Goal: Information Seeking & Learning: Learn about a topic

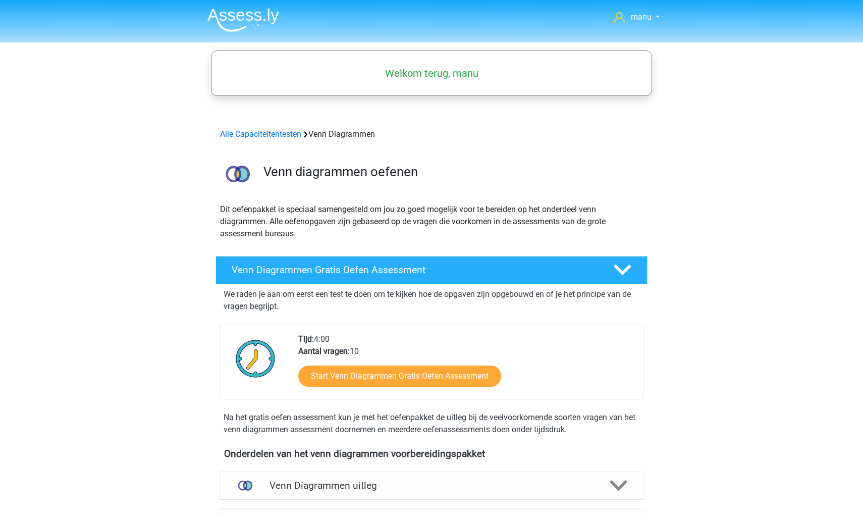
click at [234, 18] on img at bounding box center [243, 20] width 72 height 24
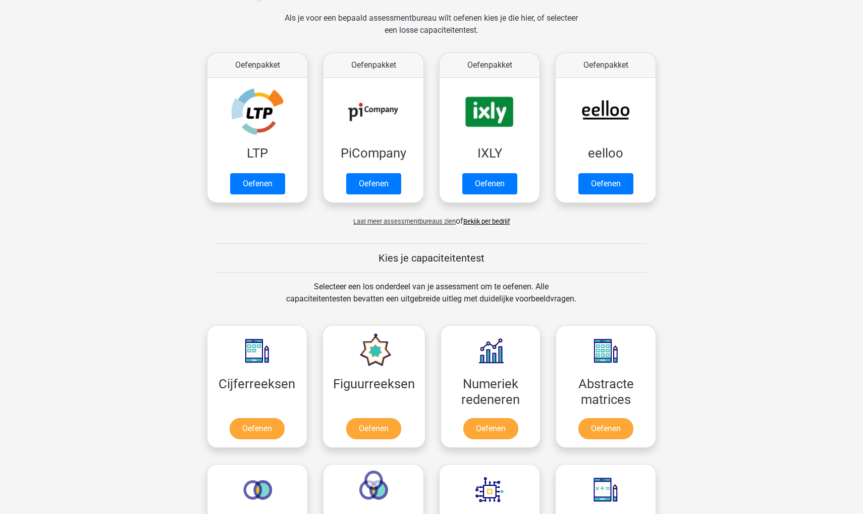
scroll to position [171, 0]
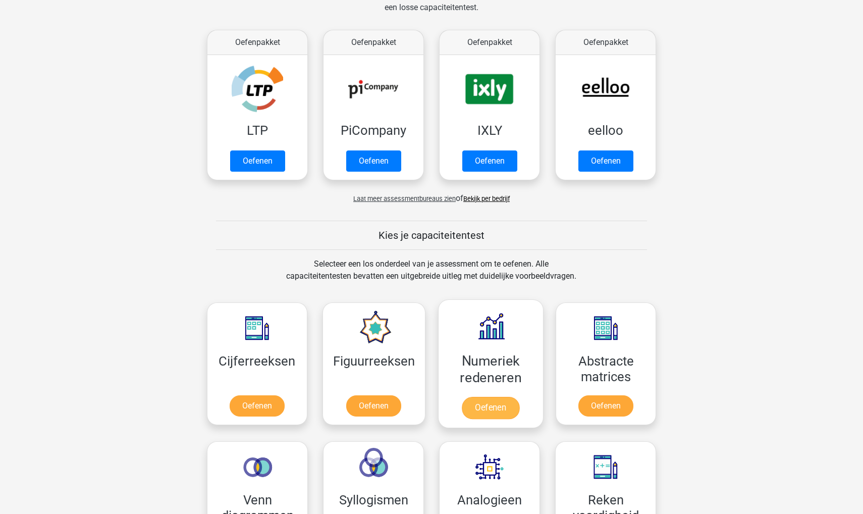
click at [495, 397] on link "Oefenen" at bounding box center [491, 408] width 58 height 22
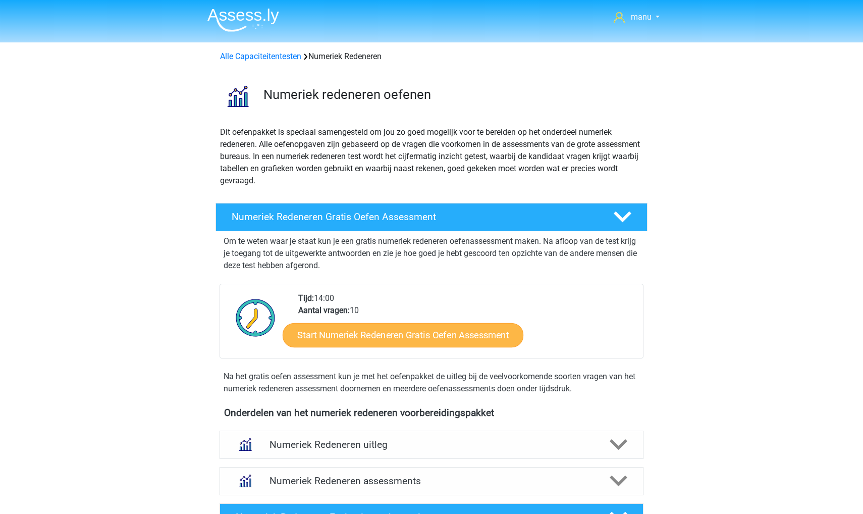
click at [381, 328] on link "Start Numeriek Redeneren Gratis Oefen Assessment" at bounding box center [403, 334] width 241 height 24
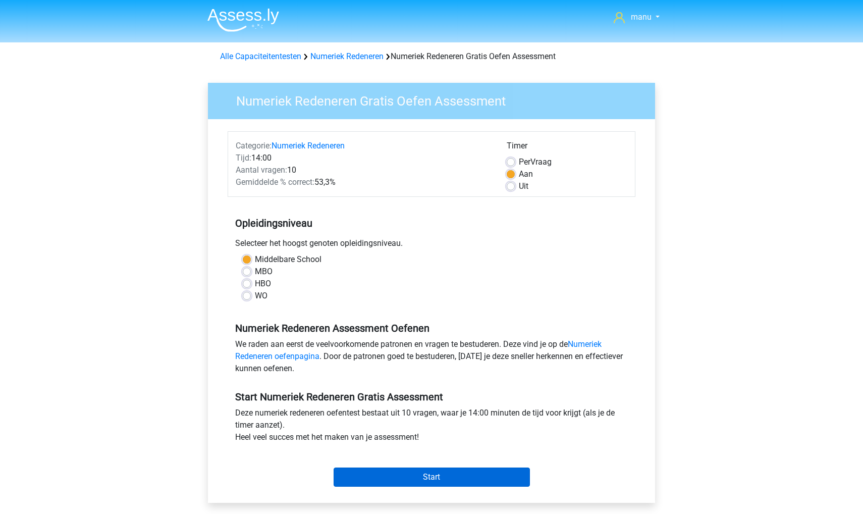
click at [405, 475] on input "Start" at bounding box center [432, 476] width 196 height 19
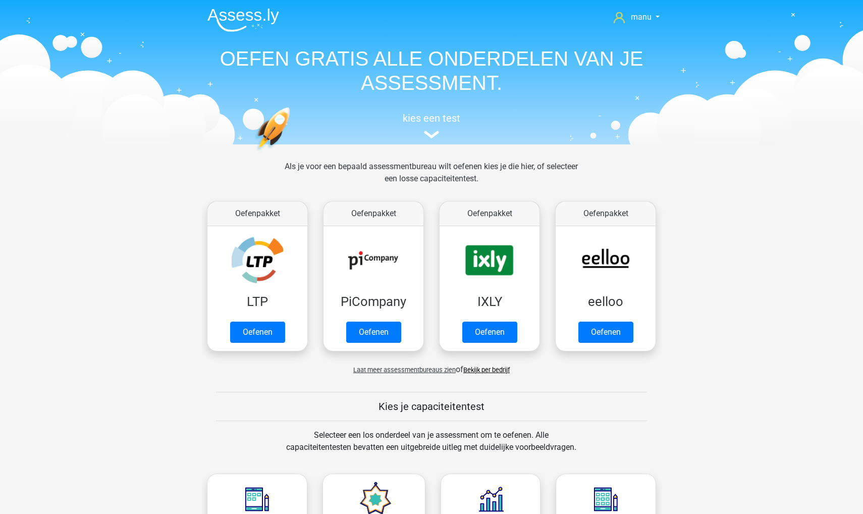
scroll to position [171, 0]
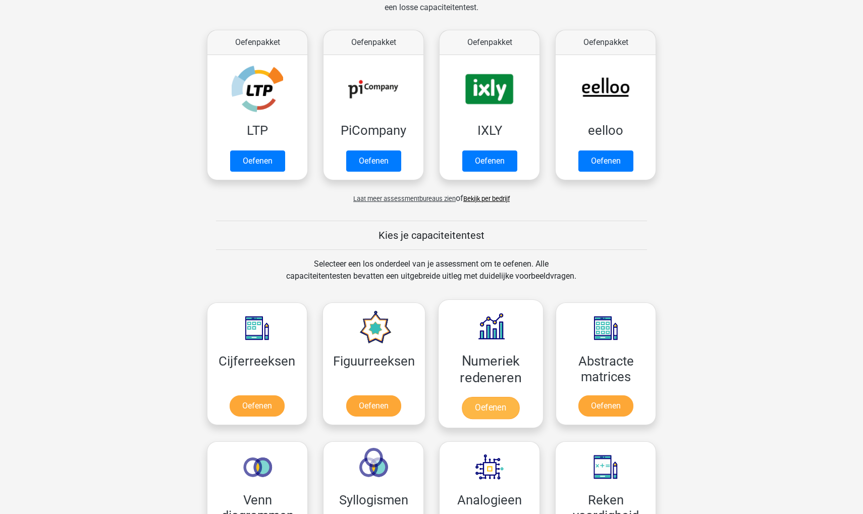
click at [487, 407] on link "Oefenen" at bounding box center [491, 408] width 58 height 22
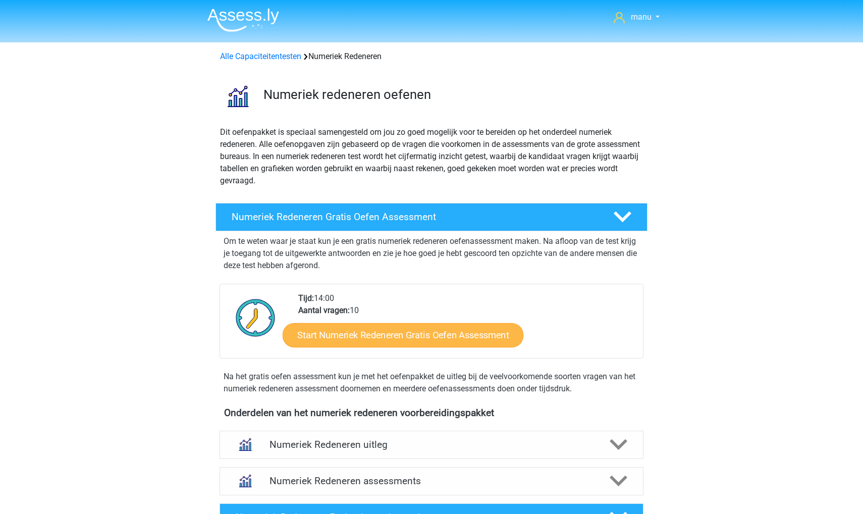
click at [389, 337] on link "Start Numeriek Redeneren Gratis Oefen Assessment" at bounding box center [403, 334] width 241 height 24
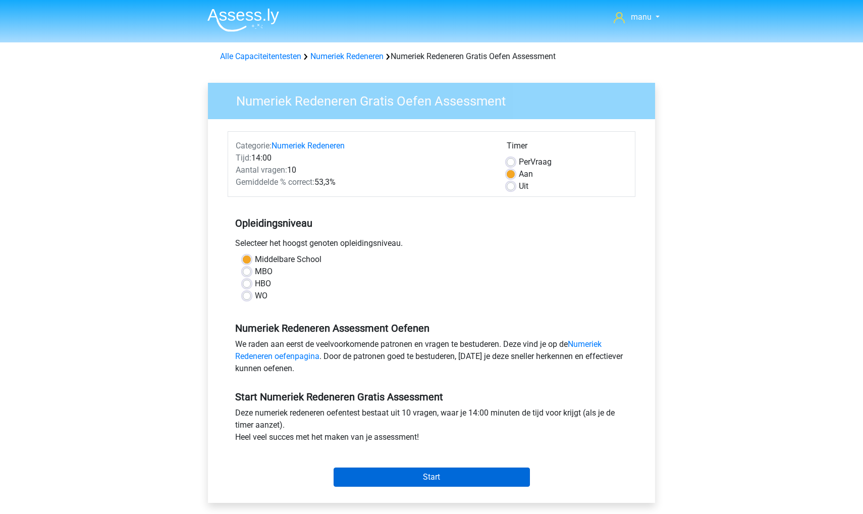
click at [410, 472] on input "Start" at bounding box center [432, 476] width 196 height 19
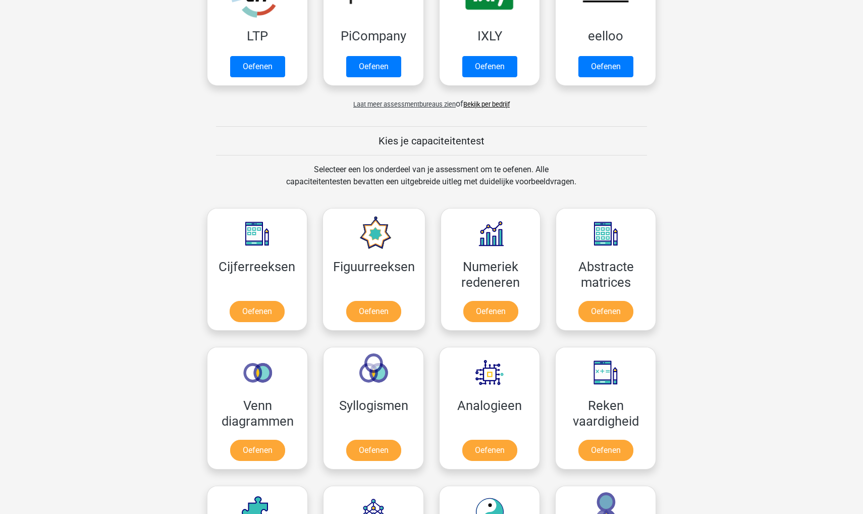
scroll to position [275, 0]
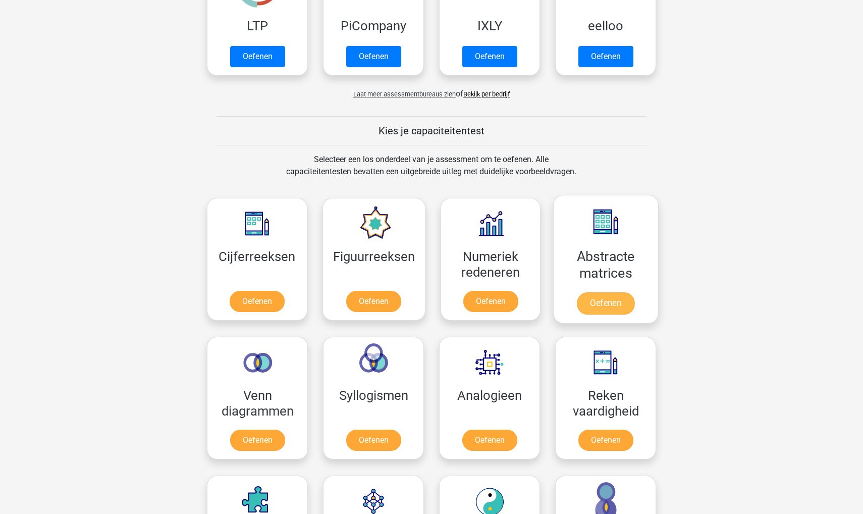
click at [597, 292] on link "Oefenen" at bounding box center [606, 303] width 58 height 22
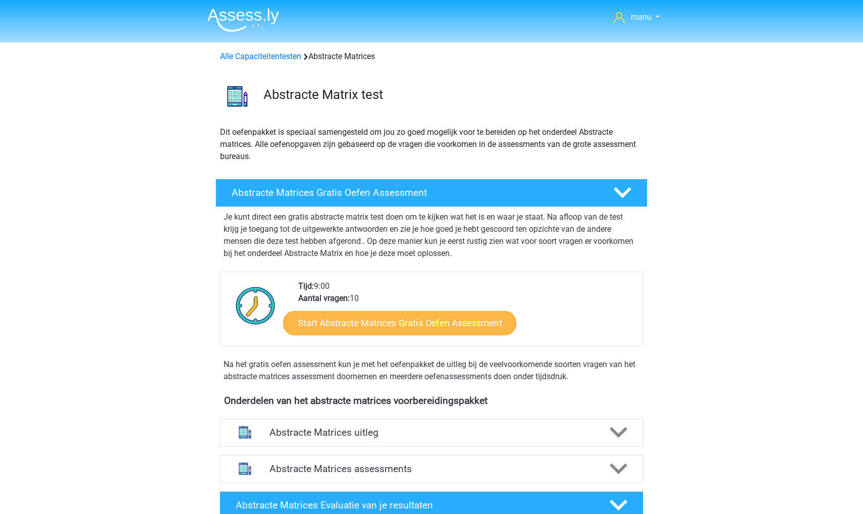
click at [351, 327] on link "Start Abstracte Matrices Gratis Oefen Assessment" at bounding box center [399, 322] width 233 height 24
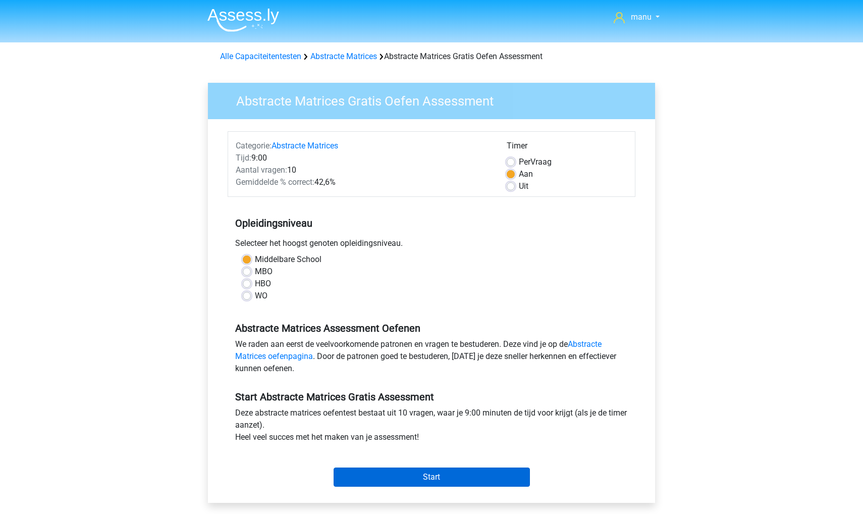
click at [372, 473] on input "Start" at bounding box center [432, 476] width 196 height 19
click at [409, 480] on input "Start" at bounding box center [432, 476] width 196 height 19
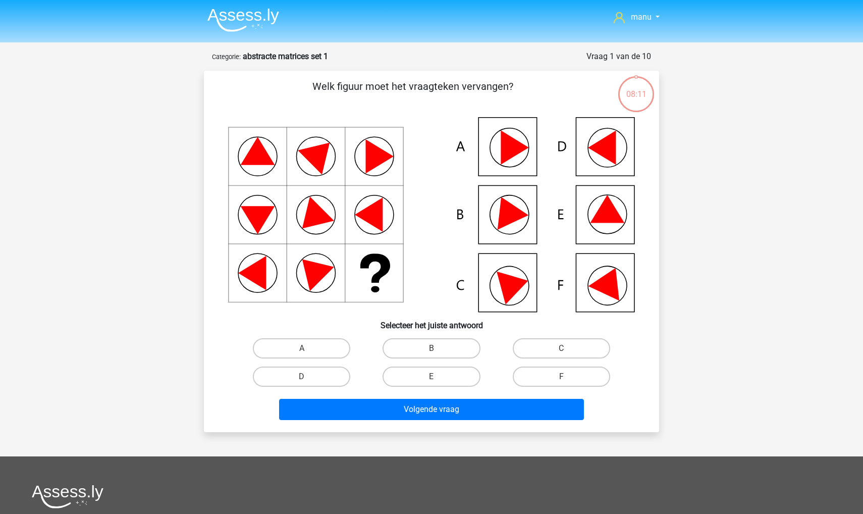
click at [223, 14] on img at bounding box center [243, 20] width 72 height 24
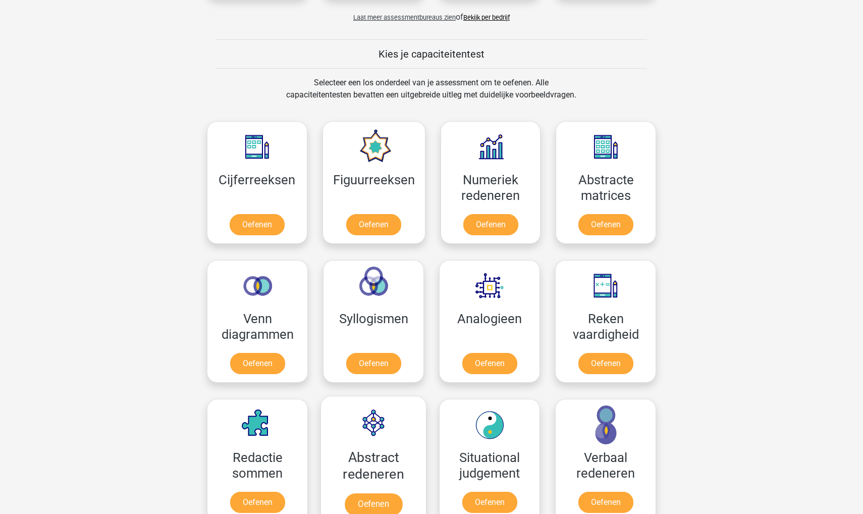
scroll to position [362, 0]
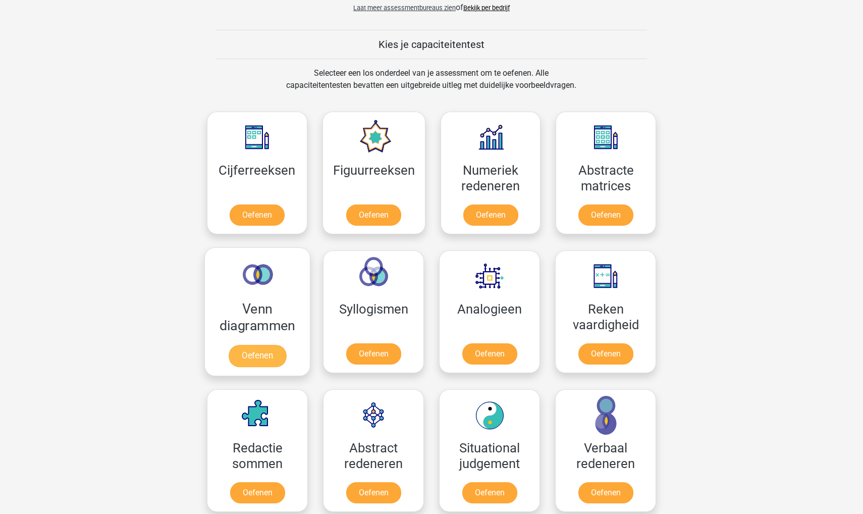
click at [270, 345] on link "Oefenen" at bounding box center [258, 356] width 58 height 22
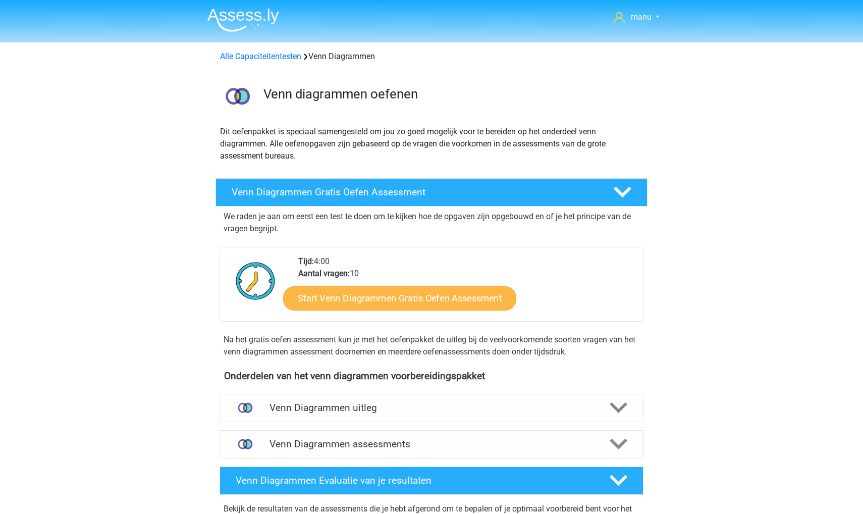
click at [344, 300] on link "Start Venn Diagrammen Gratis Oefen Assessment" at bounding box center [399, 298] width 233 height 24
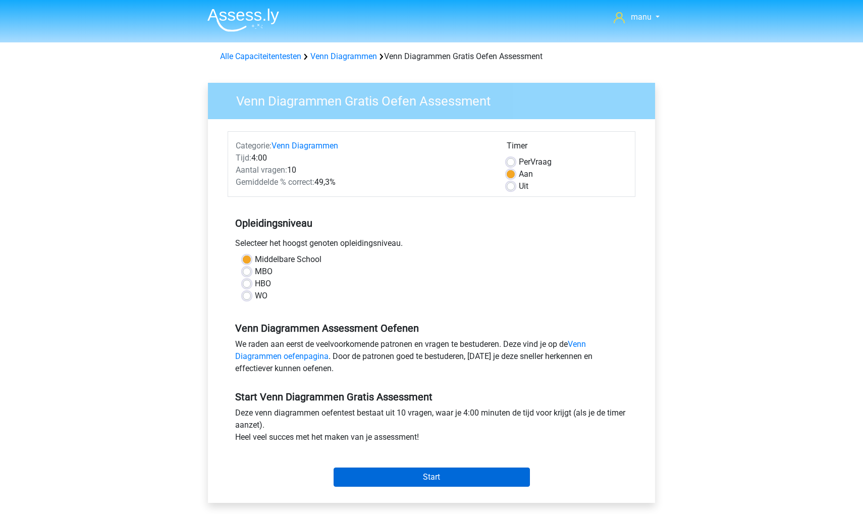
click at [360, 474] on input "Start" at bounding box center [432, 476] width 196 height 19
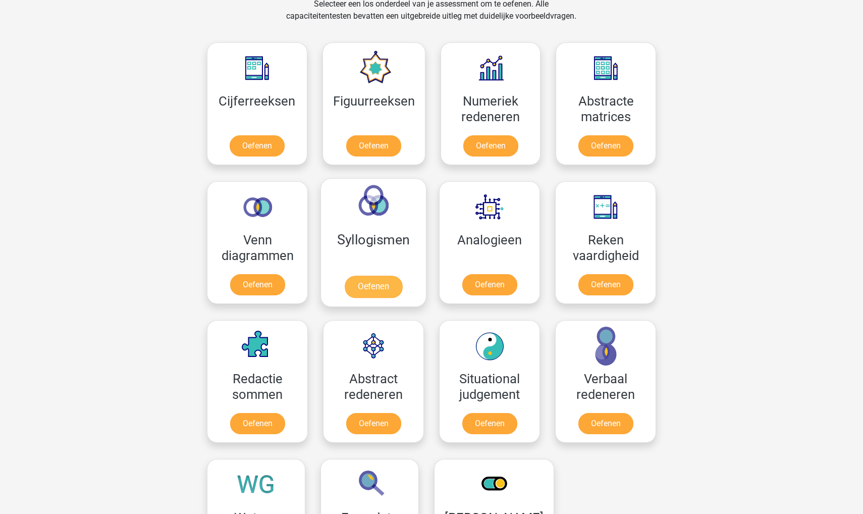
scroll to position [458, 0]
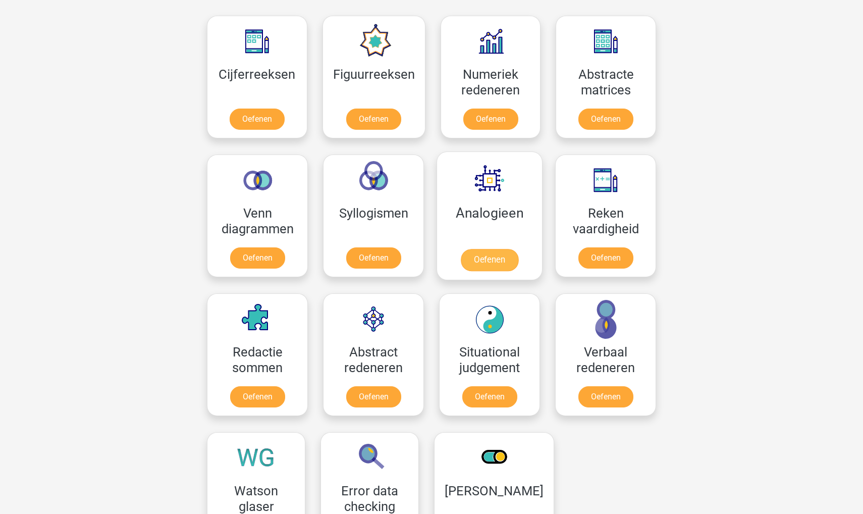
click at [484, 249] on link "Oefenen" at bounding box center [490, 260] width 58 height 22
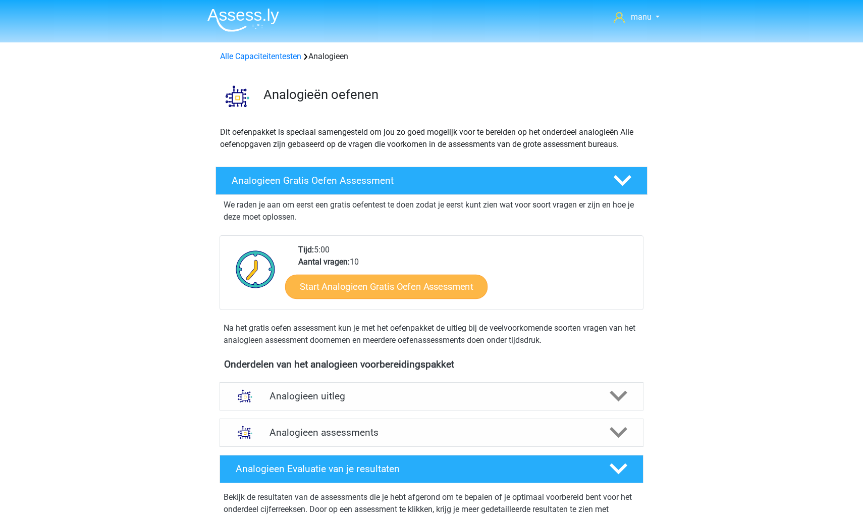
click at [374, 280] on link "Start Analogieen Gratis Oefen Assessment" at bounding box center [386, 286] width 202 height 24
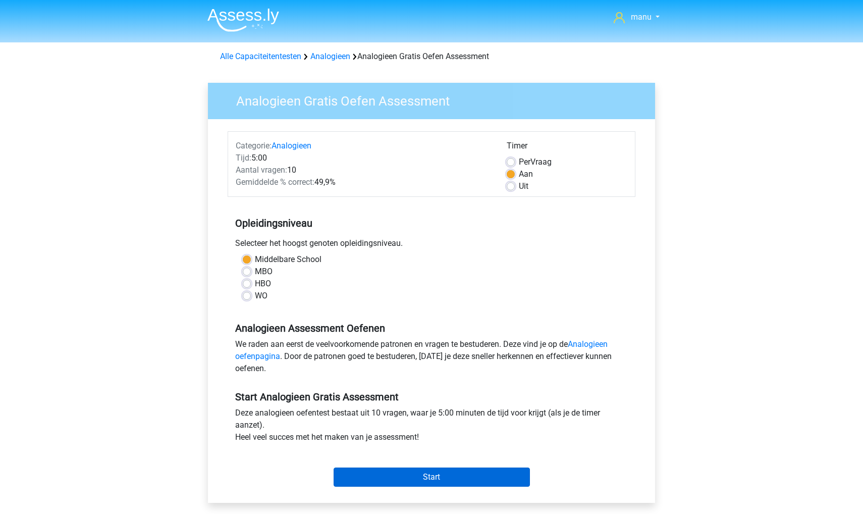
click at [370, 478] on input "Start" at bounding box center [432, 476] width 196 height 19
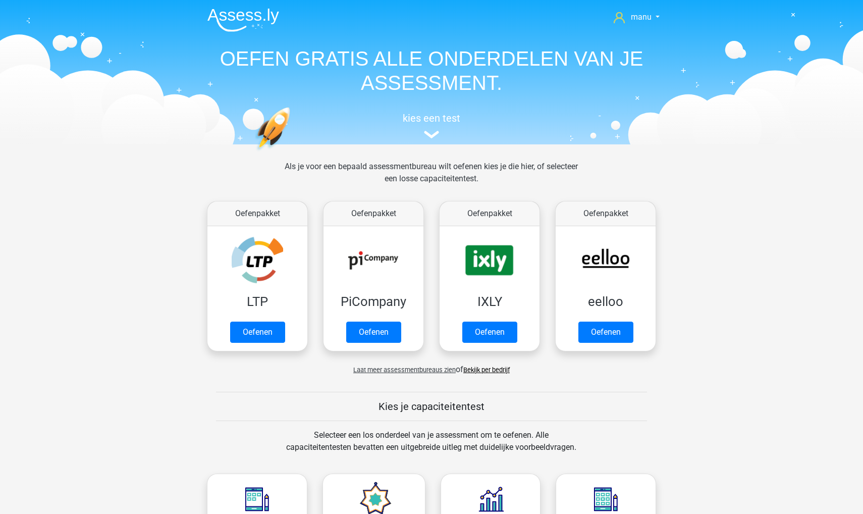
scroll to position [458, 0]
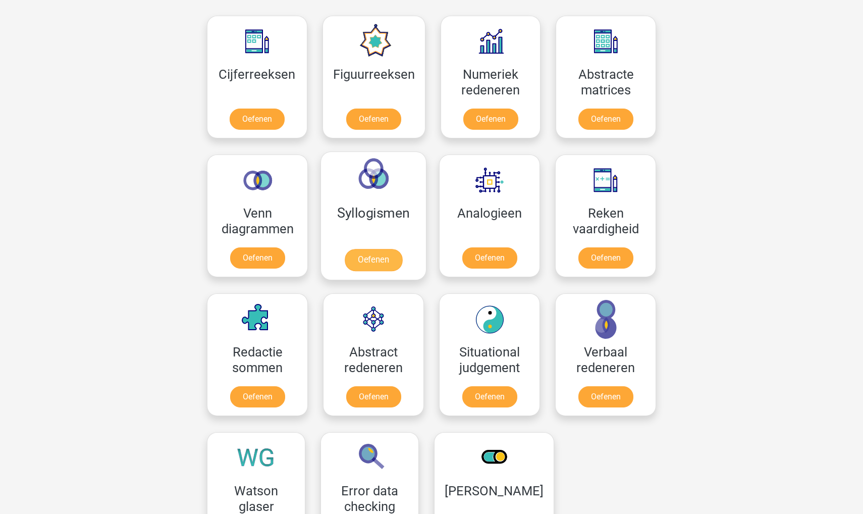
click at [361, 249] on link "Oefenen" at bounding box center [374, 260] width 58 height 22
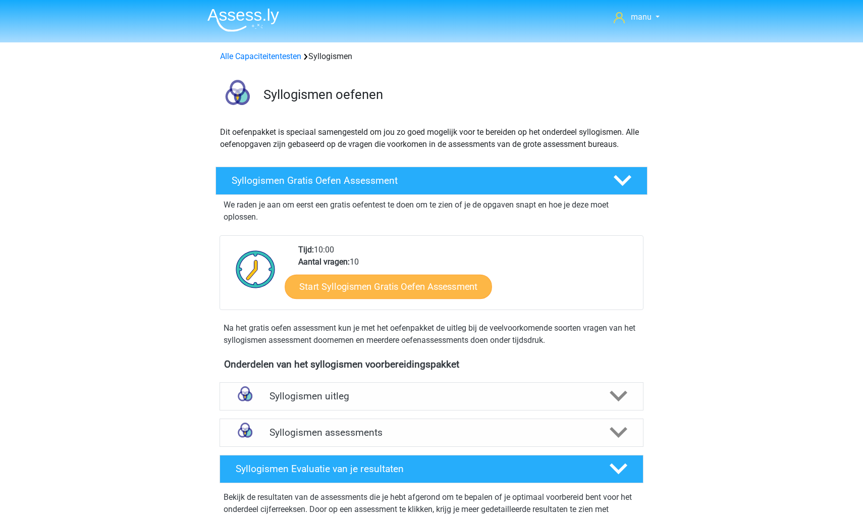
click at [347, 285] on link "Start Syllogismen Gratis Oefen Assessment" at bounding box center [388, 286] width 207 height 24
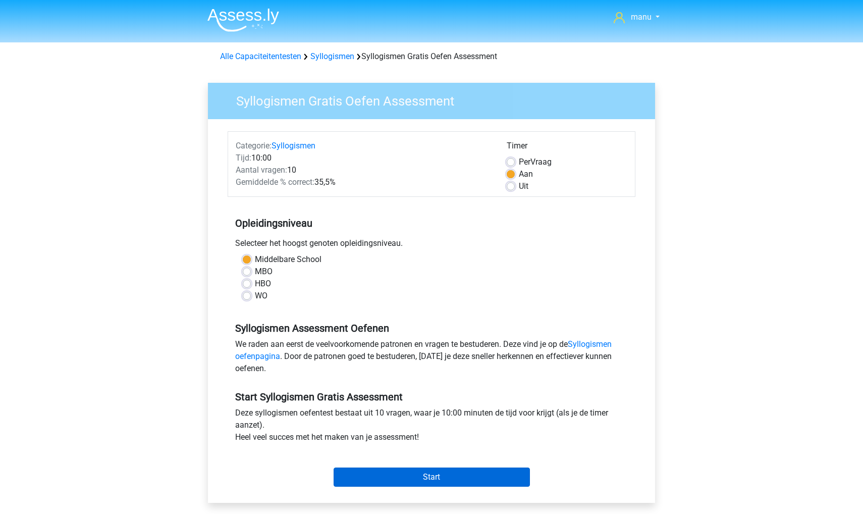
click at [374, 469] on input "Start" at bounding box center [432, 476] width 196 height 19
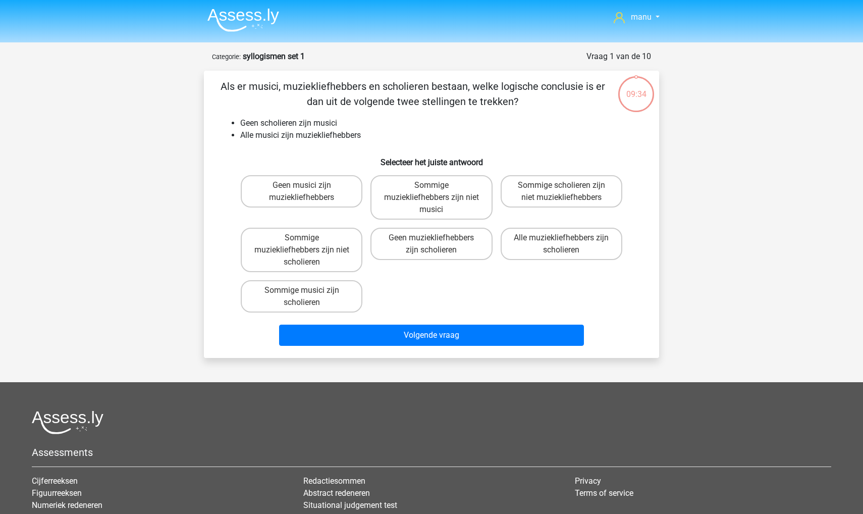
click at [297, 114] on div "Als er musici, muziekliefhebbers en scholieren bestaan, welke logische conclusi…" at bounding box center [431, 214] width 447 height 271
click at [414, 205] on label "Sommige muziekliefhebbers zijn niet musici" at bounding box center [431, 197] width 122 height 44
click at [431, 192] on input "Sommige muziekliefhebbers zijn niet musici" at bounding box center [434, 188] width 7 height 7
radio input "true"
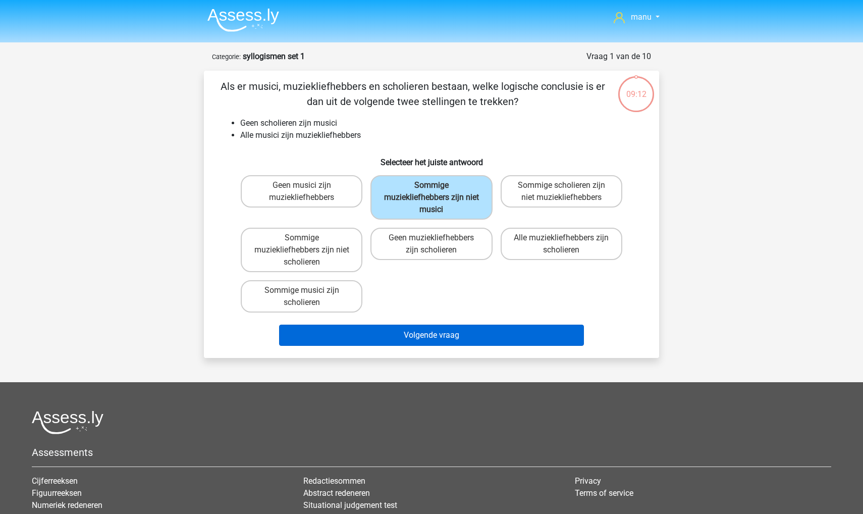
click at [404, 337] on button "Volgende vraag" at bounding box center [431, 334] width 305 height 21
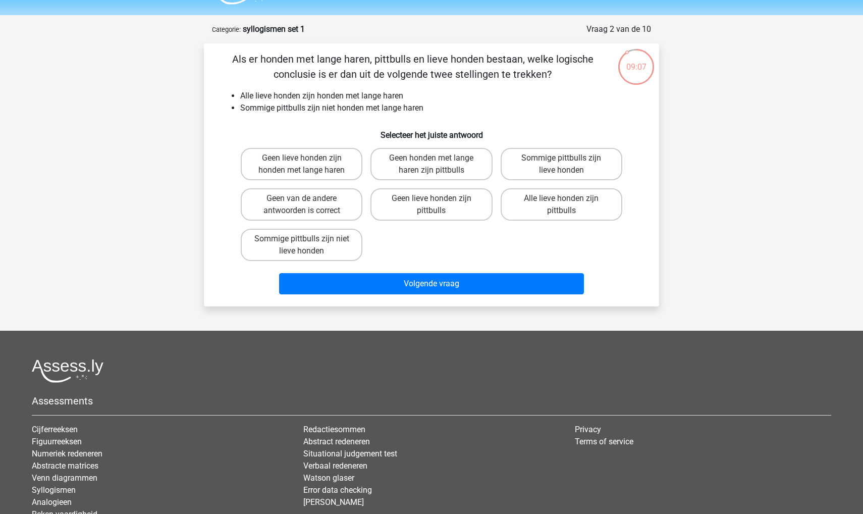
scroll to position [8, 0]
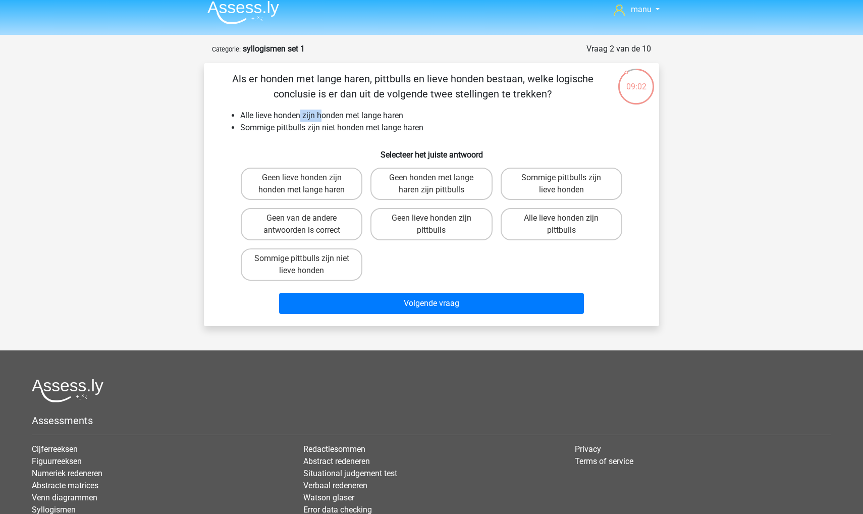
drag, startPoint x: 301, startPoint y: 119, endPoint x: 321, endPoint y: 119, distance: 20.2
click at [321, 119] on li "Alle lieve honden zijn honden met lange haren" at bounding box center [441, 115] width 403 height 12
click at [327, 129] on li "Sommige pittbulls zijn niet honden met lange haren" at bounding box center [441, 128] width 403 height 12
click at [292, 124] on li "Sommige pittbulls zijn niet honden met lange haren" at bounding box center [441, 128] width 403 height 12
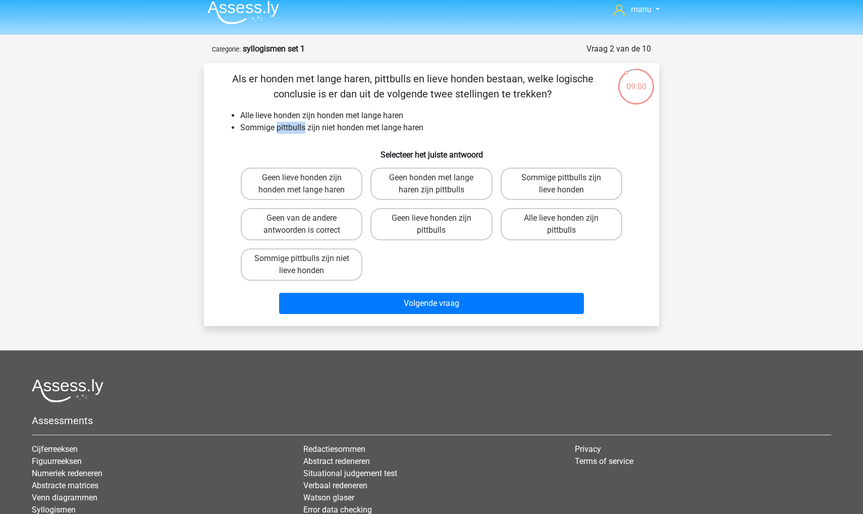
click at [292, 124] on li "Sommige pittbulls zijn niet honden met lange haren" at bounding box center [441, 128] width 403 height 12
click at [291, 118] on li "Alle lieve honden zijn honden met lange haren" at bounding box center [441, 115] width 403 height 12
click at [566, 189] on label "Sommige pittbulls zijn lieve honden" at bounding box center [562, 184] width 122 height 32
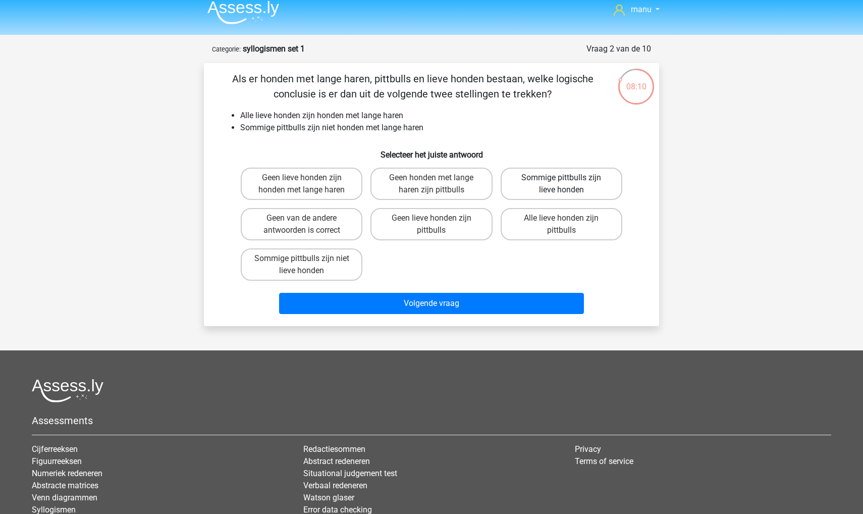
click at [566, 184] on input "Sommige pittbulls zijn lieve honden" at bounding box center [564, 181] width 7 height 7
radio input "true"
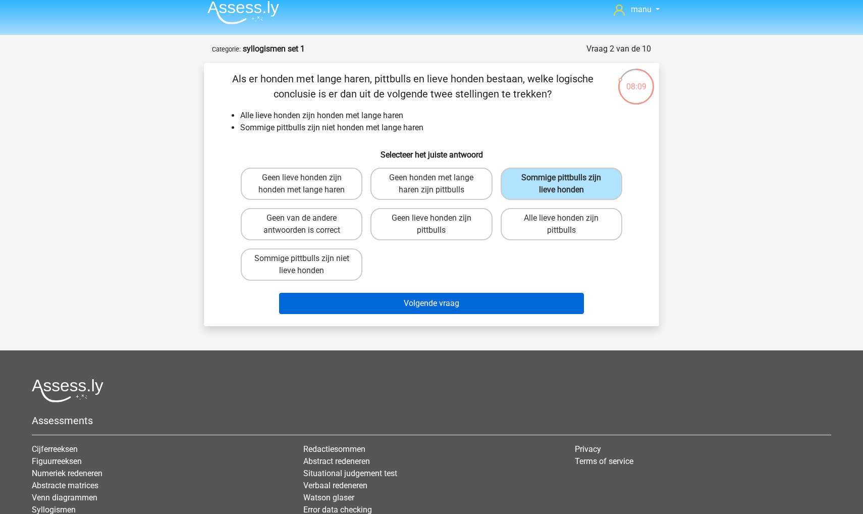
click at [474, 307] on button "Volgende vraag" at bounding box center [431, 303] width 305 height 21
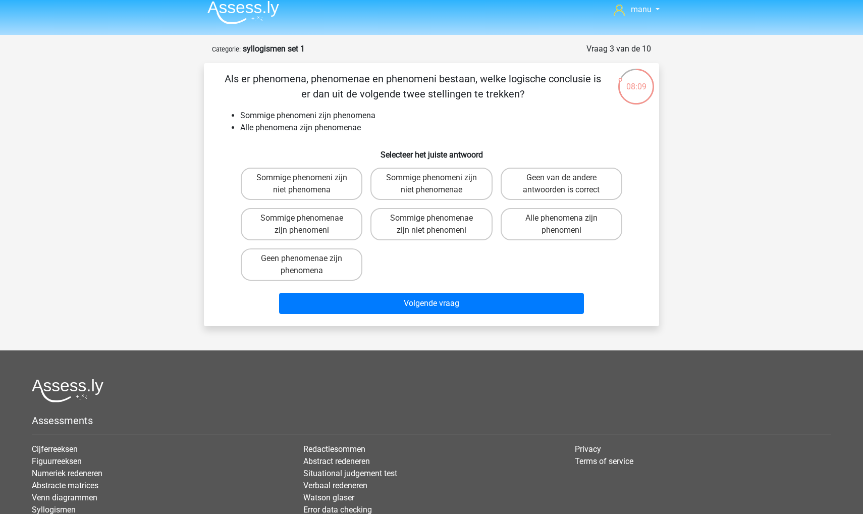
scroll to position [50, 0]
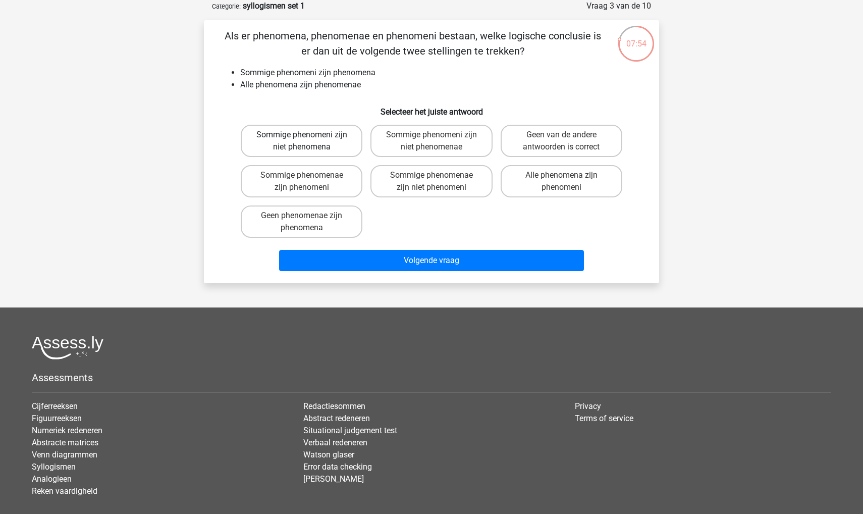
click at [279, 135] on label "Sommige phenomeni zijn niet phenomena" at bounding box center [302, 141] width 122 height 32
click at [302, 135] on input "Sommige phenomeni zijn niet phenomena" at bounding box center [305, 138] width 7 height 7
radio input "true"
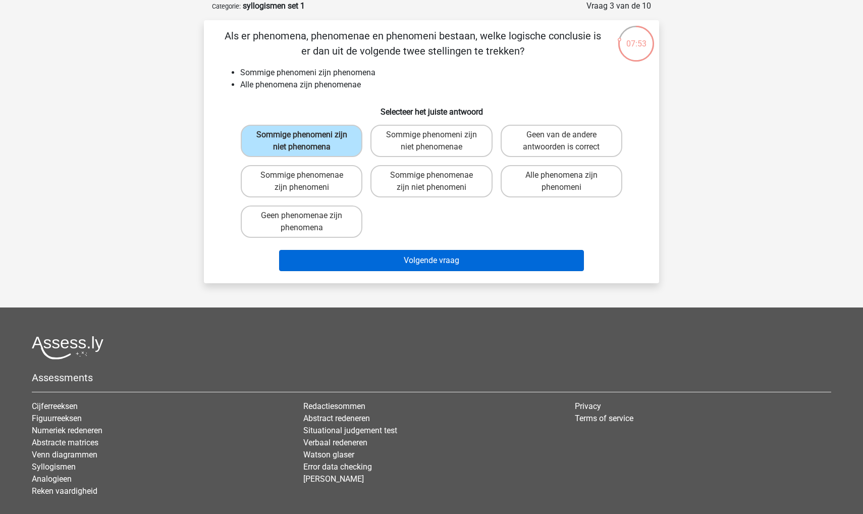
click at [337, 257] on button "Volgende vraag" at bounding box center [431, 260] width 305 height 21
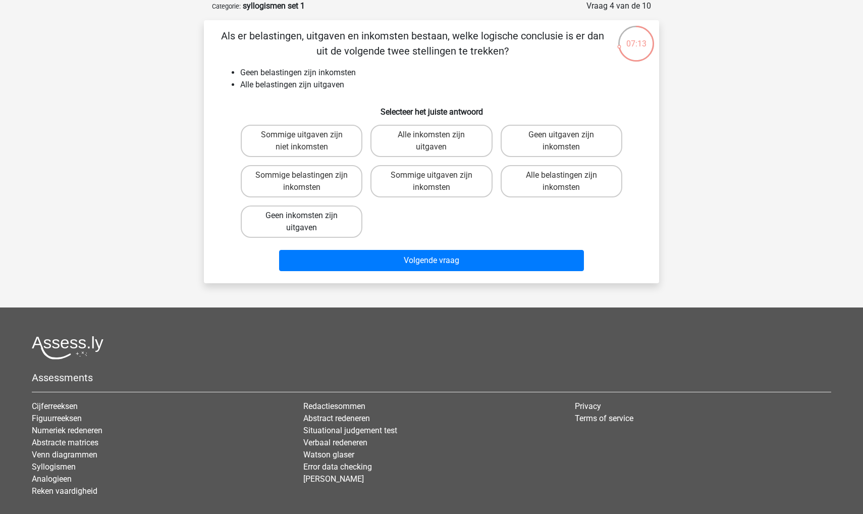
click at [286, 223] on label "Geen inkomsten zijn uitgaven" at bounding box center [302, 221] width 122 height 32
click at [302, 222] on input "Geen inkomsten zijn uitgaven" at bounding box center [305, 218] width 7 height 7
radio input "true"
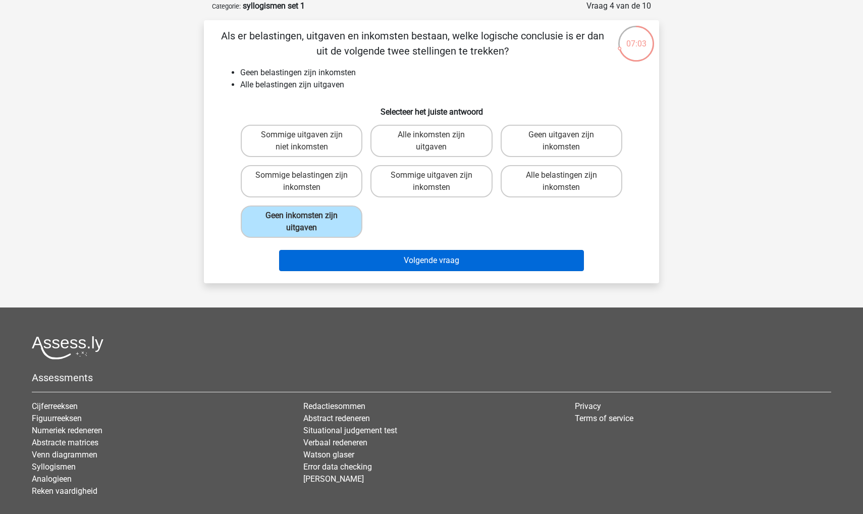
click at [308, 262] on button "Volgende vraag" at bounding box center [431, 260] width 305 height 21
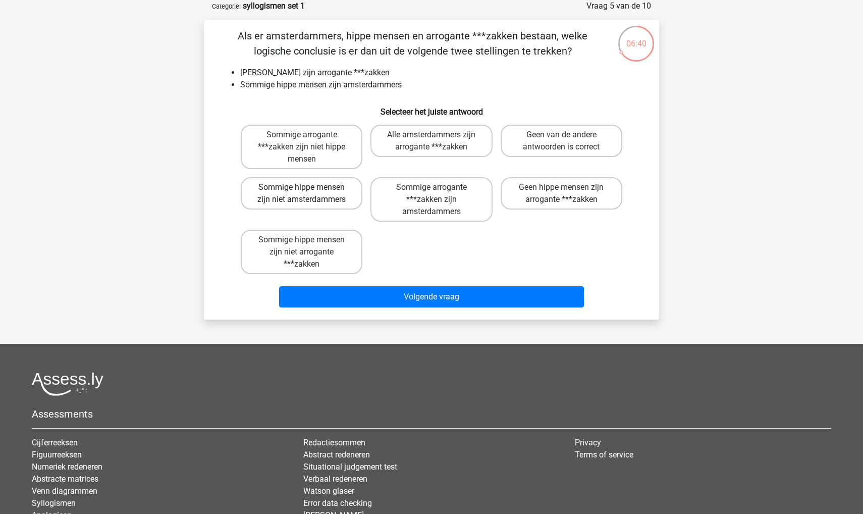
click at [305, 194] on label "Sommige hippe mensen zijn niet amsterdammers" at bounding box center [302, 193] width 122 height 32
click at [305, 194] on input "Sommige hippe mensen zijn niet amsterdammers" at bounding box center [305, 190] width 7 height 7
radio input "true"
click at [294, 162] on label "Sommige arrogante ***zakken zijn niet hippe mensen" at bounding box center [302, 147] width 122 height 44
click at [302, 141] on input "Sommige arrogante ***zakken zijn niet hippe mensen" at bounding box center [305, 138] width 7 height 7
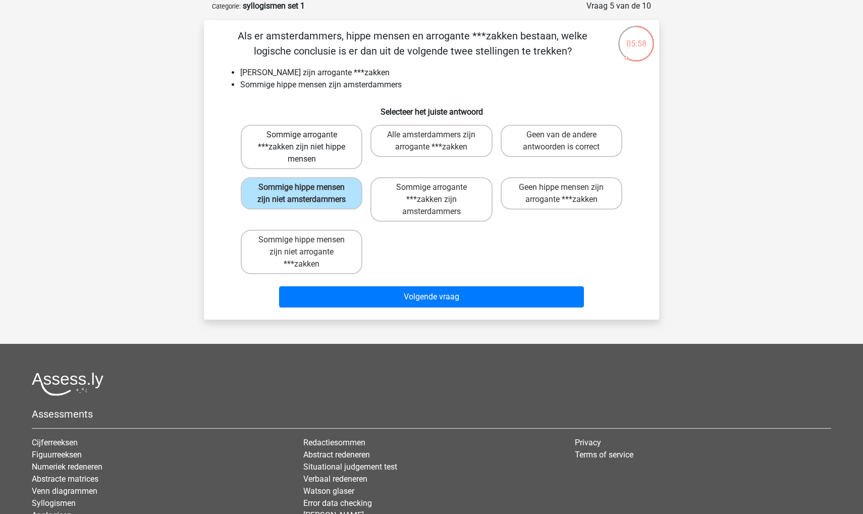
radio input "true"
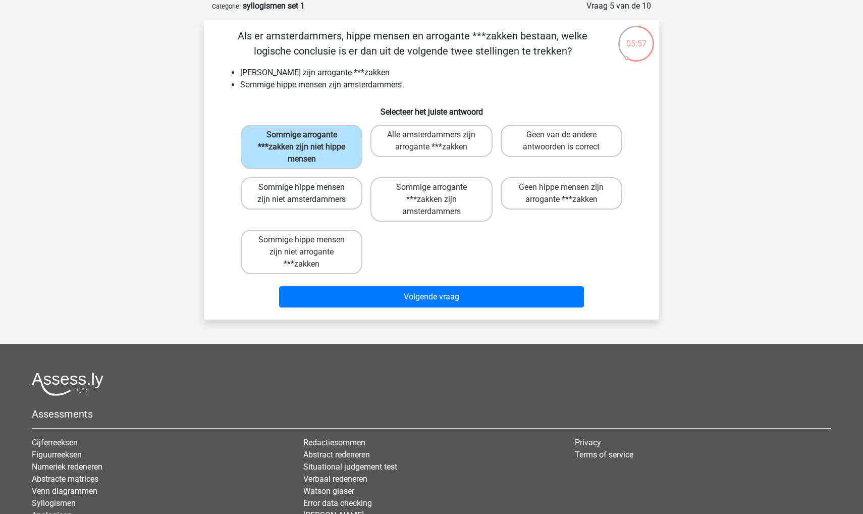
click at [299, 201] on label "Sommige hippe mensen zijn niet amsterdammers" at bounding box center [302, 193] width 122 height 32
click at [302, 194] on input "Sommige hippe mensen zijn niet amsterdammers" at bounding box center [305, 190] width 7 height 7
radio input "true"
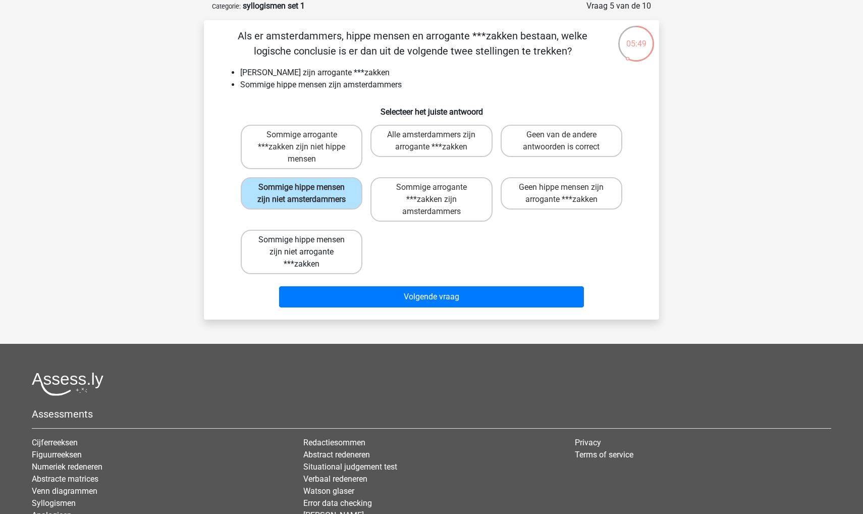
click at [315, 246] on label "Sommige hippe mensen zijn niet arrogante ***zakken" at bounding box center [302, 252] width 122 height 44
click at [308, 246] on input "Sommige hippe mensen zijn niet arrogante ***zakken" at bounding box center [305, 243] width 7 height 7
radio input "true"
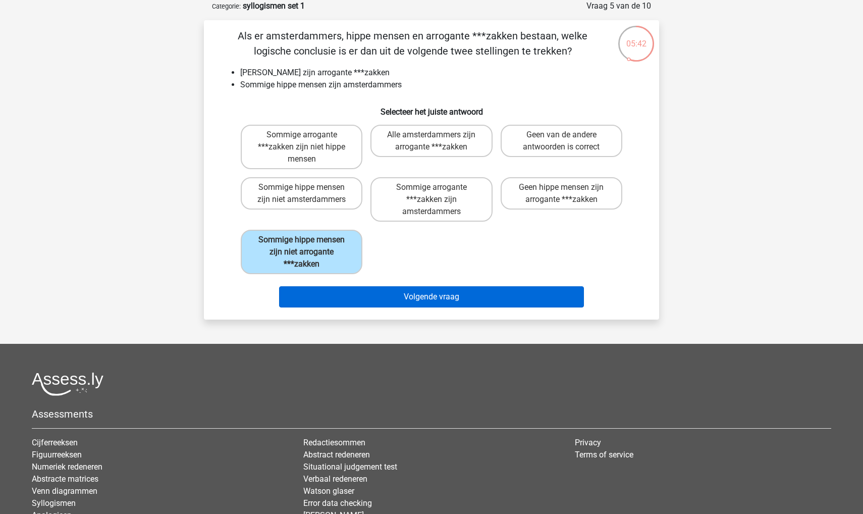
click at [329, 296] on button "Volgende vraag" at bounding box center [431, 296] width 305 height 21
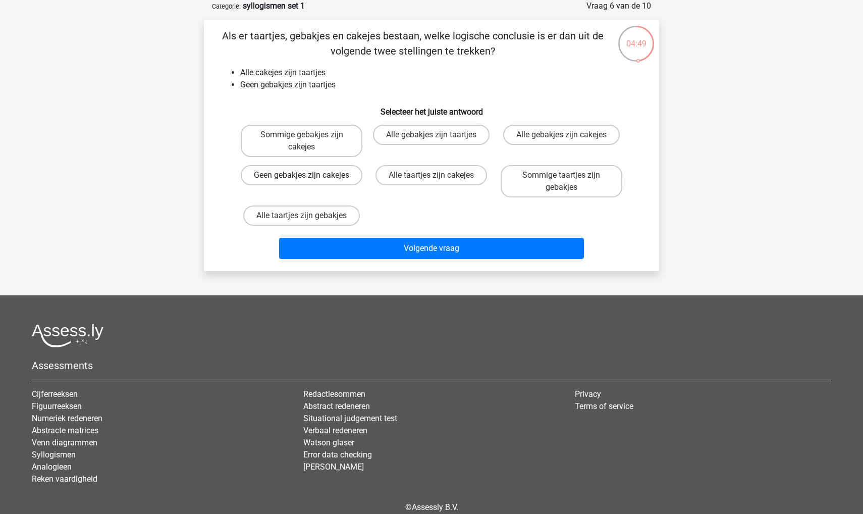
click at [301, 185] on label "Geen gebakjes zijn cakejes" at bounding box center [302, 175] width 122 height 20
click at [302, 182] on input "Geen gebakjes zijn cakejes" at bounding box center [305, 178] width 7 height 7
radio input "true"
click at [537, 180] on label "Sommige taartjes zijn gebakjes" at bounding box center [562, 181] width 122 height 32
click at [561, 180] on input "Sommige taartjes zijn gebakjes" at bounding box center [564, 178] width 7 height 7
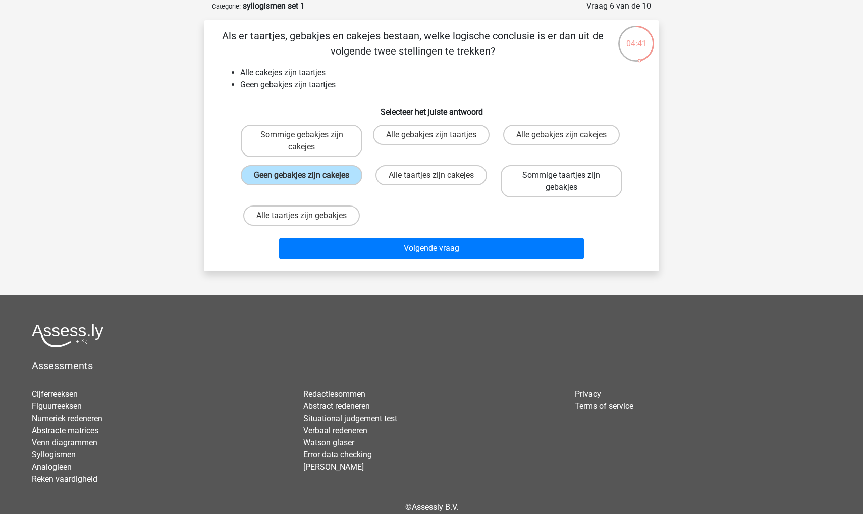
radio input "true"
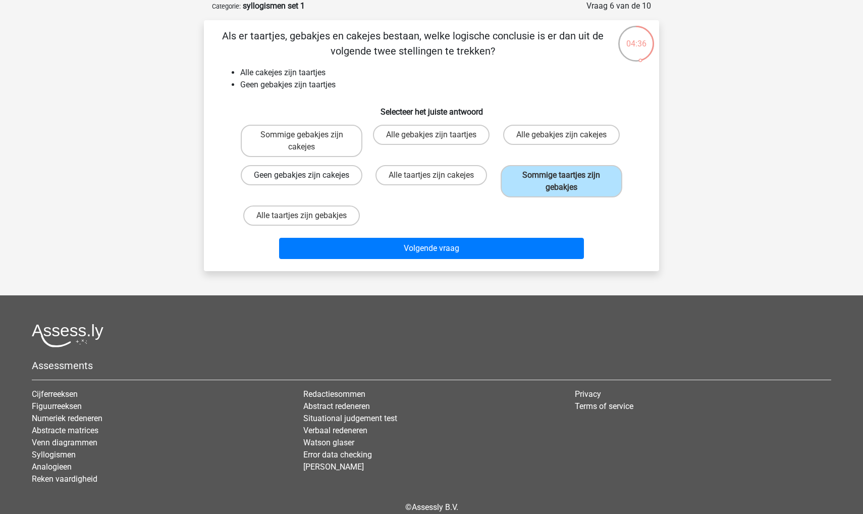
click at [314, 182] on label "Geen gebakjes zijn cakejes" at bounding box center [302, 175] width 122 height 20
click at [308, 182] on input "Geen gebakjes zijn cakejes" at bounding box center [305, 178] width 7 height 7
radio input "true"
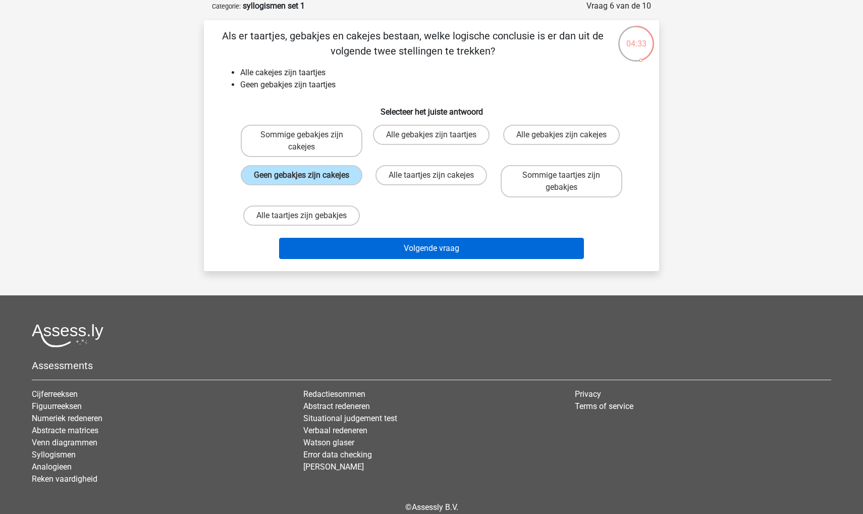
click at [341, 241] on button "Volgende vraag" at bounding box center [431, 248] width 305 height 21
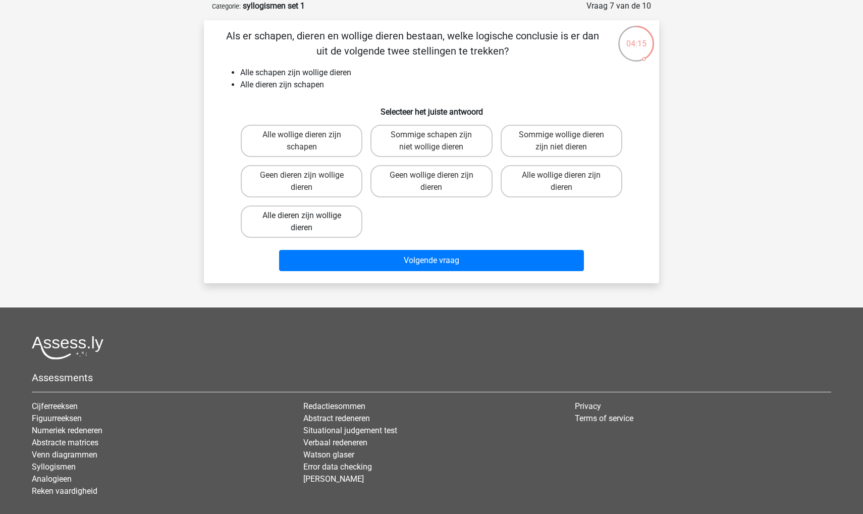
click at [338, 218] on label "Alle dieren zijn wollige dieren" at bounding box center [302, 221] width 122 height 32
click at [308, 218] on input "Alle dieren zijn wollige dieren" at bounding box center [305, 218] width 7 height 7
radio input "true"
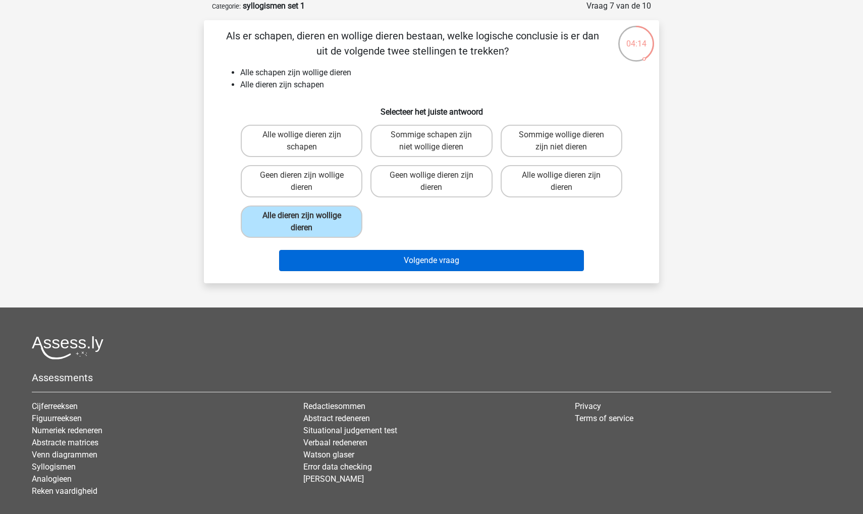
click at [353, 253] on button "Volgende vraag" at bounding box center [431, 260] width 305 height 21
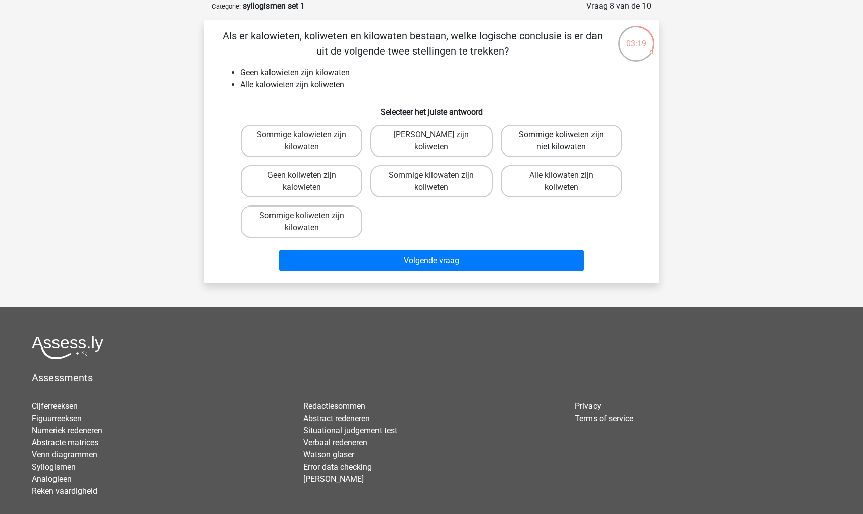
click at [553, 144] on label "Sommige koliweten zijn niet kilowaten" at bounding box center [562, 141] width 122 height 32
click at [561, 141] on input "Sommige koliweten zijn niet kilowaten" at bounding box center [564, 138] width 7 height 7
radio input "true"
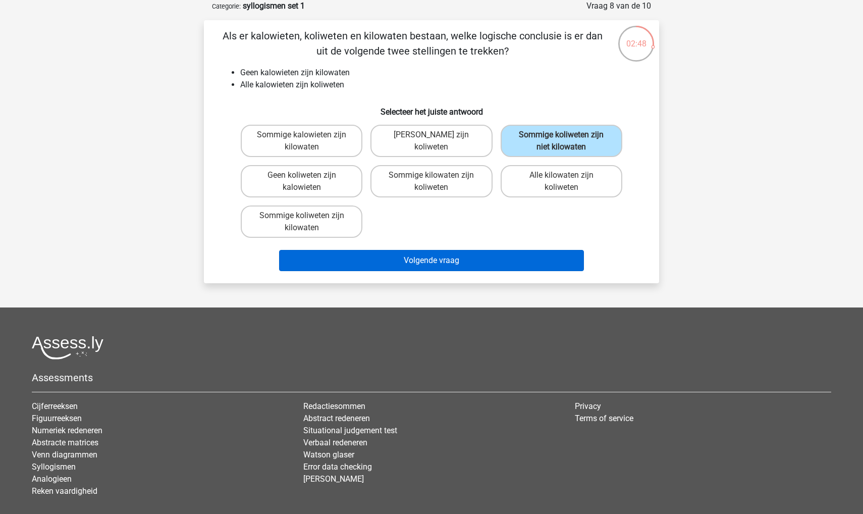
click at [353, 256] on button "Volgende vraag" at bounding box center [431, 260] width 305 height 21
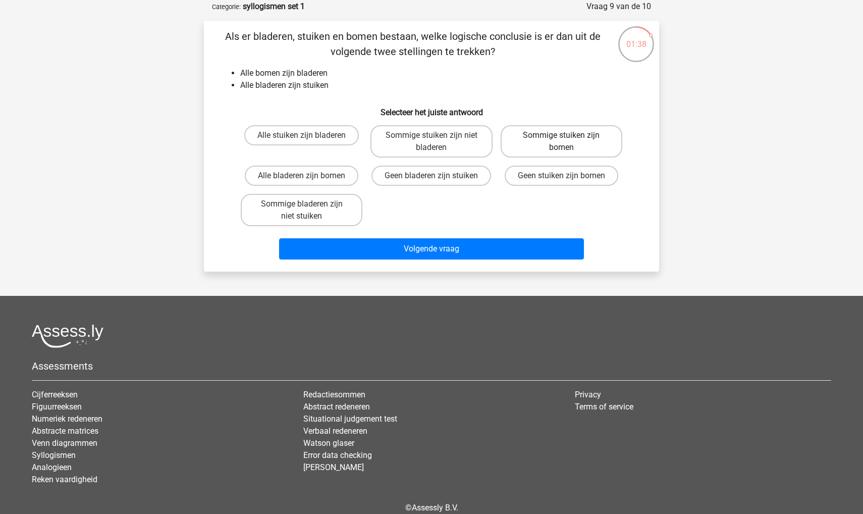
scroll to position [48, 0]
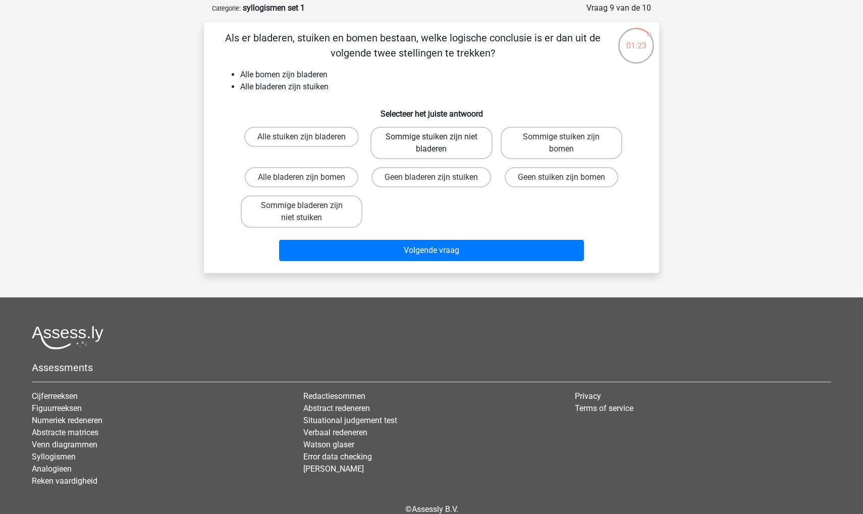
click at [406, 138] on label "Sommige stuiken zijn niet bladeren" at bounding box center [431, 143] width 122 height 32
click at [431, 138] on input "Sommige stuiken zijn niet bladeren" at bounding box center [434, 140] width 7 height 7
radio input "true"
click at [525, 144] on label "Sommige stuiken zijn bomen" at bounding box center [562, 143] width 122 height 32
click at [561, 143] on input "Sommige stuiken zijn bomen" at bounding box center [564, 140] width 7 height 7
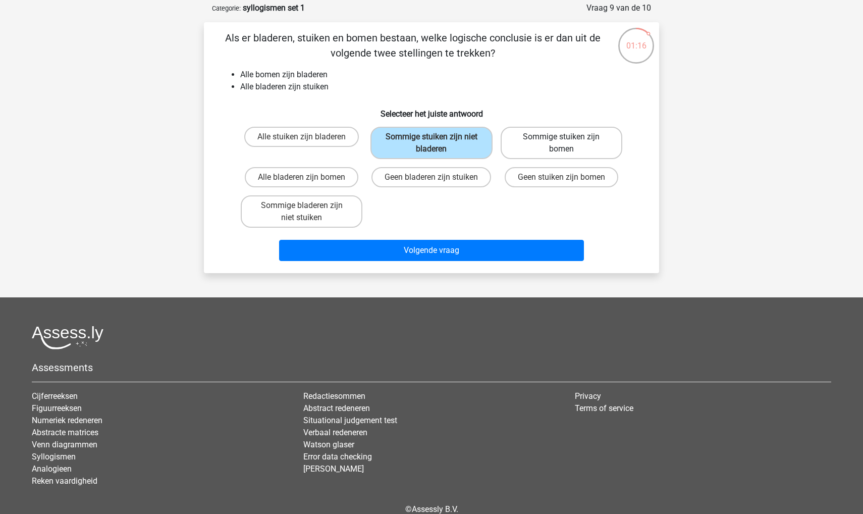
radio input "true"
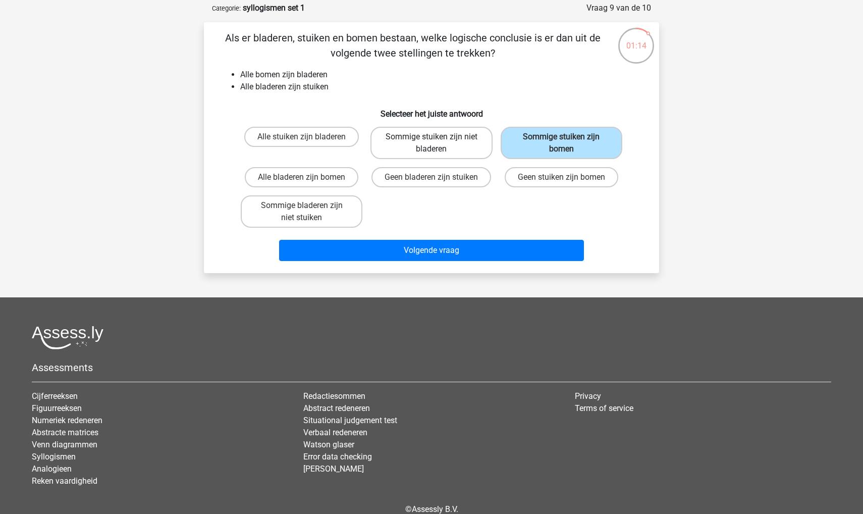
click at [457, 142] on label "Sommige stuiken zijn niet bladeren" at bounding box center [431, 143] width 122 height 32
click at [438, 142] on input "Sommige stuiken zijn niet bladeren" at bounding box center [434, 140] width 7 height 7
radio input "true"
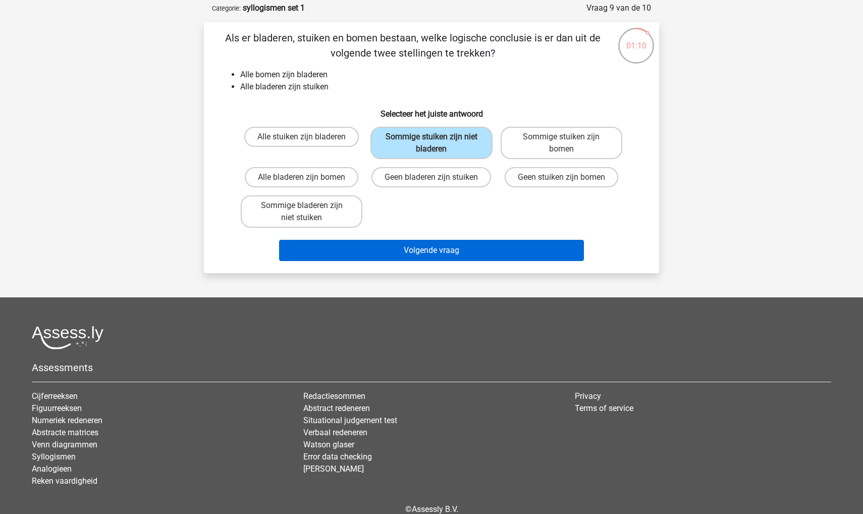
click at [456, 245] on button "Volgende vraag" at bounding box center [431, 250] width 305 height 21
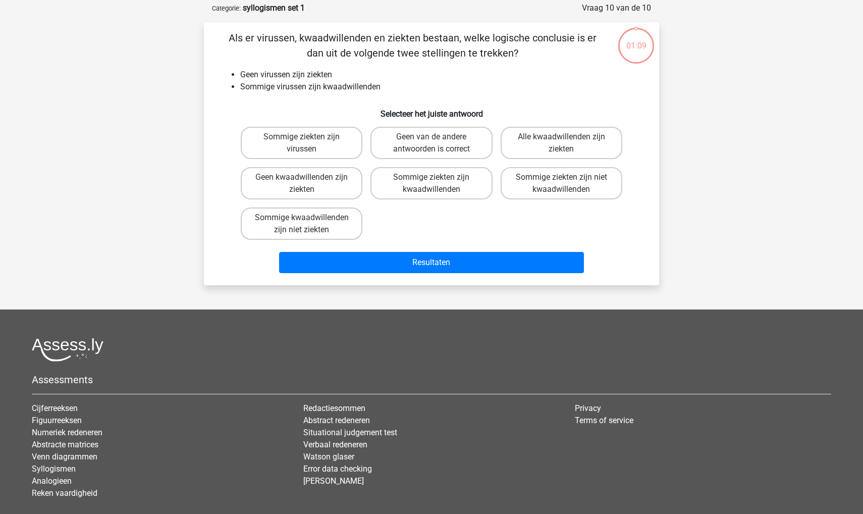
scroll to position [50, 0]
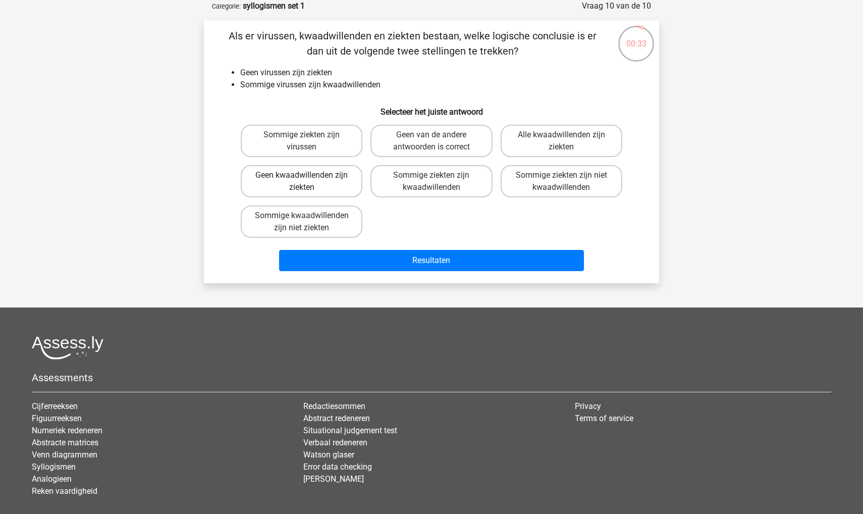
click at [309, 185] on label "Geen kwaadwillenden zijn ziekten" at bounding box center [302, 181] width 122 height 32
click at [308, 182] on input "Geen kwaadwillenden zijn ziekten" at bounding box center [305, 178] width 7 height 7
radio input "true"
click at [404, 182] on label "Sommige ziekten zijn kwaadwillenden" at bounding box center [431, 181] width 122 height 32
click at [431, 182] on input "Sommige ziekten zijn kwaadwillenden" at bounding box center [434, 178] width 7 height 7
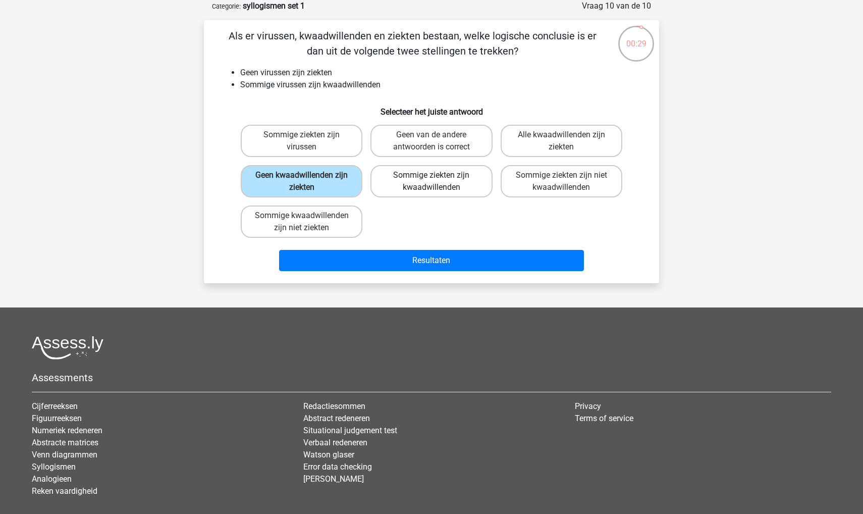
radio input "true"
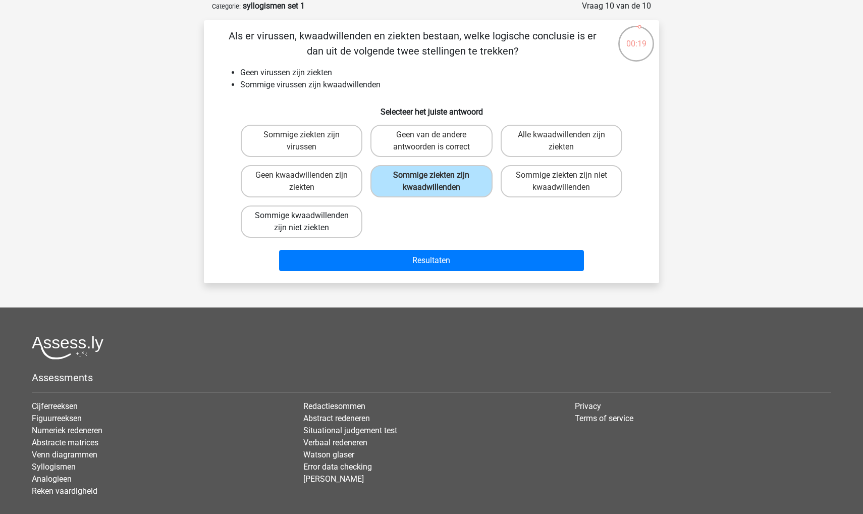
click at [317, 224] on label "Sommige kwaadwillenden zijn niet ziekten" at bounding box center [302, 221] width 122 height 32
click at [308, 222] on input "Sommige kwaadwillenden zijn niet ziekten" at bounding box center [305, 218] width 7 height 7
radio input "true"
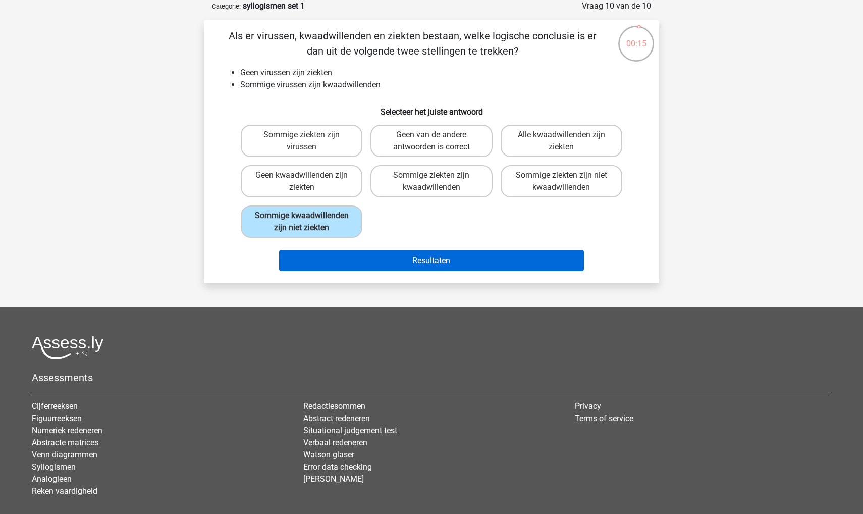
click at [339, 271] on button "Resultaten" at bounding box center [431, 260] width 305 height 21
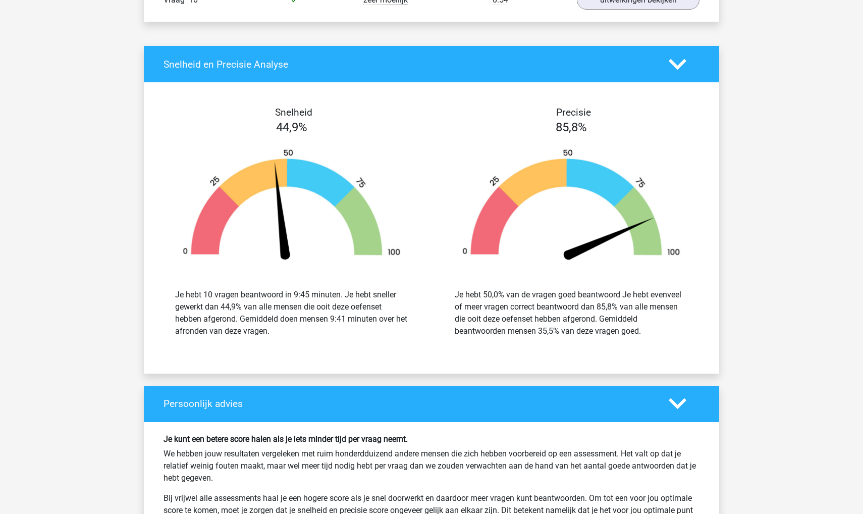
scroll to position [961, 0]
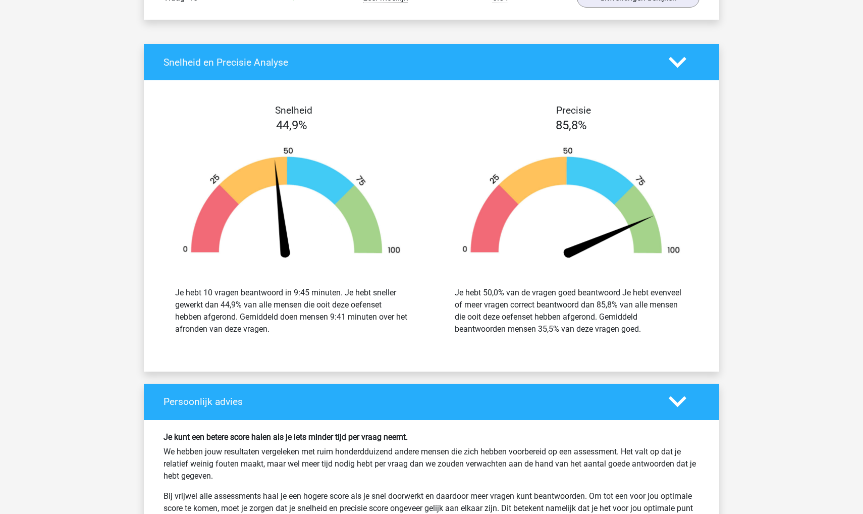
click at [565, 253] on img at bounding box center [571, 204] width 249 height 116
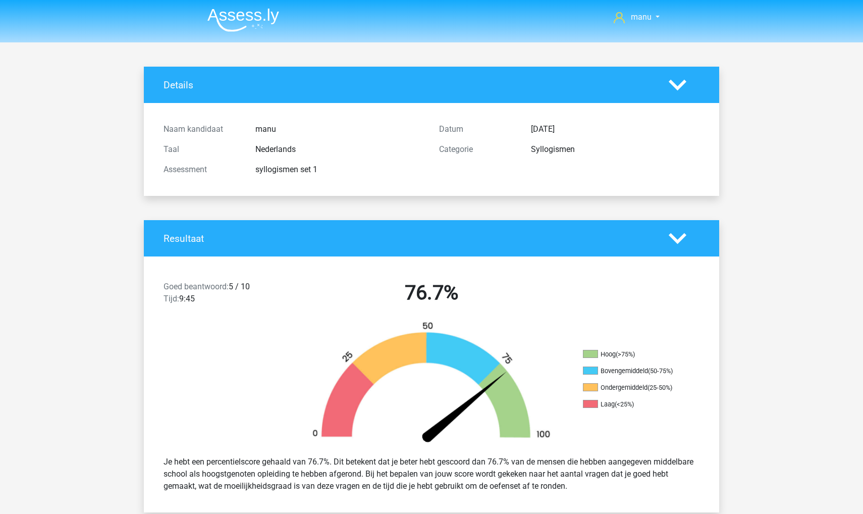
scroll to position [0, 0]
click at [261, 13] on img at bounding box center [243, 20] width 72 height 24
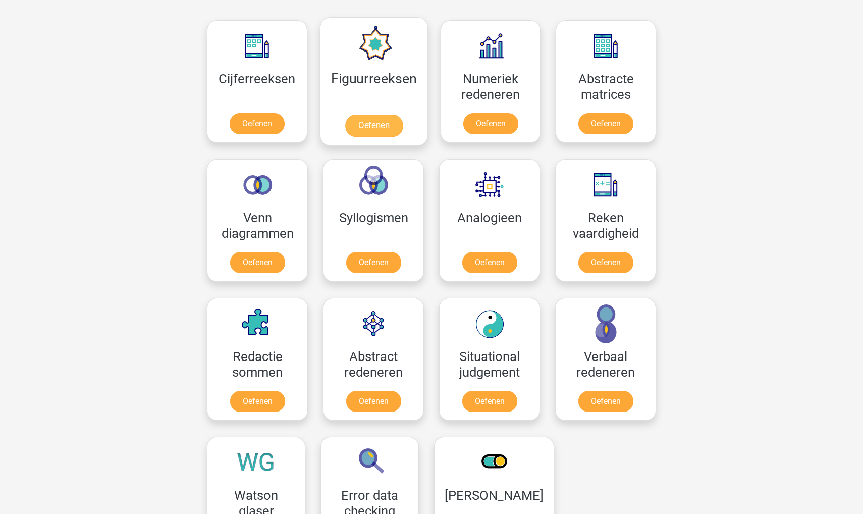
scroll to position [454, 0]
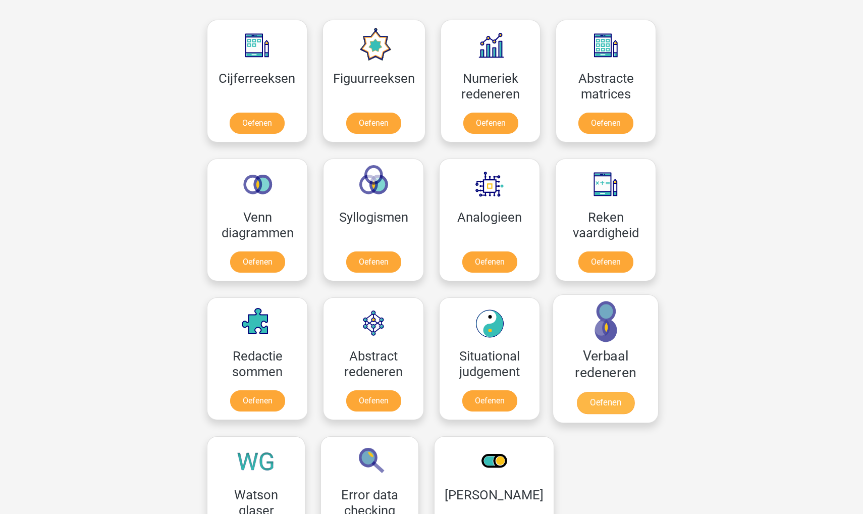
click at [587, 405] on link "Oefenen" at bounding box center [606, 403] width 58 height 22
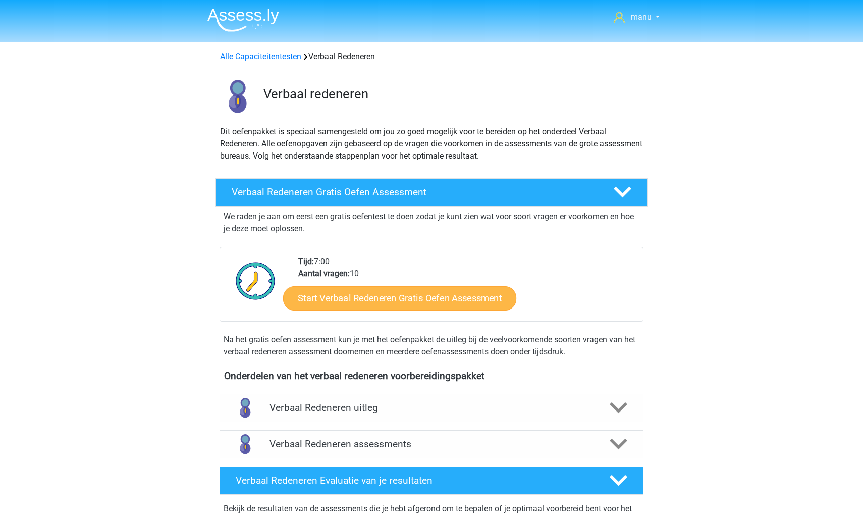
click at [407, 297] on link "Start Verbaal Redeneren Gratis Oefen Assessment" at bounding box center [399, 298] width 233 height 24
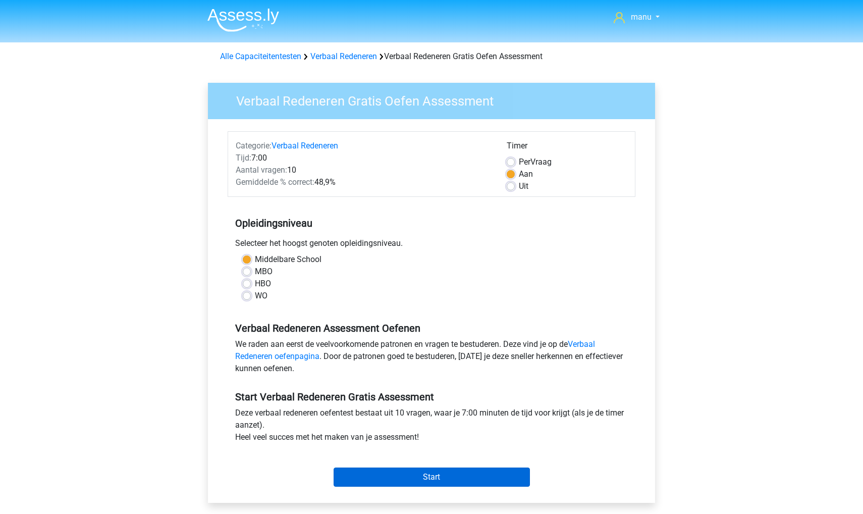
click at [477, 478] on input "Start" at bounding box center [432, 476] width 196 height 19
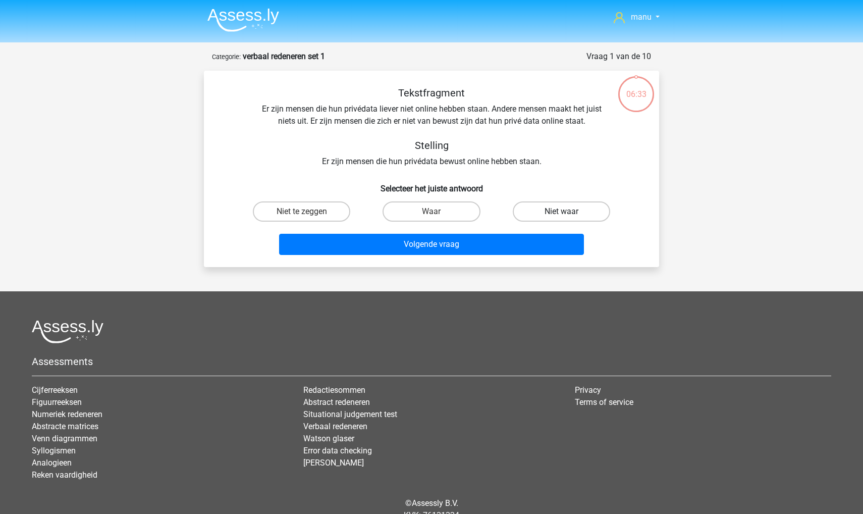
click at [525, 216] on label "Niet waar" at bounding box center [561, 211] width 97 height 20
click at [561, 216] on input "Niet waar" at bounding box center [564, 214] width 7 height 7
radio input "true"
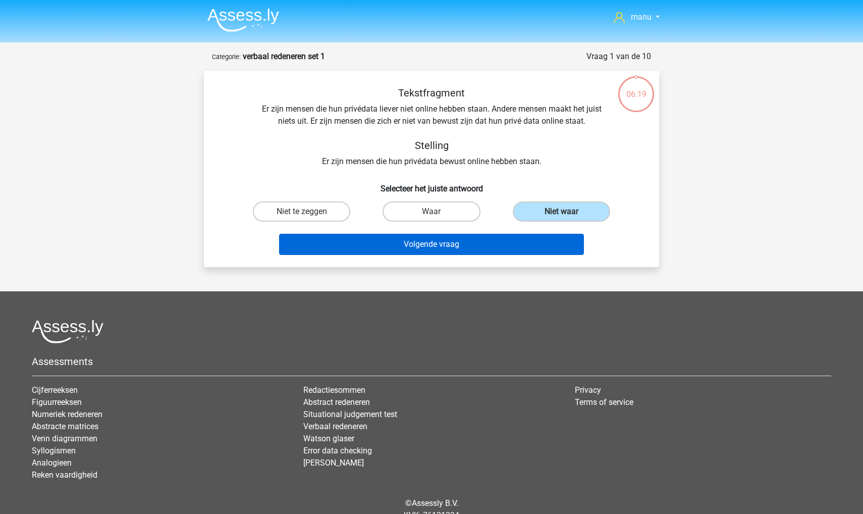
click at [419, 243] on button "Volgende vraag" at bounding box center [431, 244] width 305 height 21
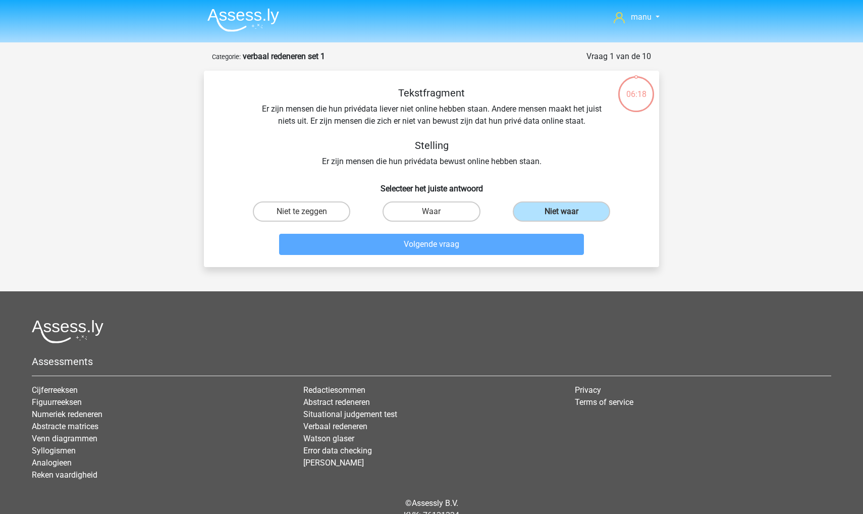
scroll to position [50, 0]
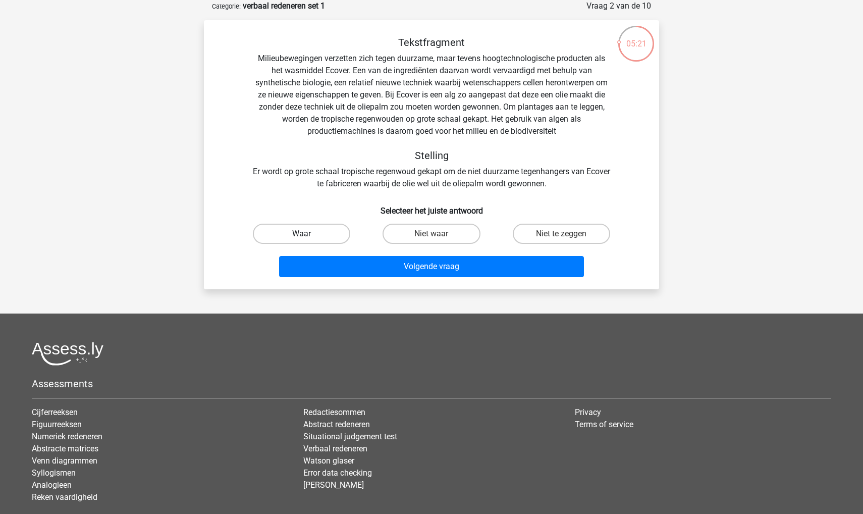
click at [314, 228] on label "Waar" at bounding box center [301, 234] width 97 height 20
click at [308, 234] on input "Waar" at bounding box center [305, 237] width 7 height 7
radio input "true"
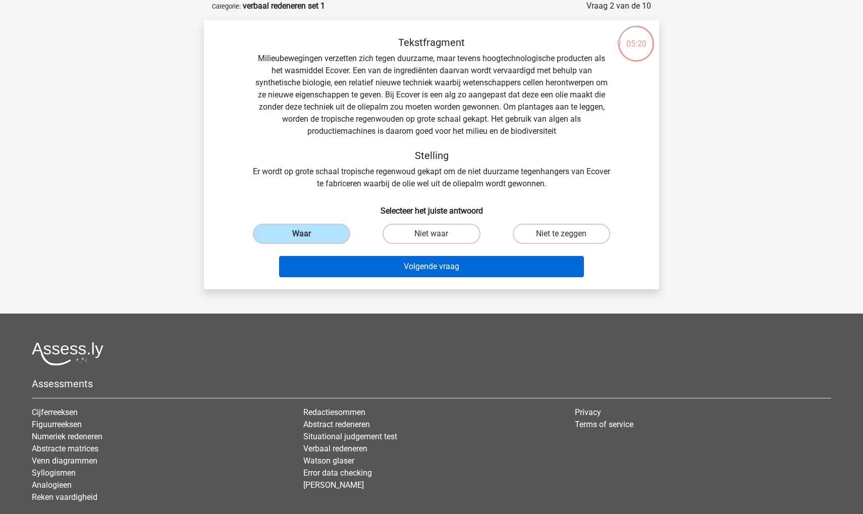
click at [336, 272] on button "Volgende vraag" at bounding box center [431, 266] width 305 height 21
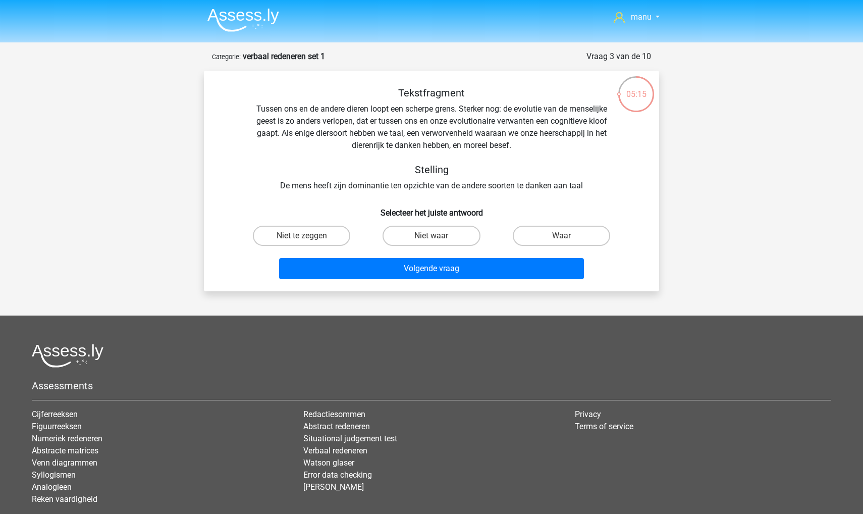
scroll to position [0, 0]
drag, startPoint x: 475, startPoint y: 141, endPoint x: 479, endPoint y: 146, distance: 6.5
click at [479, 146] on div "Tekstfragment Tussen ons en de andere dieren loopt een scherpe grens. Sterker n…" at bounding box center [431, 139] width 423 height 105
click at [466, 154] on div "Tekstfragment Tussen ons en de andere dieren loopt een scherpe grens. Sterker n…" at bounding box center [431, 139] width 423 height 105
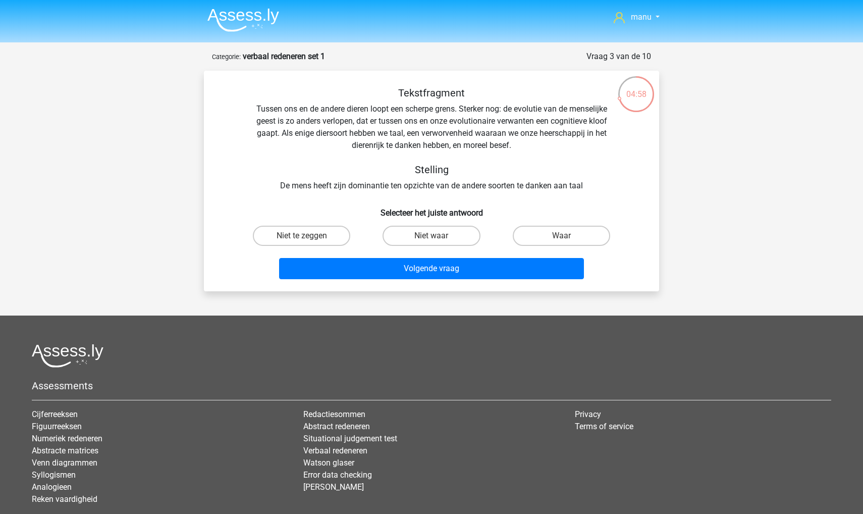
click at [474, 143] on div "Tekstfragment Tussen ons en de andere dieren loopt een scherpe grens. Sterker n…" at bounding box center [431, 139] width 423 height 105
click at [443, 144] on div "Tekstfragment Tussen ons en de andere dieren loopt een scherpe grens. Sterker n…" at bounding box center [431, 139] width 423 height 105
click at [457, 139] on div "Tekstfragment Tussen ons en de andere dieren loopt een scherpe grens. Sterker n…" at bounding box center [431, 139] width 423 height 105
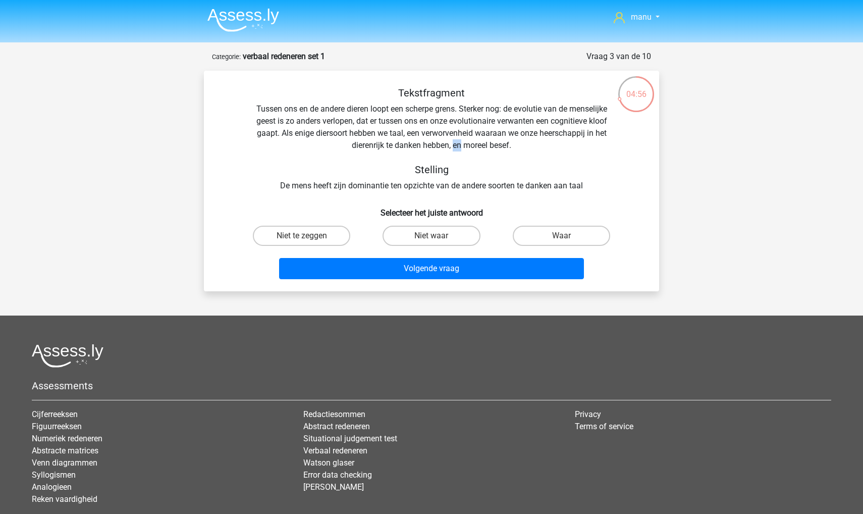
click at [457, 139] on div "Tekstfragment Tussen ons en de andere dieren loopt een scherpe grens. Sterker n…" at bounding box center [431, 139] width 423 height 105
click at [457, 133] on div "Tekstfragment Tussen ons en de andere dieren loopt een scherpe grens. Sterker n…" at bounding box center [431, 139] width 423 height 105
click at [442, 112] on div "Tekstfragment Tussen ons en de andere dieren loopt een scherpe grens. Sterker n…" at bounding box center [431, 139] width 423 height 105
click at [407, 239] on label "Niet waar" at bounding box center [430, 236] width 97 height 20
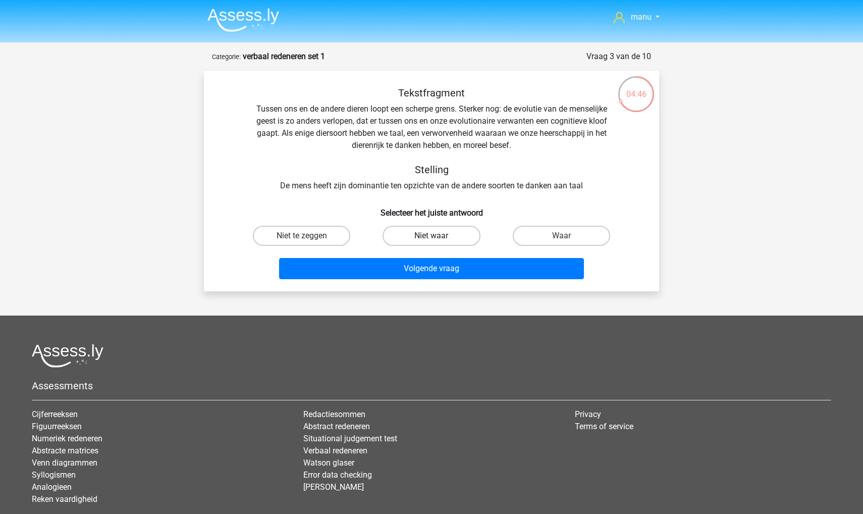
click at [431, 239] on input "Niet waar" at bounding box center [434, 239] width 7 height 7
radio input "true"
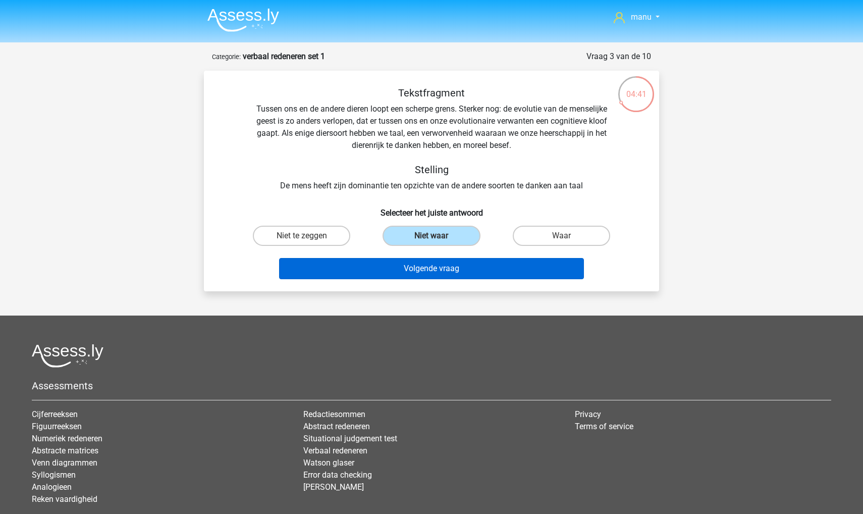
click at [400, 270] on button "Volgende vraag" at bounding box center [431, 268] width 305 height 21
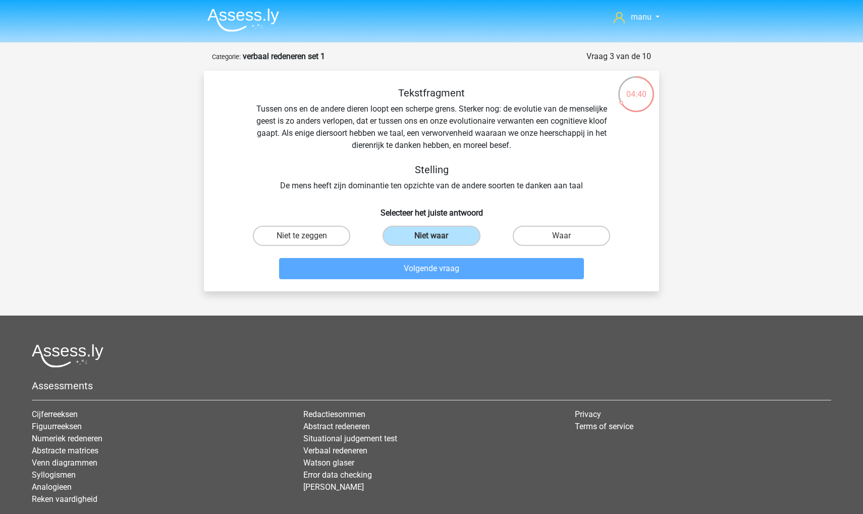
scroll to position [50, 0]
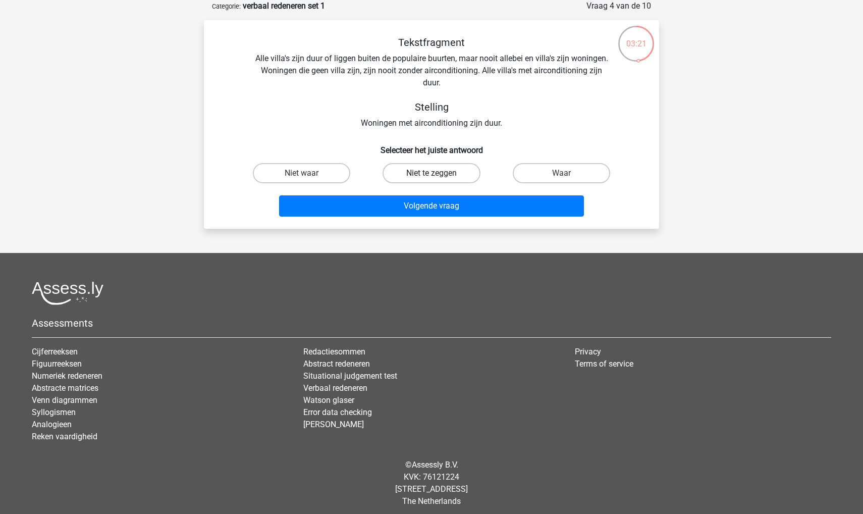
click at [418, 172] on label "Niet te zeggen" at bounding box center [430, 173] width 97 height 20
click at [431, 173] on input "Niet te zeggen" at bounding box center [434, 176] width 7 height 7
radio input "true"
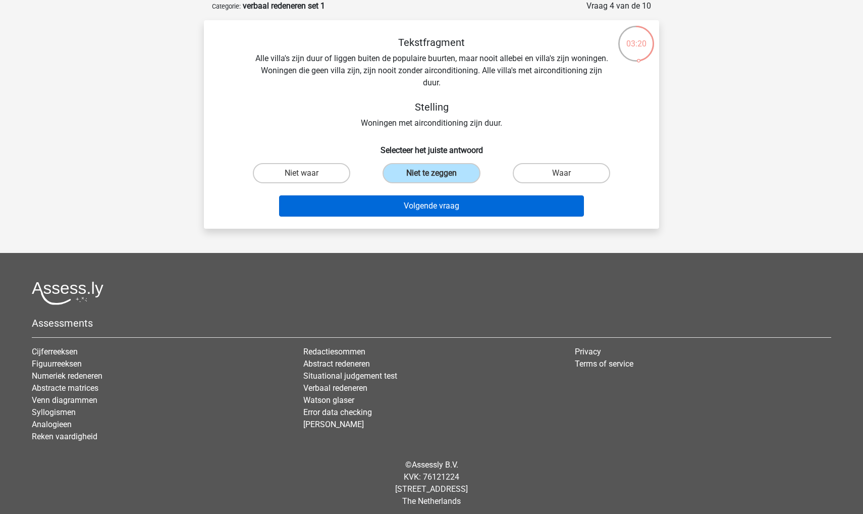
click at [419, 207] on button "Volgende vraag" at bounding box center [431, 205] width 305 height 21
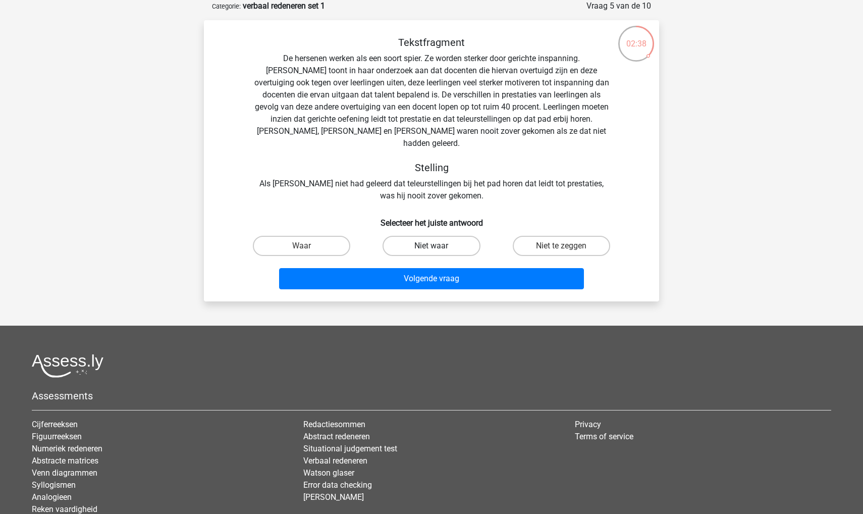
click at [436, 236] on label "Niet waar" at bounding box center [430, 246] width 97 height 20
click at [436, 246] on input "Niet waar" at bounding box center [434, 249] width 7 height 7
radio input "true"
click at [526, 236] on label "Niet te zeggen" at bounding box center [561, 246] width 97 height 20
click at [561, 246] on input "Niet te zeggen" at bounding box center [564, 249] width 7 height 7
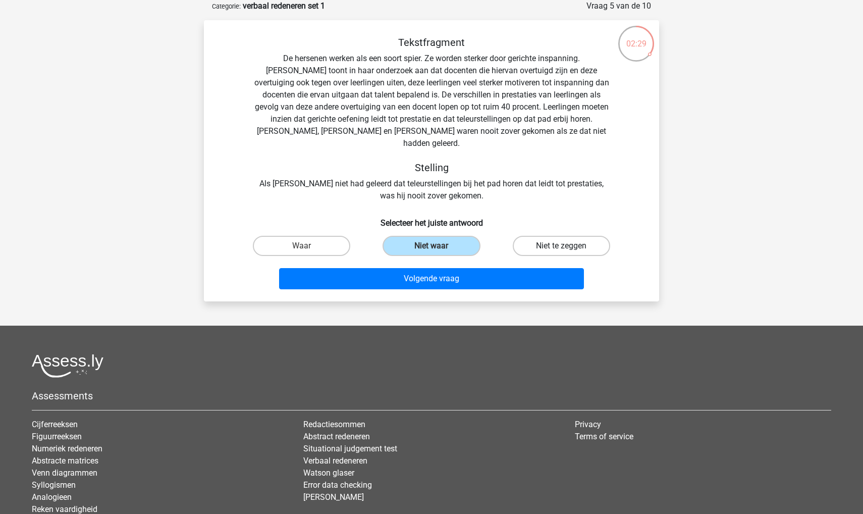
radio input "true"
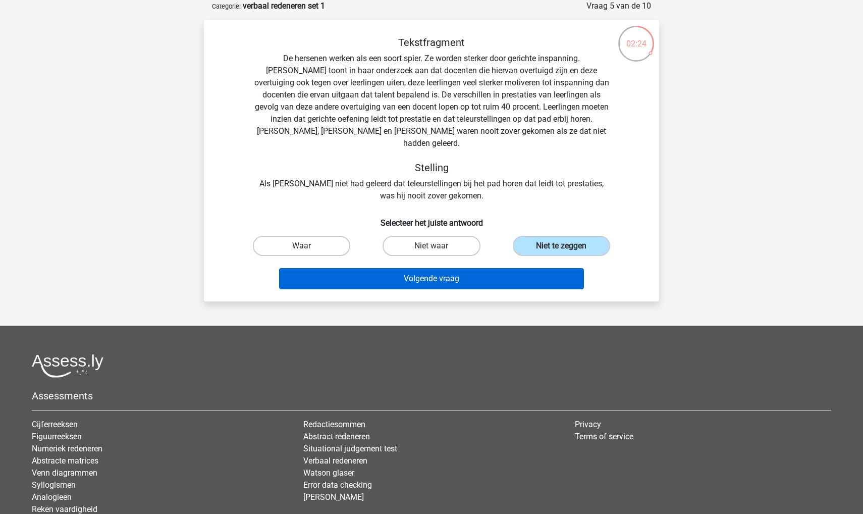
click at [513, 268] on button "Volgende vraag" at bounding box center [431, 278] width 305 height 21
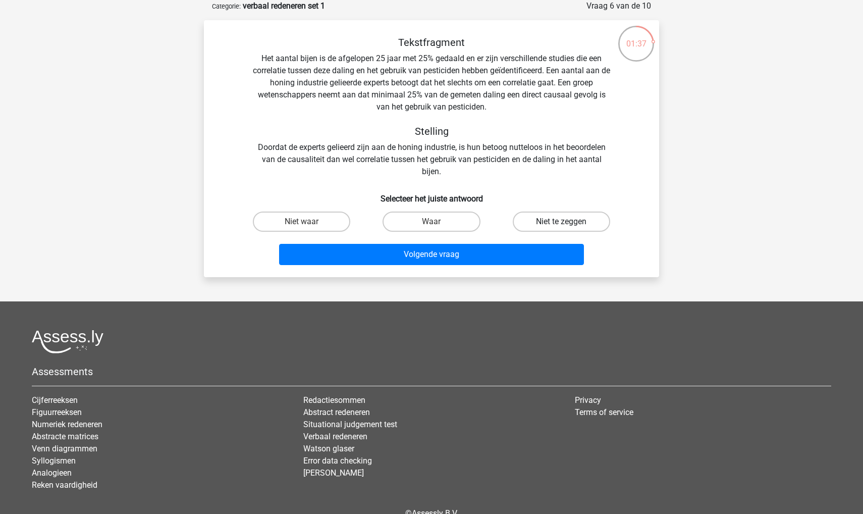
click at [533, 228] on label "Niet te zeggen" at bounding box center [561, 221] width 97 height 20
click at [561, 228] on input "Niet te zeggen" at bounding box center [564, 225] width 7 height 7
radio input "true"
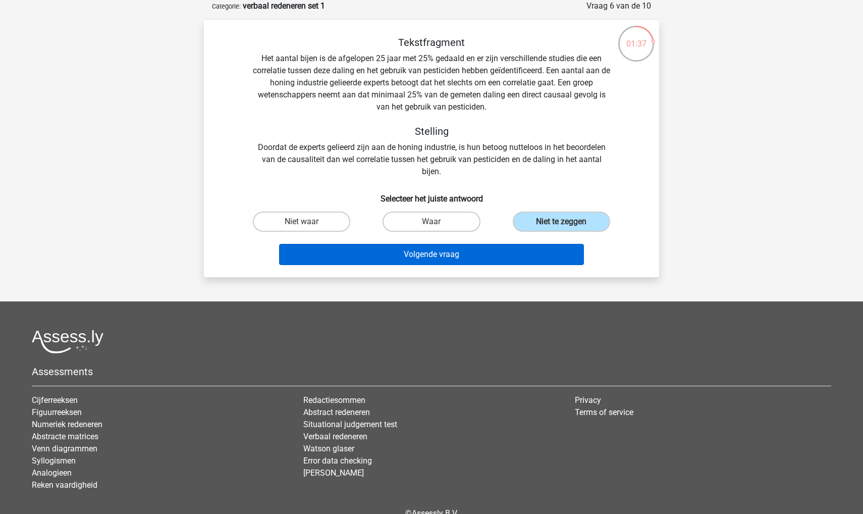
click at [517, 257] on button "Volgende vraag" at bounding box center [431, 254] width 305 height 21
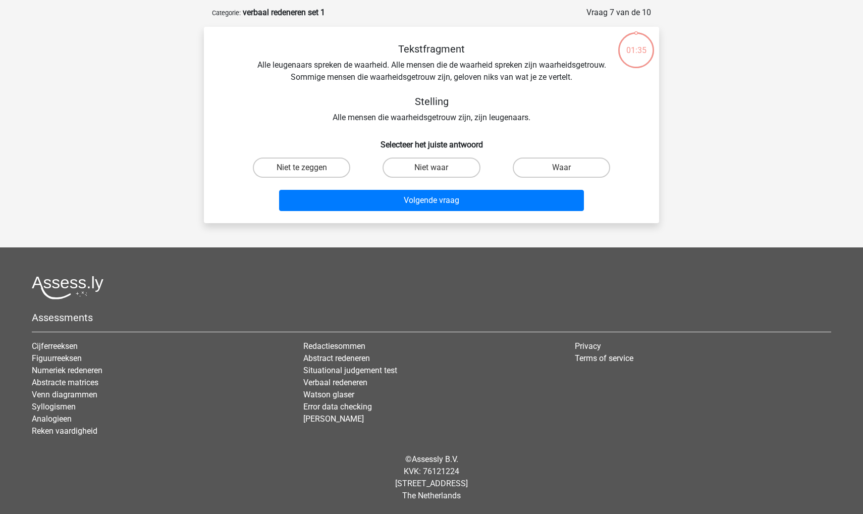
scroll to position [44, 0]
click at [308, 164] on label "Niet te zeggen" at bounding box center [301, 167] width 97 height 20
click at [308, 168] on input "Niet te zeggen" at bounding box center [305, 171] width 7 height 7
radio input "true"
click at [417, 167] on label "Niet waar" at bounding box center [430, 167] width 97 height 20
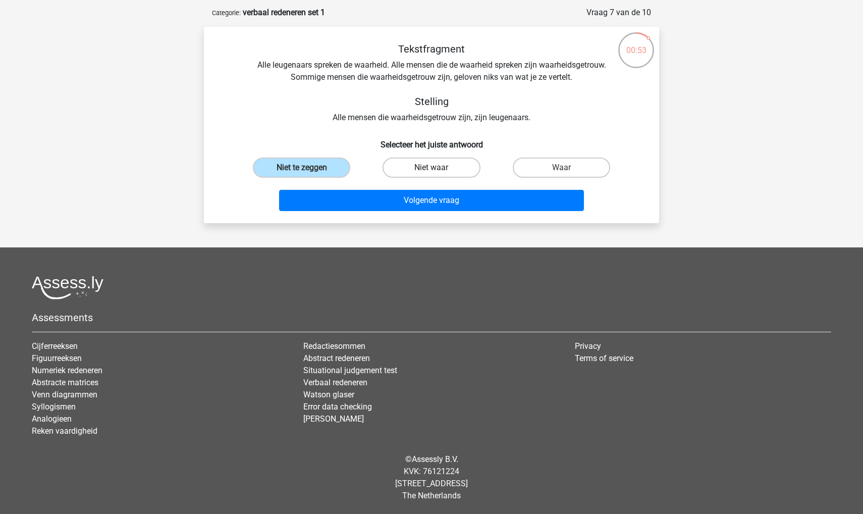
click at [431, 168] on input "Niet waar" at bounding box center [434, 171] width 7 height 7
radio input "true"
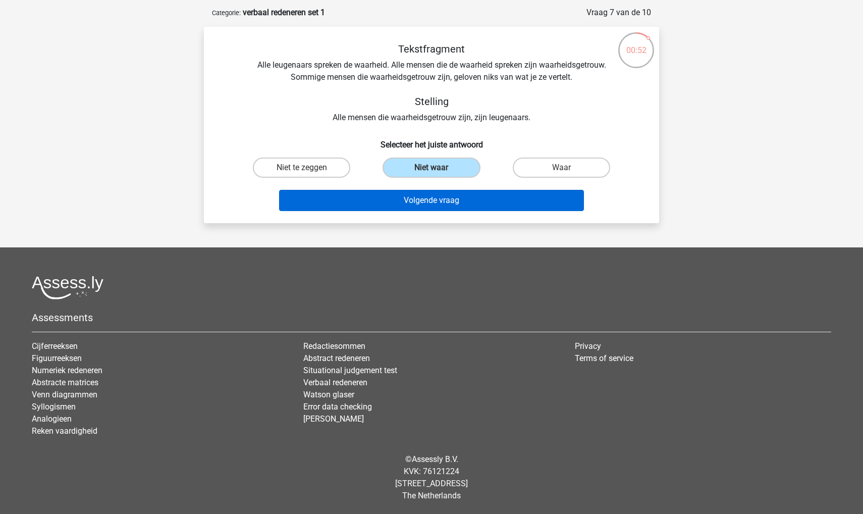
click at [417, 198] on button "Volgende vraag" at bounding box center [431, 200] width 305 height 21
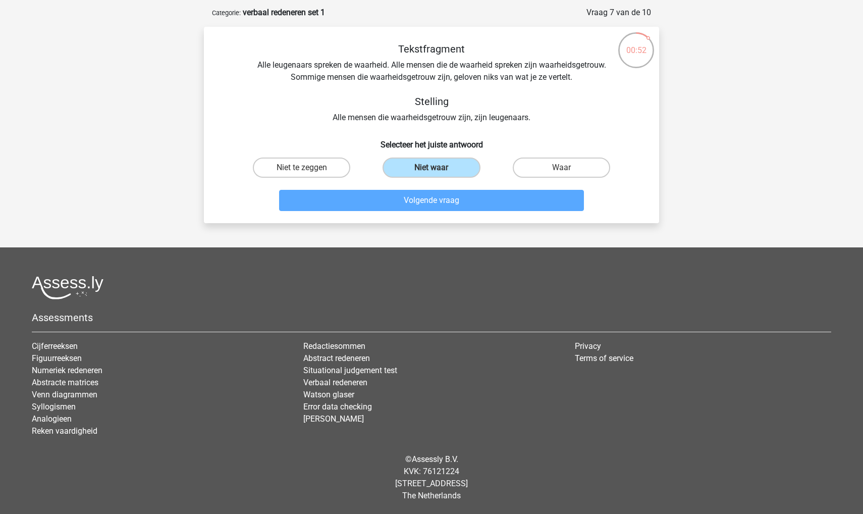
scroll to position [50, 0]
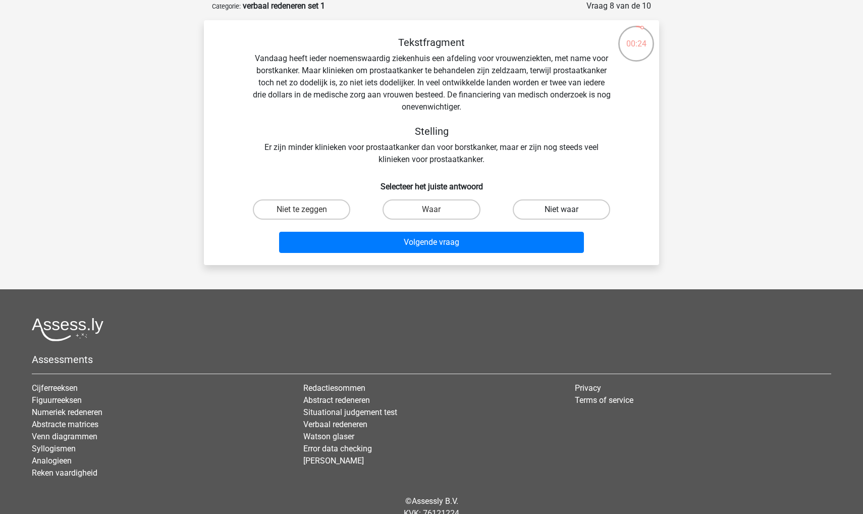
click at [524, 218] on label "Niet waar" at bounding box center [561, 209] width 97 height 20
click at [561, 216] on input "Niet waar" at bounding box center [564, 212] width 7 height 7
radio input "true"
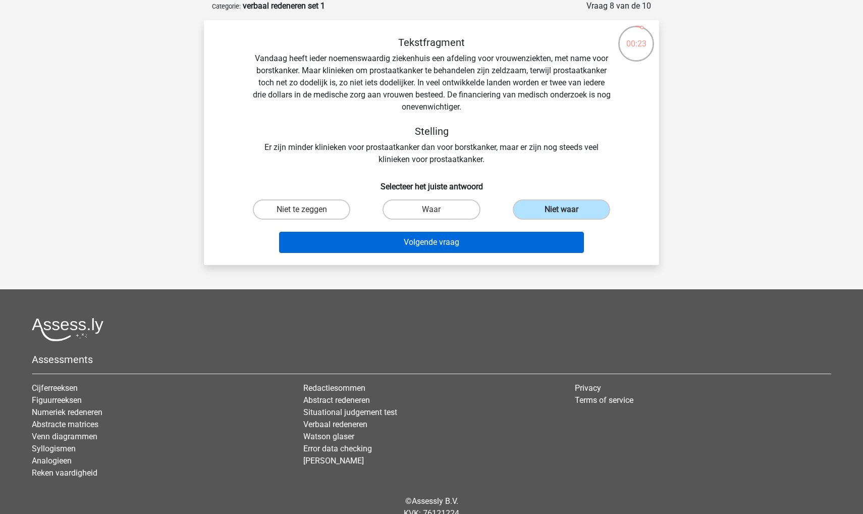
click at [507, 251] on button "Volgende vraag" at bounding box center [431, 242] width 305 height 21
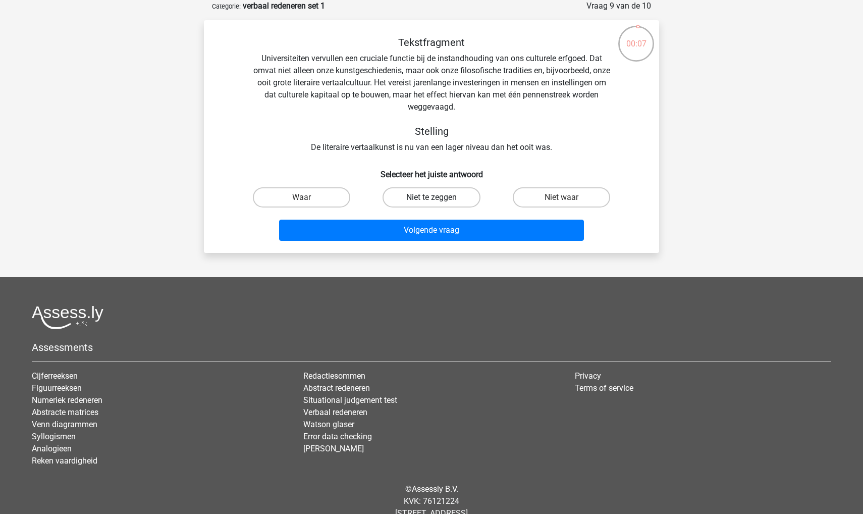
click at [443, 191] on label "Niet te zeggen" at bounding box center [430, 197] width 97 height 20
click at [438, 197] on input "Niet te zeggen" at bounding box center [434, 200] width 7 height 7
radio input "true"
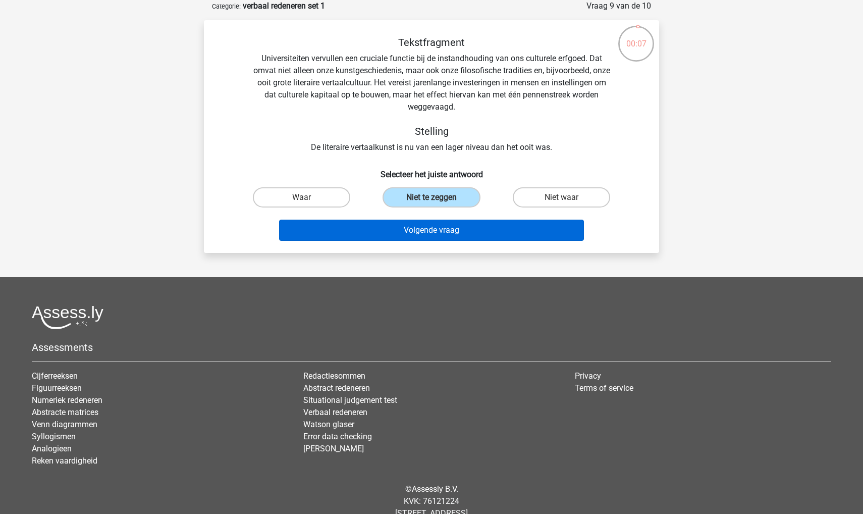
click at [439, 226] on button "Volgende vraag" at bounding box center [431, 229] width 305 height 21
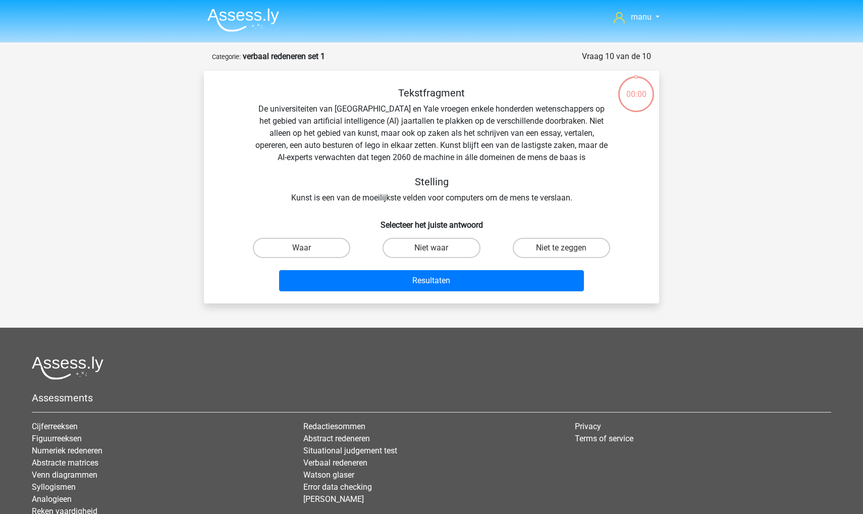
scroll to position [50, 0]
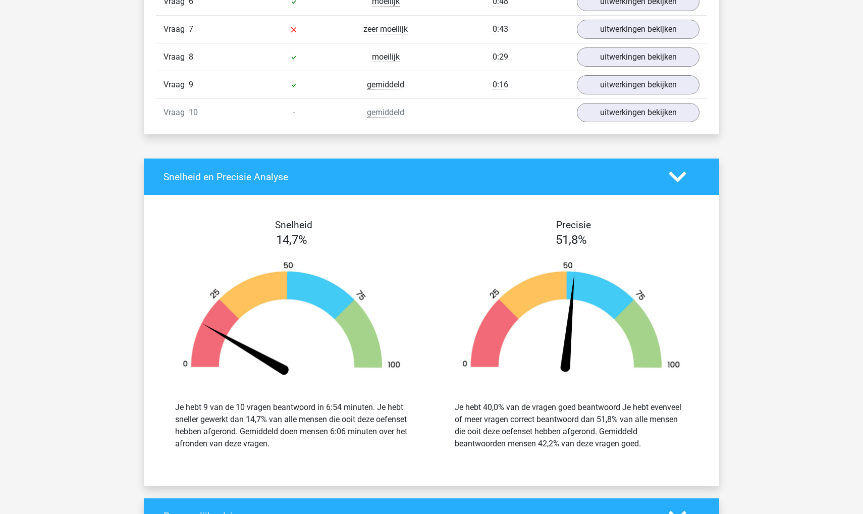
scroll to position [849, 0]
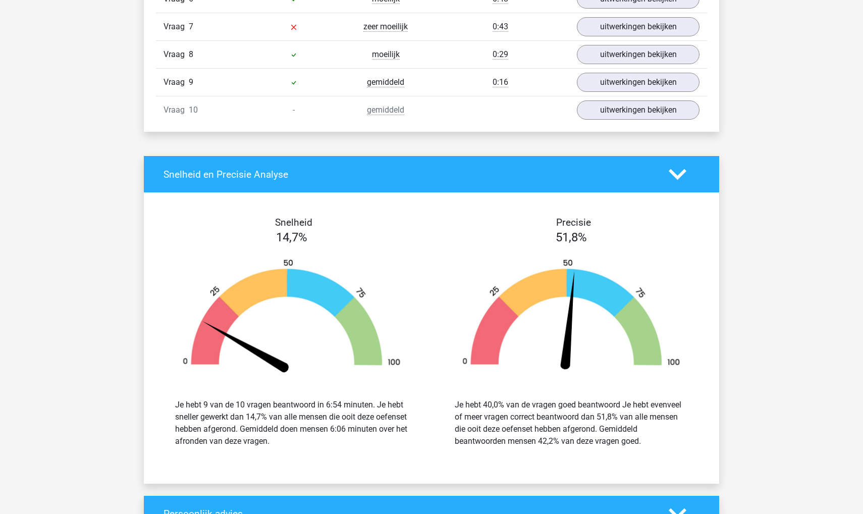
drag, startPoint x: 294, startPoint y: 108, endPoint x: 329, endPoint y: 108, distance: 35.3
click at [329, 108] on div "-" at bounding box center [294, 110] width 92 height 12
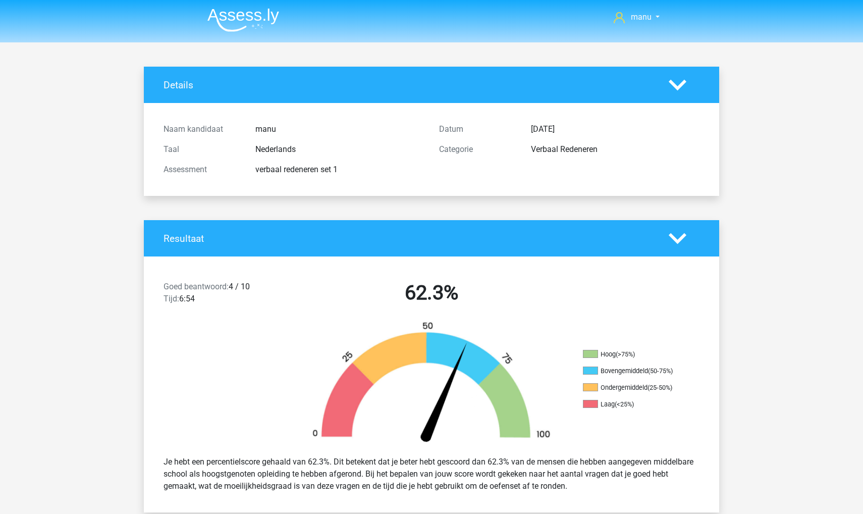
scroll to position [0, 0]
click at [243, 25] on img at bounding box center [243, 20] width 72 height 24
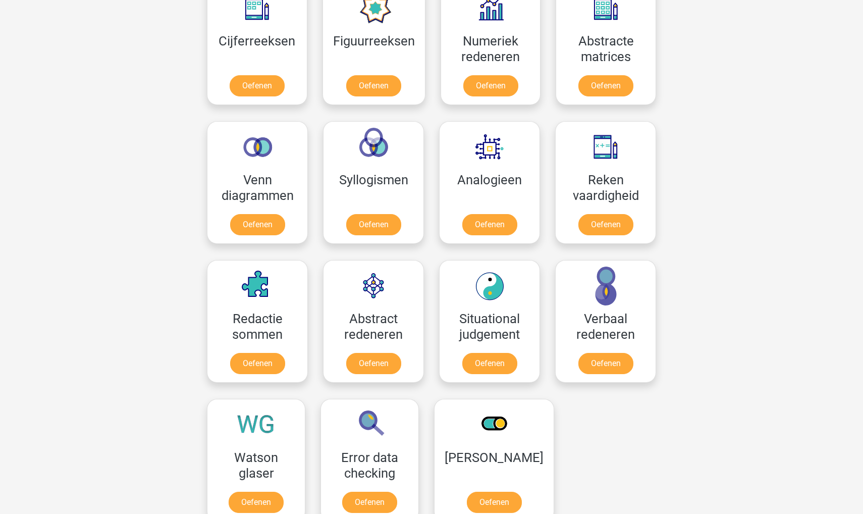
scroll to position [485, 0]
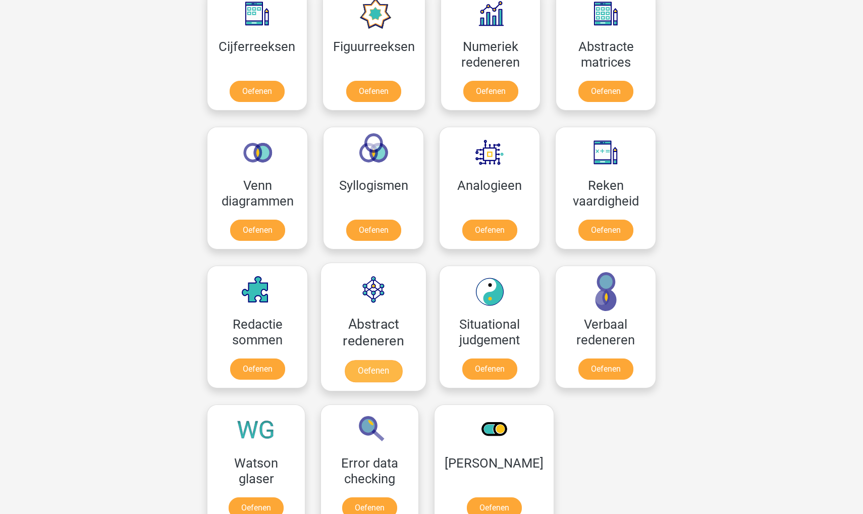
click at [361, 368] on link "Oefenen" at bounding box center [374, 371] width 58 height 22
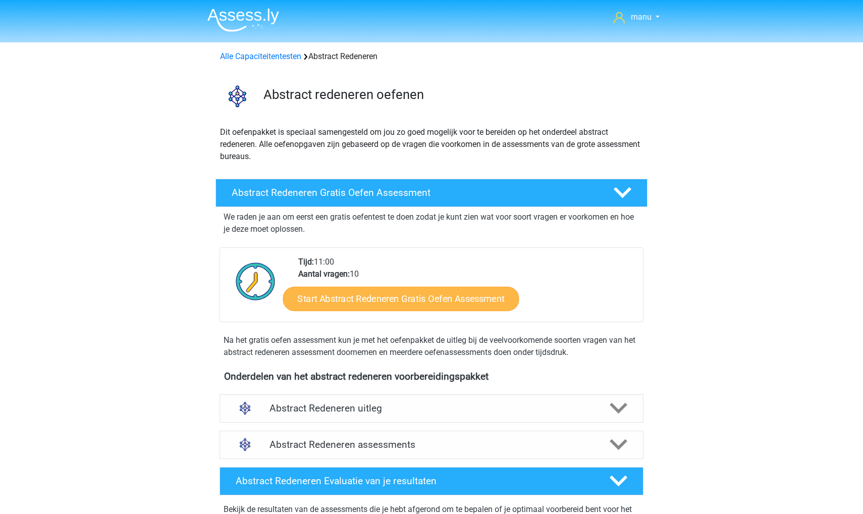
click at [349, 297] on link "Start Abstract Redeneren Gratis Oefen Assessment" at bounding box center [401, 298] width 236 height 24
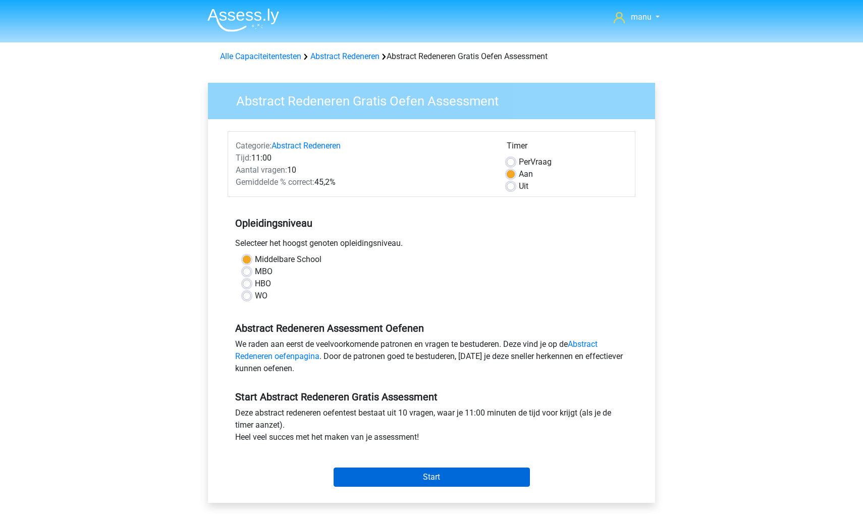
click at [368, 473] on input "Start" at bounding box center [432, 476] width 196 height 19
click at [251, 18] on img at bounding box center [243, 20] width 72 height 24
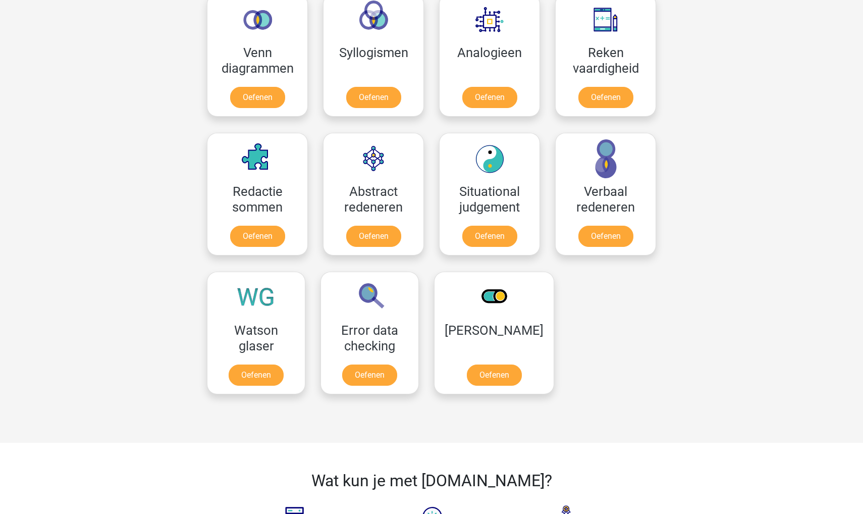
scroll to position [619, 0]
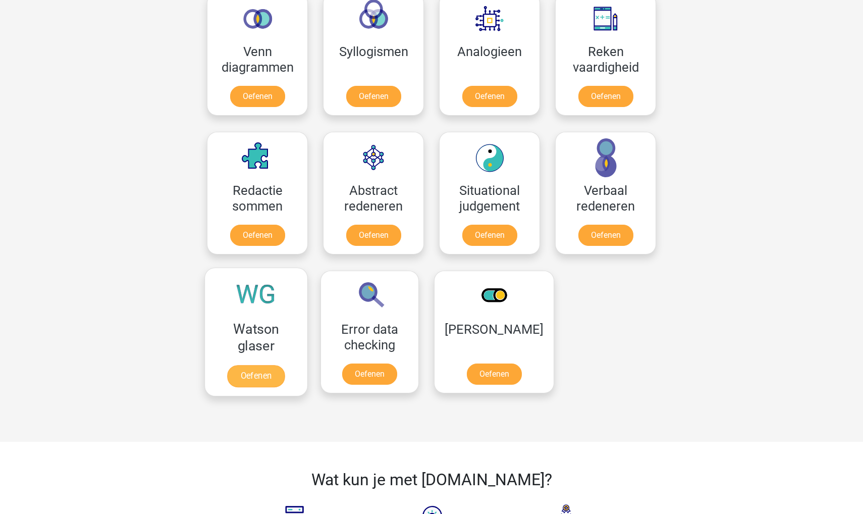
click at [240, 365] on link "Oefenen" at bounding box center [256, 376] width 58 height 22
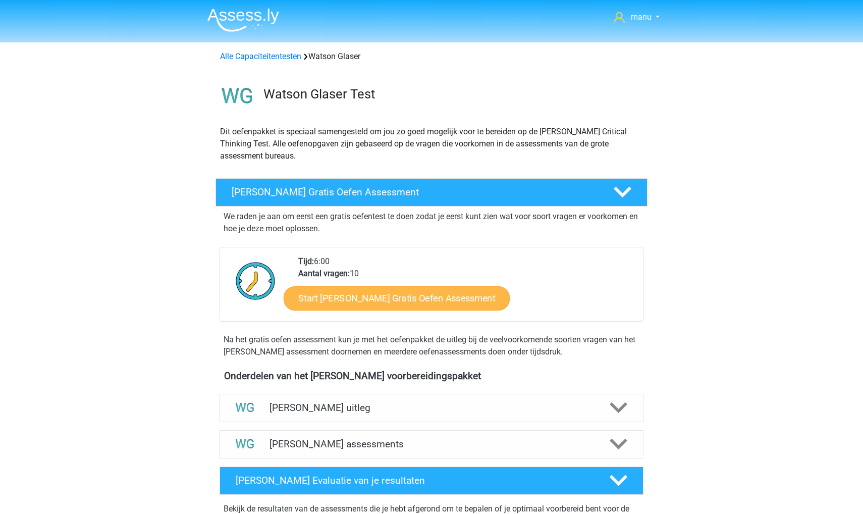
click at [310, 300] on link "Start [PERSON_NAME] Gratis Oefen Assessment" at bounding box center [397, 298] width 227 height 24
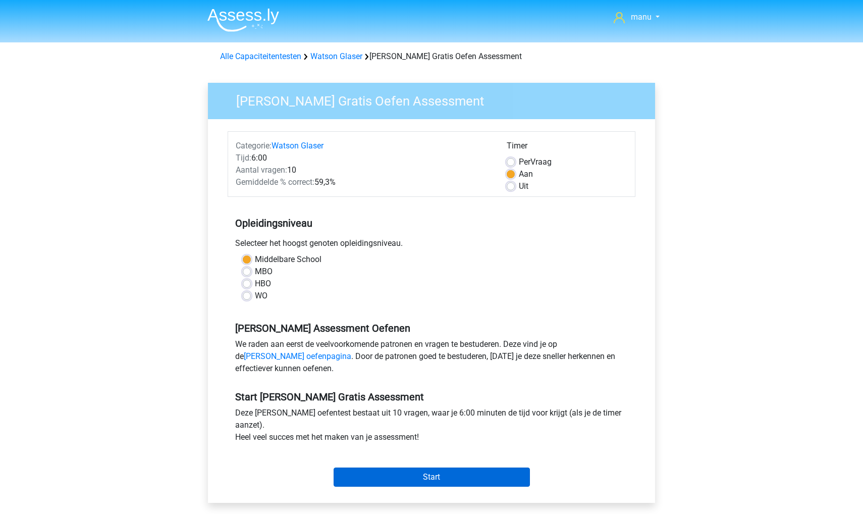
click at [351, 473] on input "Start" at bounding box center [432, 476] width 196 height 19
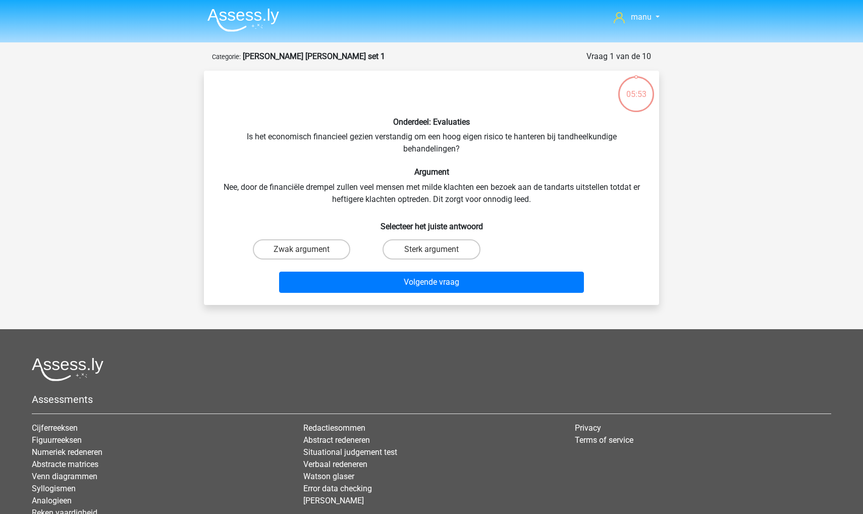
click at [229, 17] on img at bounding box center [243, 20] width 72 height 24
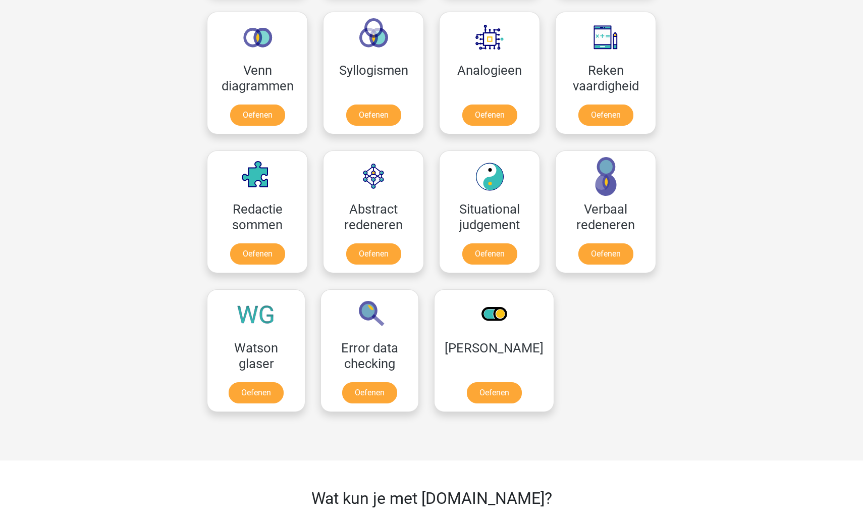
scroll to position [609, 0]
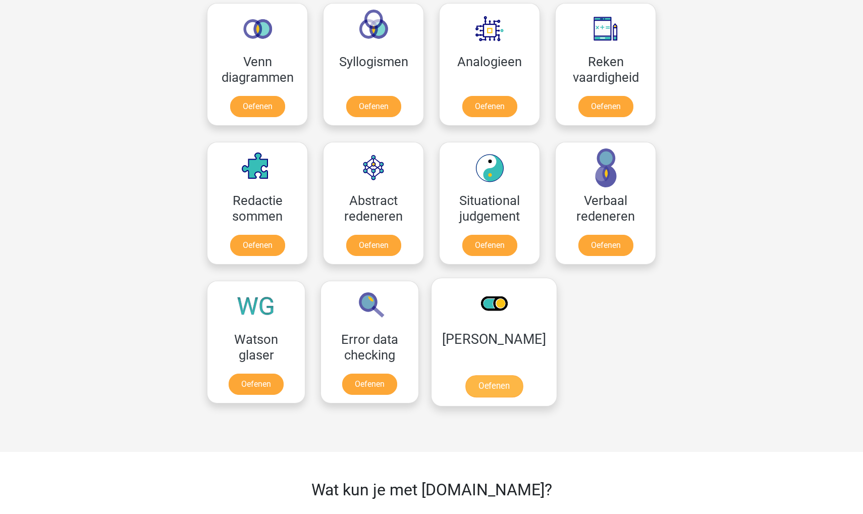
click at [480, 375] on link "Oefenen" at bounding box center [494, 386] width 58 height 22
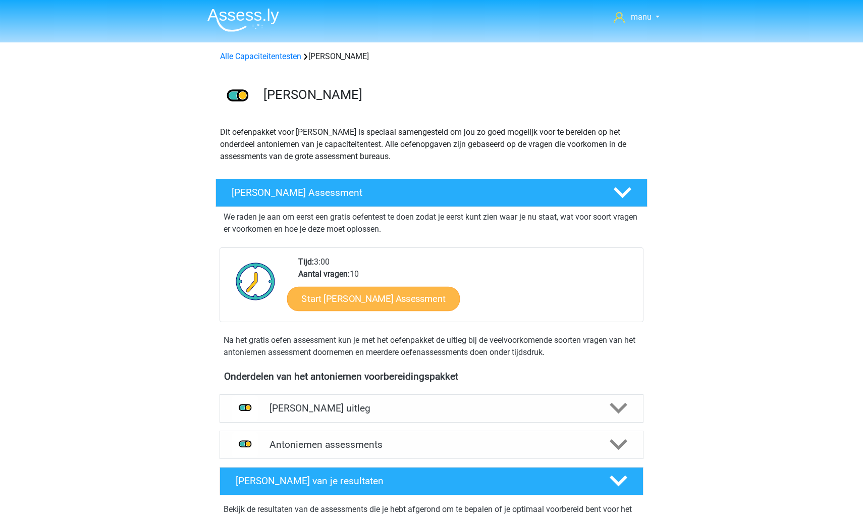
click at [413, 294] on link "Start Antoniemen Gratis Oefen Assessment" at bounding box center [373, 298] width 173 height 24
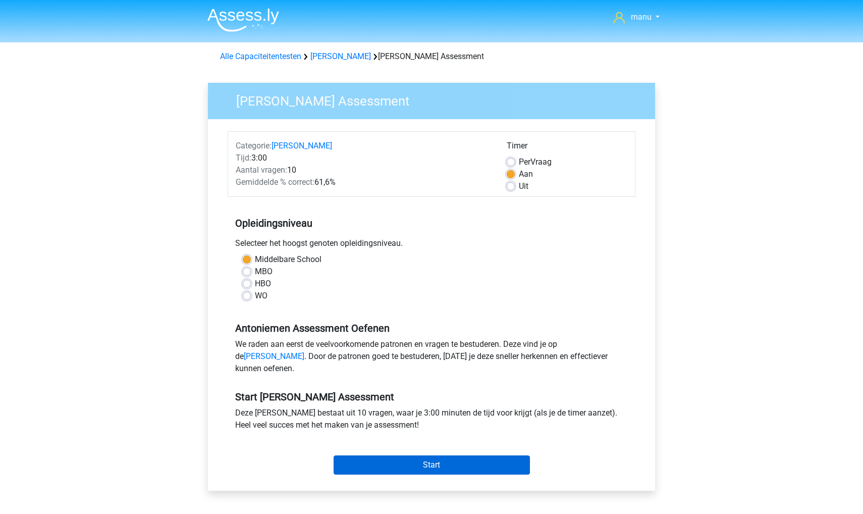
click at [371, 474] on input "Start" at bounding box center [432, 464] width 196 height 19
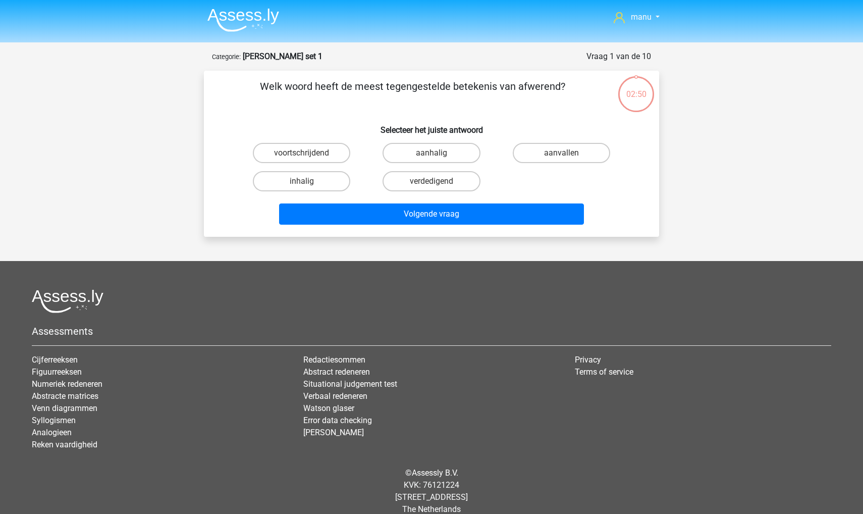
click at [434, 182] on input "verdedigend" at bounding box center [434, 184] width 7 height 7
radio input "true"
click at [435, 155] on input "aanhalig" at bounding box center [434, 156] width 7 height 7
radio input "true"
click at [563, 148] on label "aanvallen" at bounding box center [561, 153] width 97 height 20
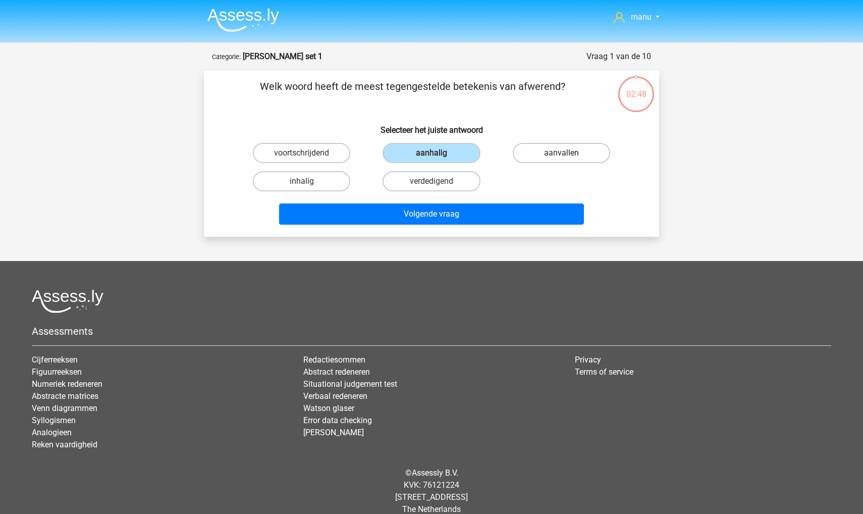
click at [563, 153] on input "aanvallen" at bounding box center [564, 156] width 7 height 7
radio input "true"
click at [466, 157] on label "aanhalig" at bounding box center [430, 153] width 97 height 20
click at [438, 157] on input "aanhalig" at bounding box center [434, 156] width 7 height 7
radio input "true"
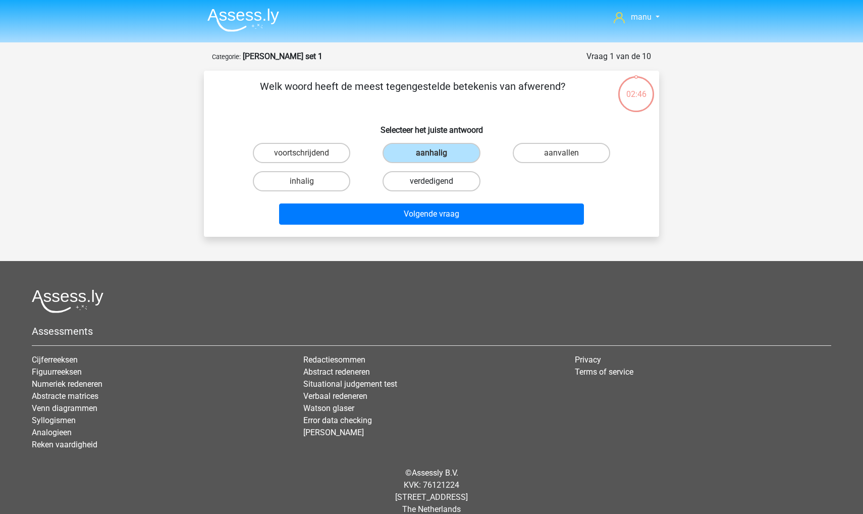
click at [443, 185] on label "verdedigend" at bounding box center [430, 181] width 97 height 20
click at [438, 185] on input "verdedigend" at bounding box center [434, 184] width 7 height 7
radio input "true"
click at [404, 145] on label "aanhalig" at bounding box center [430, 153] width 97 height 20
click at [431, 153] on input "aanhalig" at bounding box center [434, 156] width 7 height 7
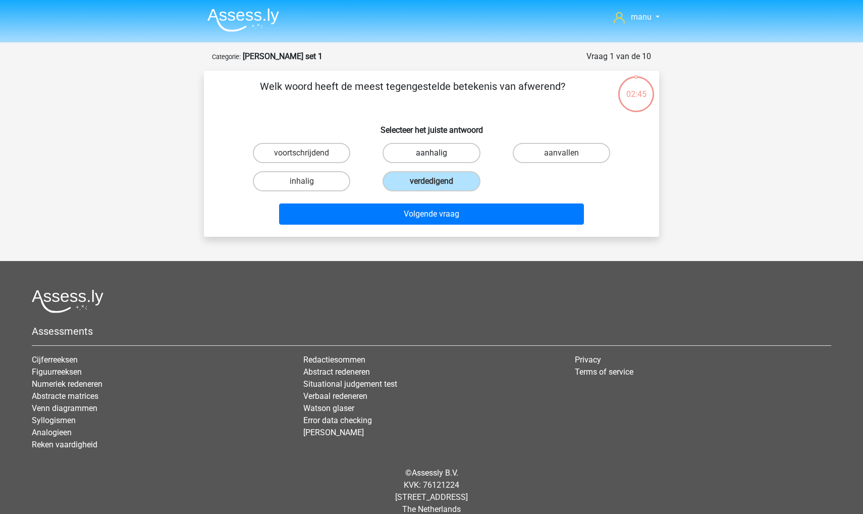
radio input "true"
click at [315, 184] on label "inhalig" at bounding box center [301, 181] width 97 height 20
click at [308, 184] on input "inhalig" at bounding box center [305, 184] width 7 height 7
radio input "true"
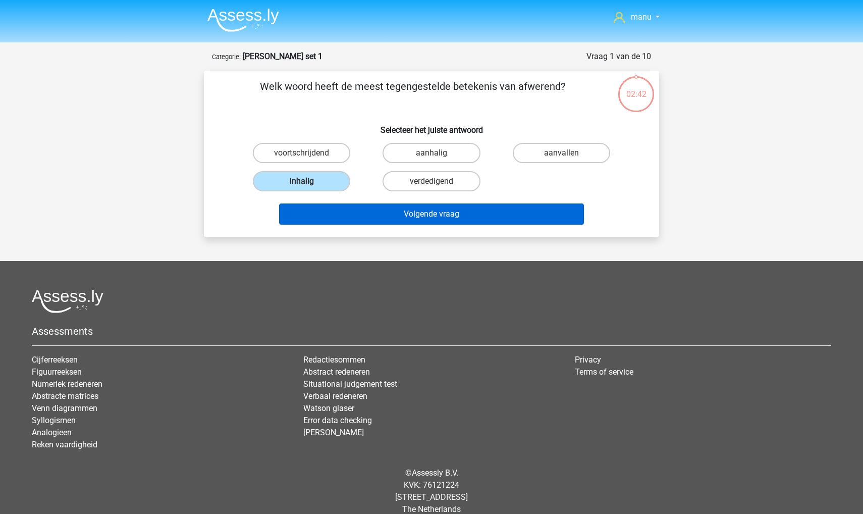
click at [324, 210] on button "Volgende vraag" at bounding box center [431, 213] width 305 height 21
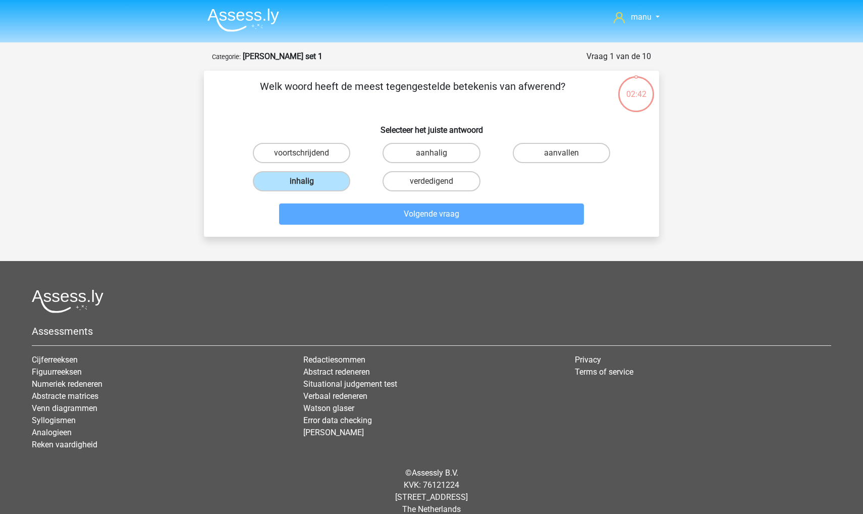
scroll to position [14, 0]
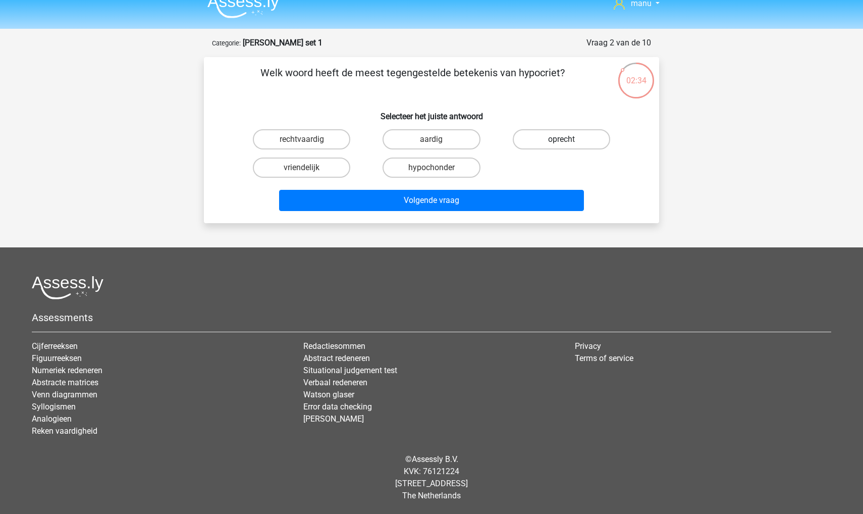
click at [527, 139] on label "oprecht" at bounding box center [561, 139] width 97 height 20
click at [561, 139] on input "oprecht" at bounding box center [564, 142] width 7 height 7
radio input "true"
click at [462, 139] on label "aardig" at bounding box center [430, 139] width 97 height 20
click at [438, 139] on input "aardig" at bounding box center [434, 142] width 7 height 7
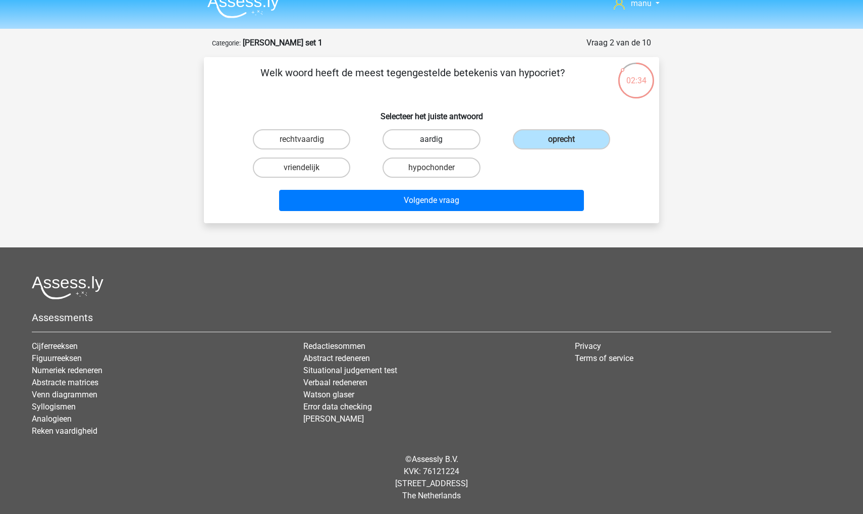
radio input "true"
click at [315, 142] on label "rechtvaardig" at bounding box center [301, 139] width 97 height 20
click at [308, 142] on input "rechtvaardig" at bounding box center [305, 142] width 7 height 7
radio input "true"
click at [311, 165] on label "vriendelijk" at bounding box center [301, 167] width 97 height 20
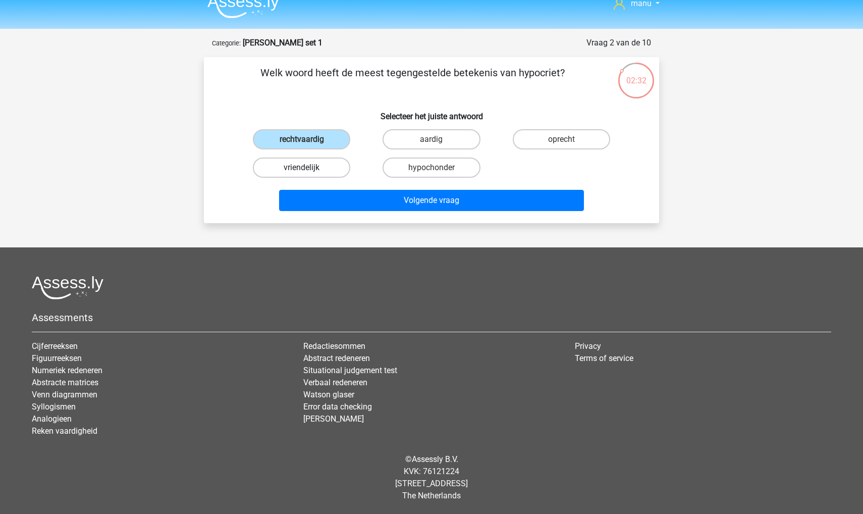
click at [308, 168] on input "vriendelijk" at bounding box center [305, 171] width 7 height 7
radio input "true"
click at [314, 142] on label "rechtvaardig" at bounding box center [301, 139] width 97 height 20
click at [308, 142] on input "rechtvaardig" at bounding box center [305, 142] width 7 height 7
radio input "true"
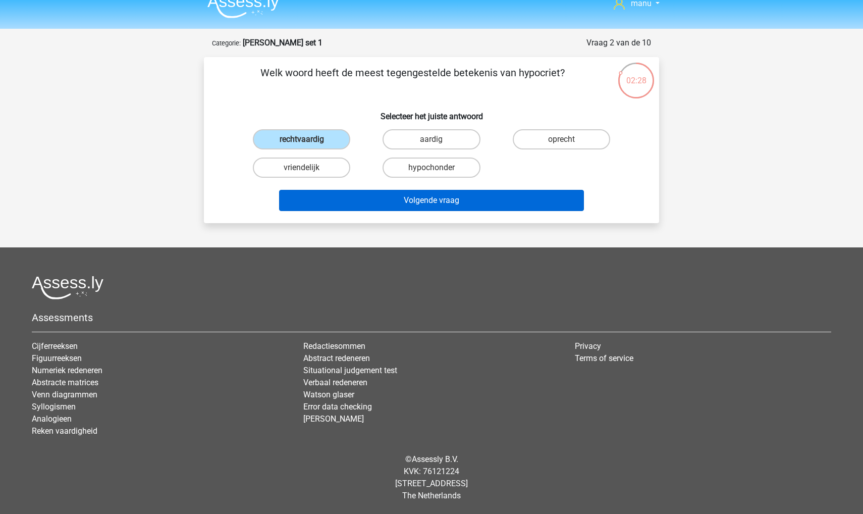
click at [349, 203] on button "Volgende vraag" at bounding box center [431, 200] width 305 height 21
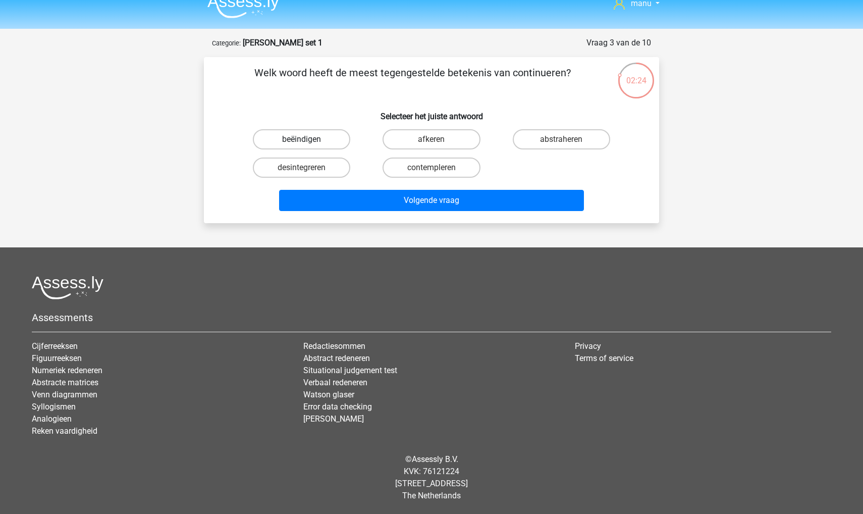
click at [313, 139] on label "beëindigen" at bounding box center [301, 139] width 97 height 20
click at [308, 139] on input "beëindigen" at bounding box center [305, 142] width 7 height 7
radio input "true"
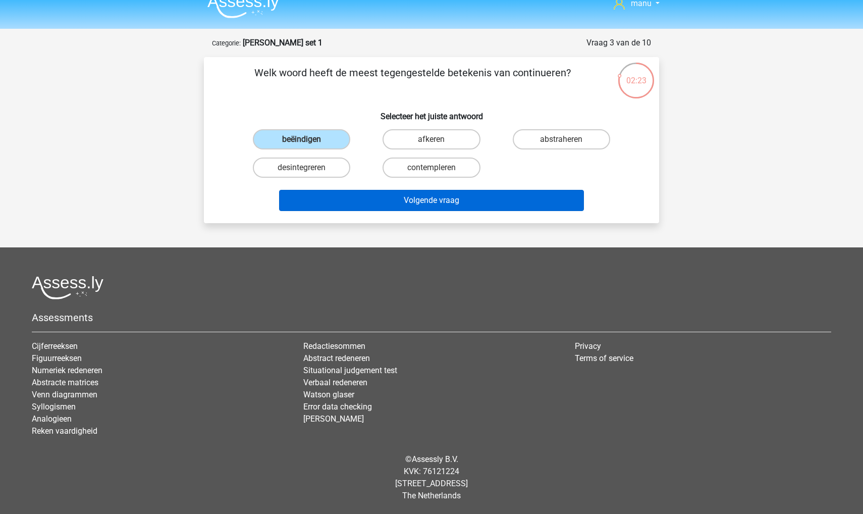
click at [322, 199] on button "Volgende vraag" at bounding box center [431, 200] width 305 height 21
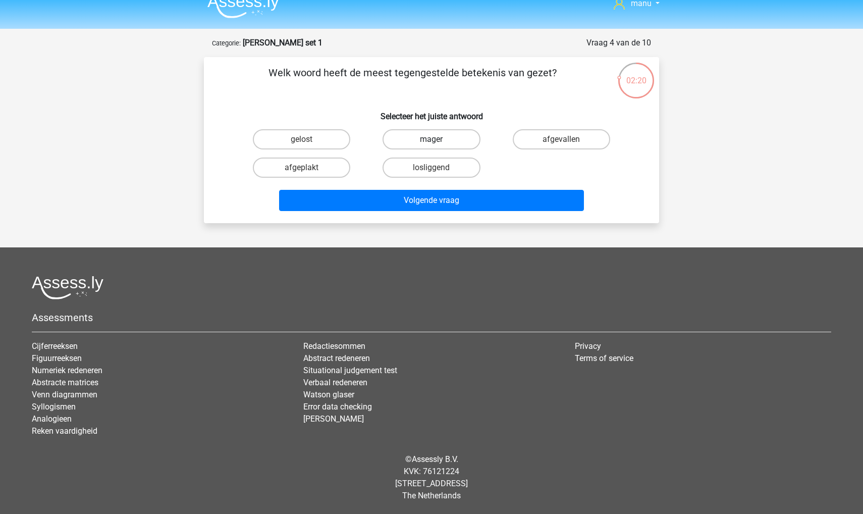
click at [404, 132] on label "mager" at bounding box center [430, 139] width 97 height 20
click at [431, 139] on input "mager" at bounding box center [434, 142] width 7 height 7
radio input "true"
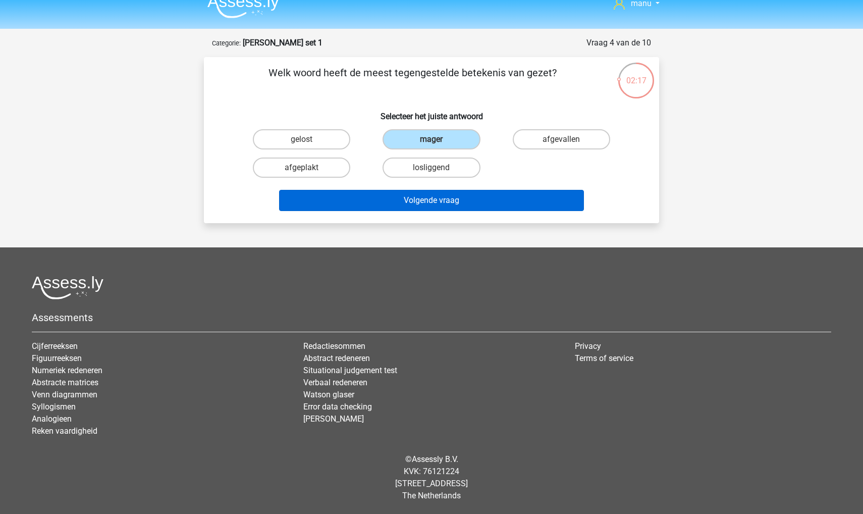
click at [411, 198] on button "Volgende vraag" at bounding box center [431, 200] width 305 height 21
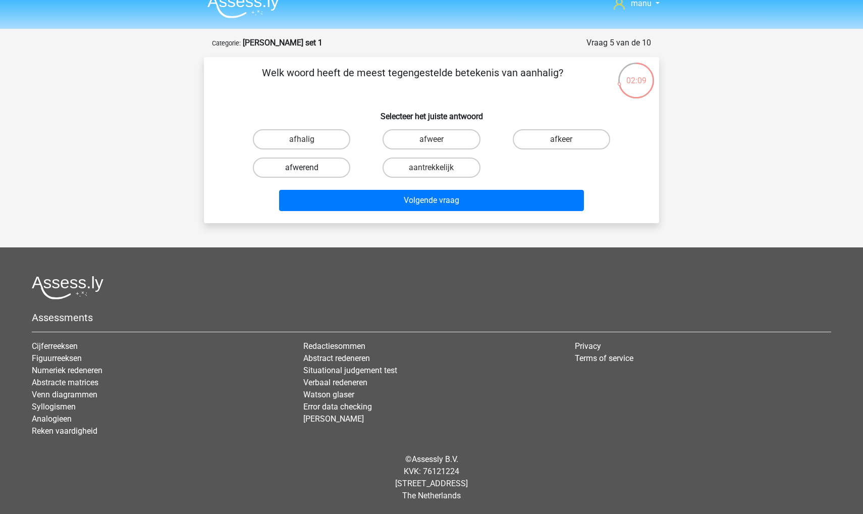
click at [323, 164] on label "afwerend" at bounding box center [301, 167] width 97 height 20
click at [308, 168] on input "afwerend" at bounding box center [305, 171] width 7 height 7
radio input "true"
click at [312, 142] on label "afhalig" at bounding box center [301, 139] width 97 height 20
click at [308, 142] on input "afhalig" at bounding box center [305, 142] width 7 height 7
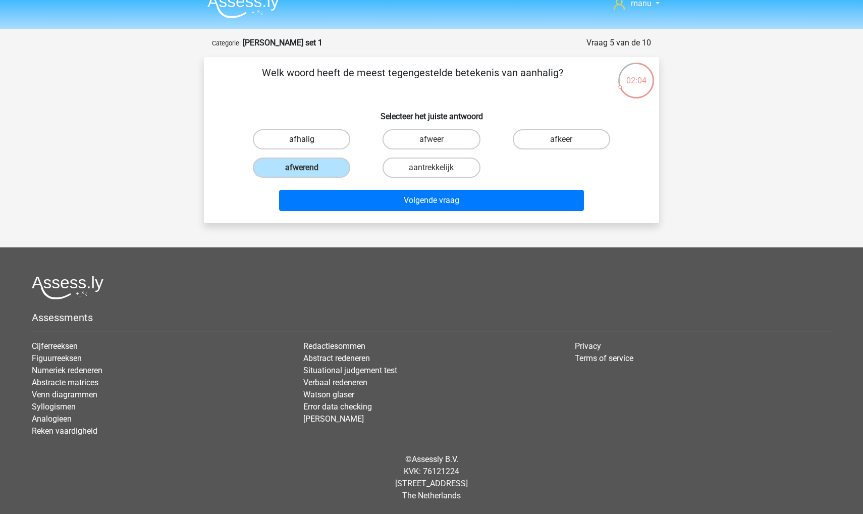
radio input "true"
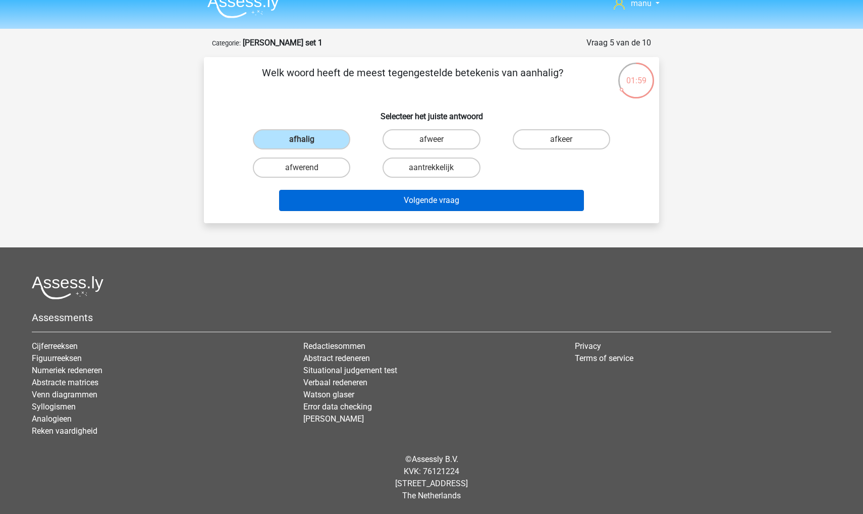
click at [325, 202] on button "Volgende vraag" at bounding box center [431, 200] width 305 height 21
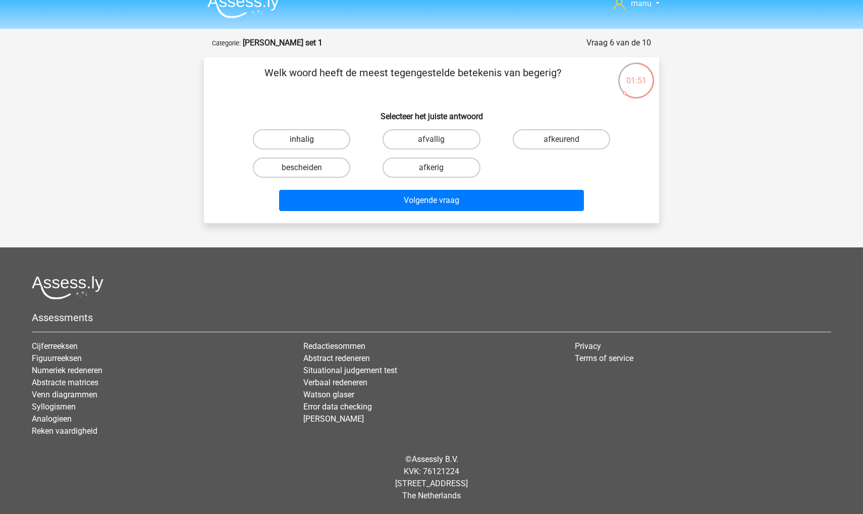
click at [284, 137] on label "inhalig" at bounding box center [301, 139] width 97 height 20
click at [302, 139] on input "inhalig" at bounding box center [305, 142] width 7 height 7
radio input "true"
click at [414, 163] on label "afkerig" at bounding box center [430, 167] width 97 height 20
click at [431, 168] on input "afkerig" at bounding box center [434, 171] width 7 height 7
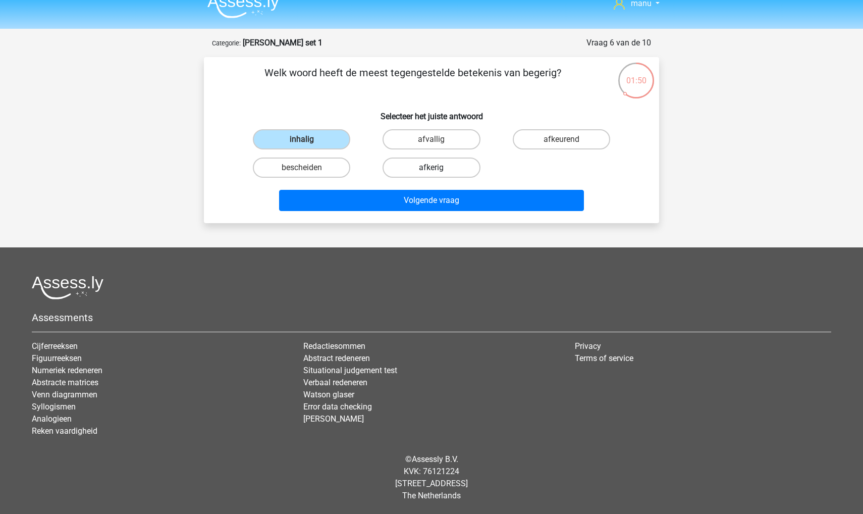
radio input "true"
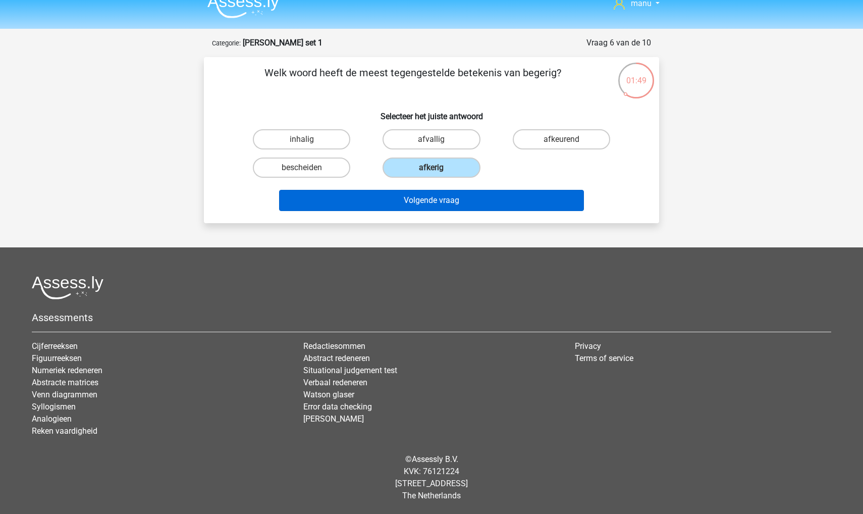
click at [414, 203] on button "Volgende vraag" at bounding box center [431, 200] width 305 height 21
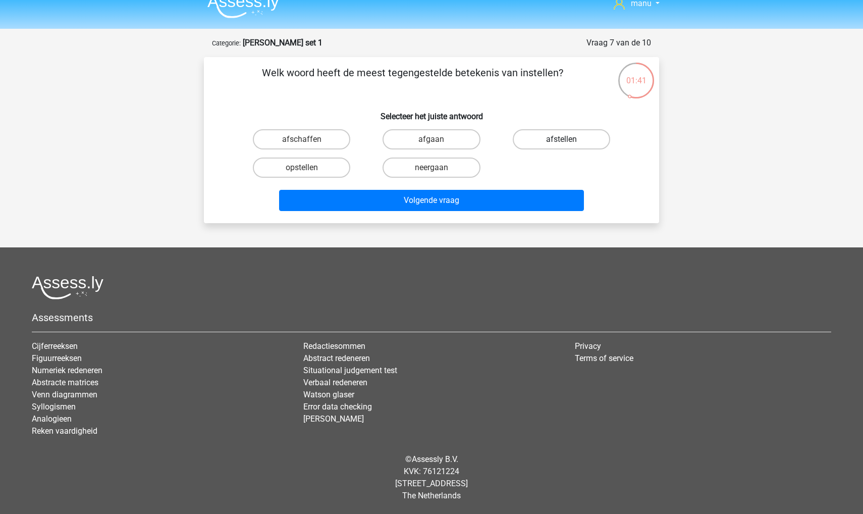
click at [547, 133] on label "afstellen" at bounding box center [561, 139] width 97 height 20
click at [561, 139] on input "afstellen" at bounding box center [564, 142] width 7 height 7
radio input "true"
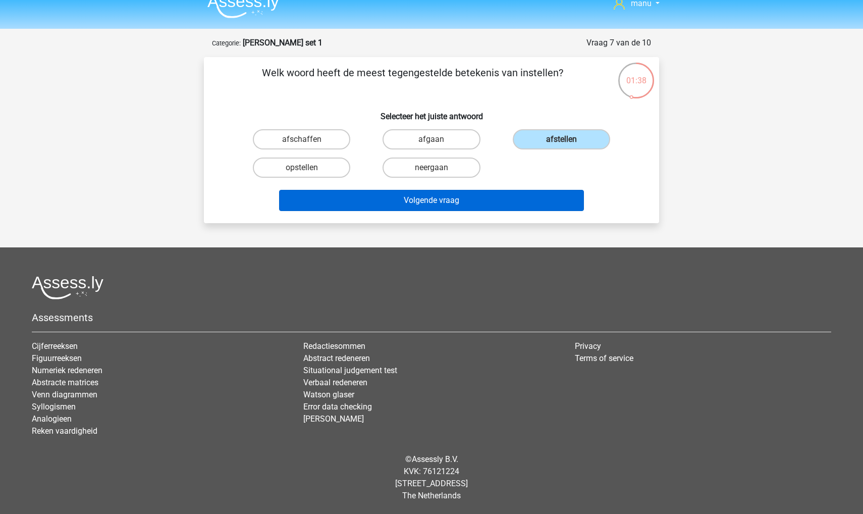
click at [437, 201] on button "Volgende vraag" at bounding box center [431, 200] width 305 height 21
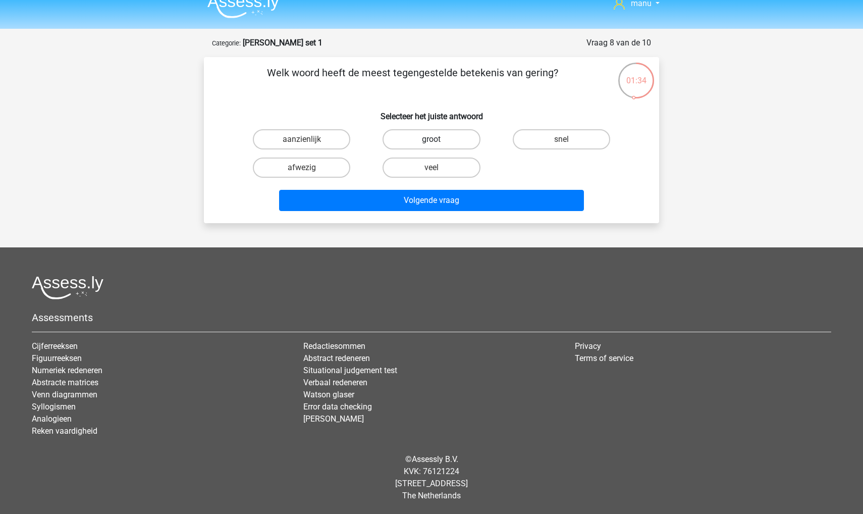
click at [420, 142] on label "groot" at bounding box center [430, 139] width 97 height 20
click at [431, 142] on input "groot" at bounding box center [434, 142] width 7 height 7
radio input "true"
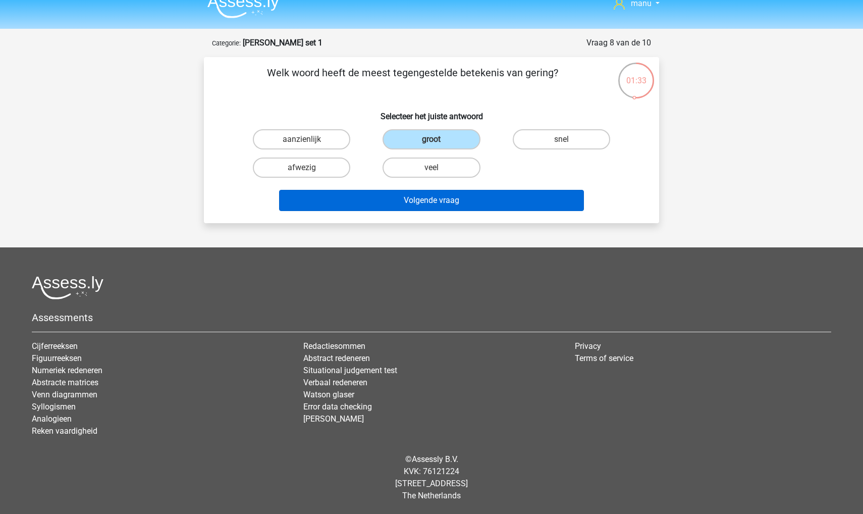
click at [405, 198] on button "Volgende vraag" at bounding box center [431, 200] width 305 height 21
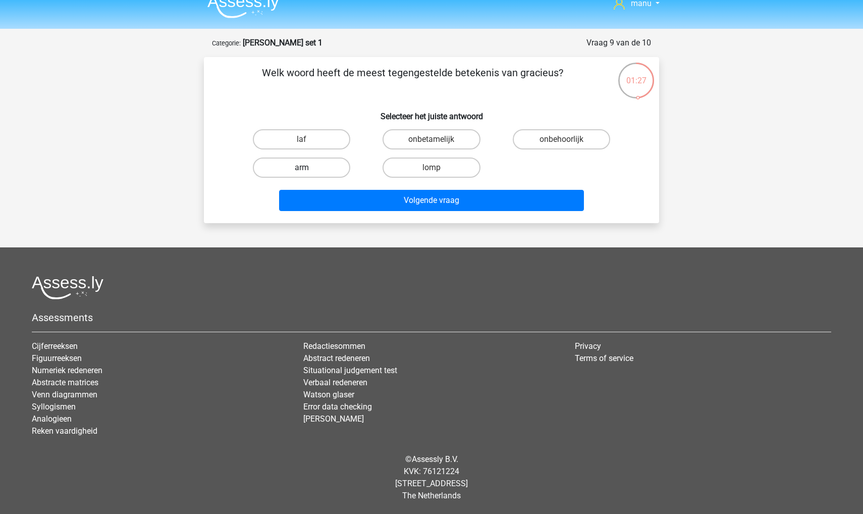
click at [321, 170] on label "arm" at bounding box center [301, 167] width 97 height 20
click at [308, 170] on input "arm" at bounding box center [305, 171] width 7 height 7
radio input "true"
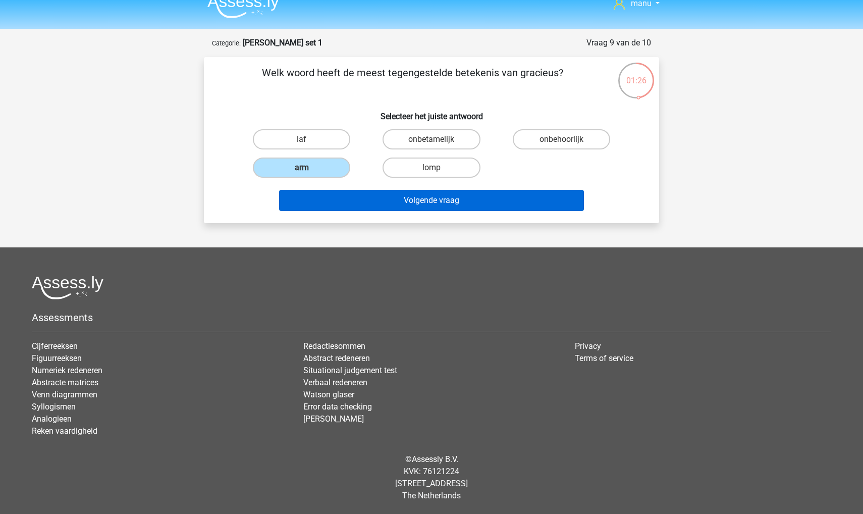
click at [331, 193] on button "Volgende vraag" at bounding box center [431, 200] width 305 height 21
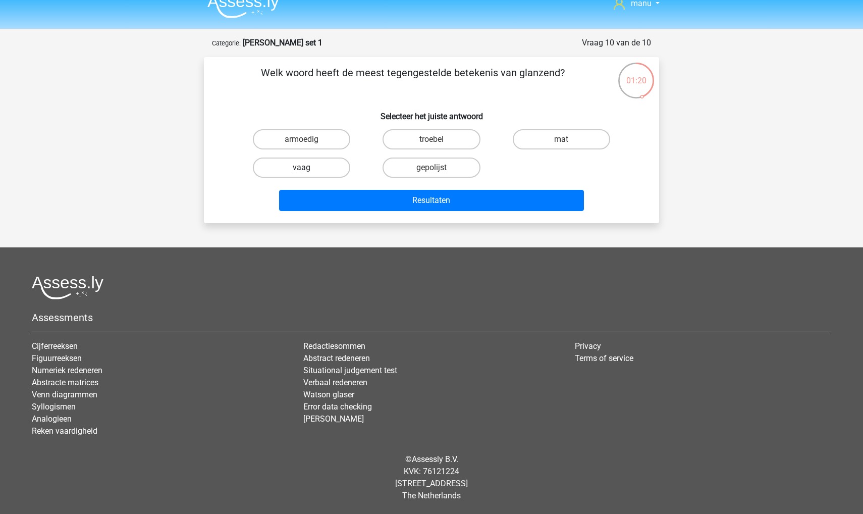
click at [310, 168] on label "vaag" at bounding box center [301, 167] width 97 height 20
click at [308, 168] on input "vaag" at bounding box center [305, 171] width 7 height 7
radio input "true"
click at [537, 146] on label "mat" at bounding box center [561, 139] width 97 height 20
click at [561, 146] on input "mat" at bounding box center [564, 142] width 7 height 7
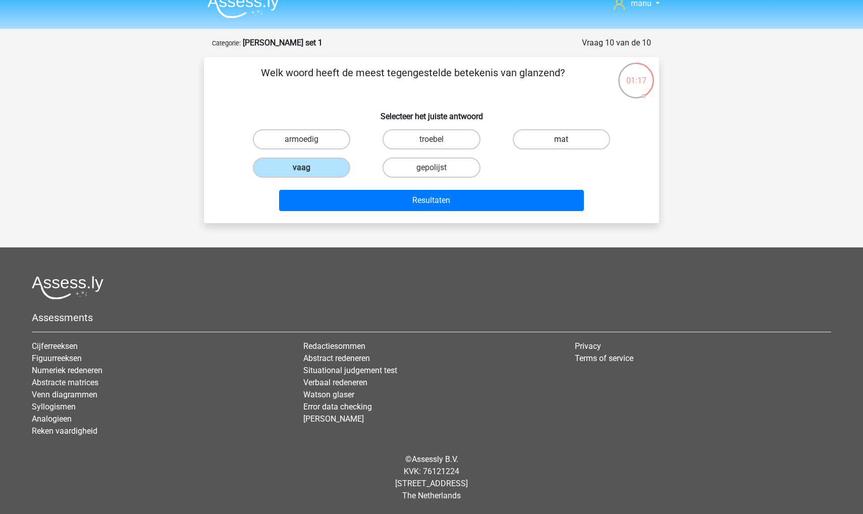
radio input "true"
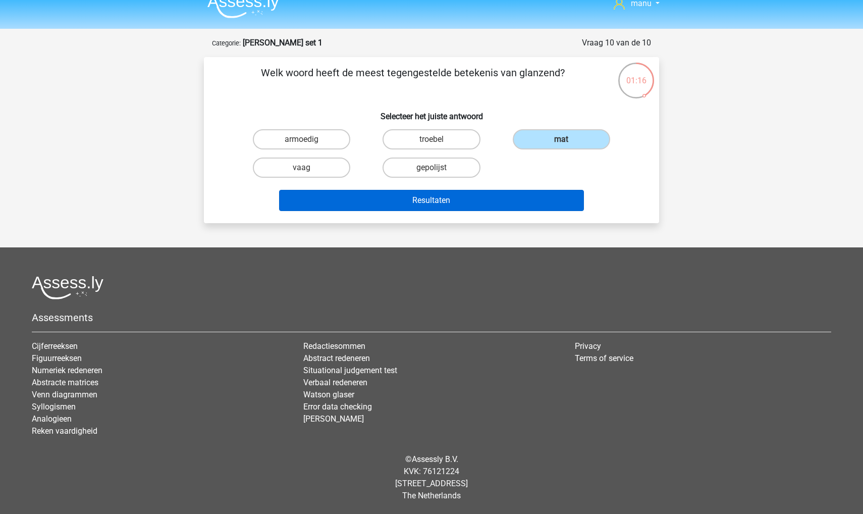
click at [478, 200] on button "Resultaten" at bounding box center [431, 200] width 305 height 21
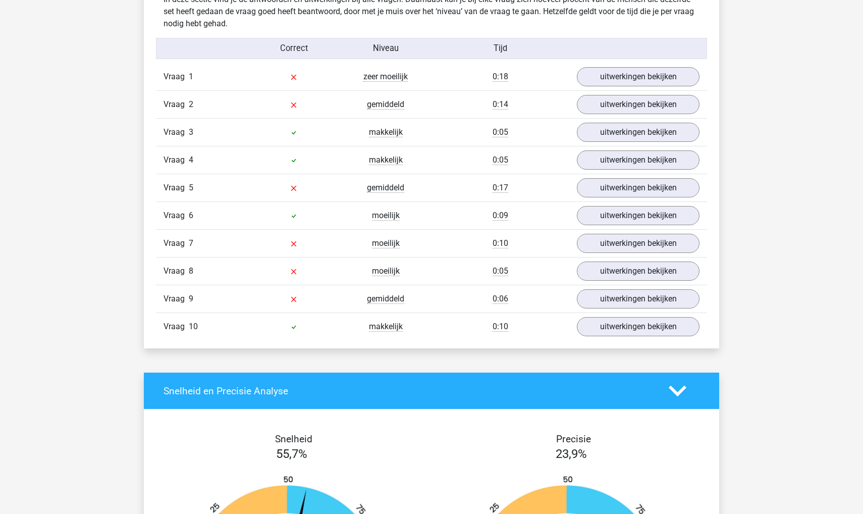
scroll to position [632, 0]
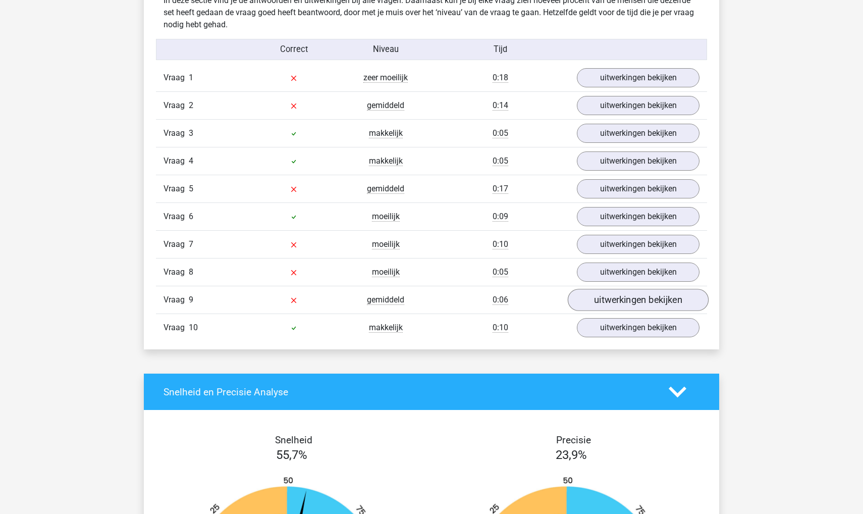
click at [666, 301] on link "uitwerkingen bekijken" at bounding box center [638, 300] width 141 height 22
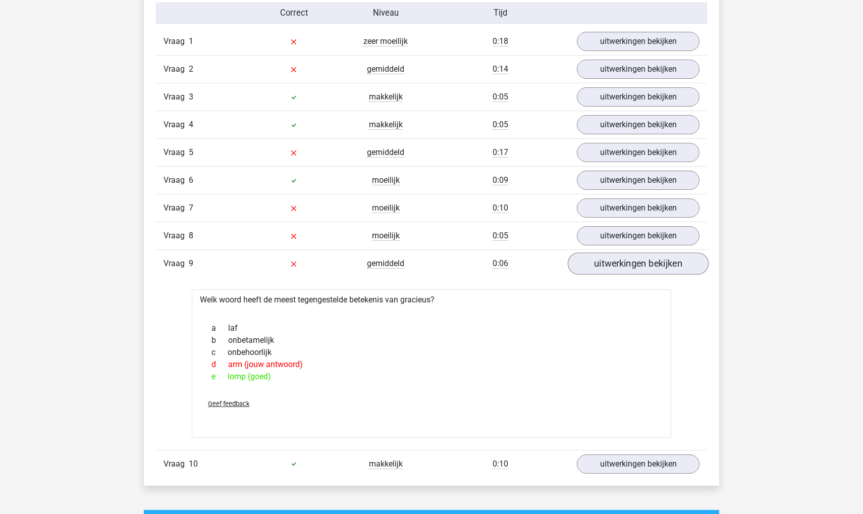
scroll to position [670, 0]
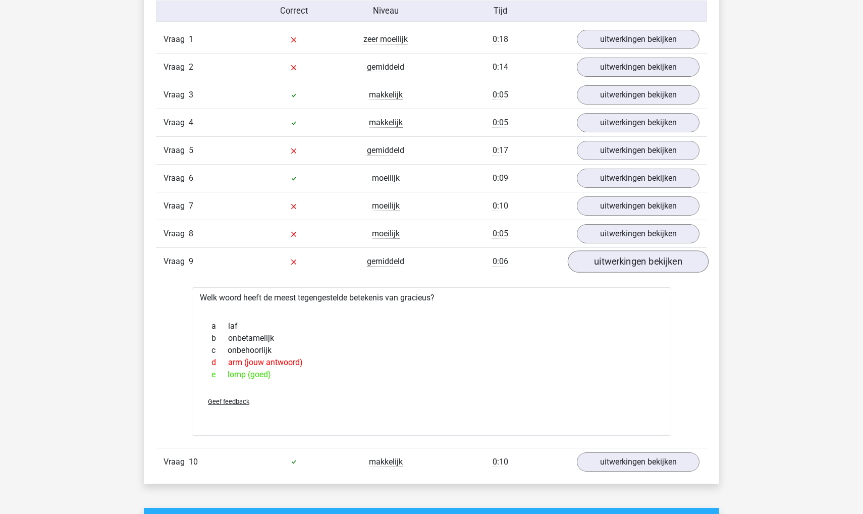
click at [649, 262] on link "uitwerkingen bekijken" at bounding box center [638, 262] width 141 height 22
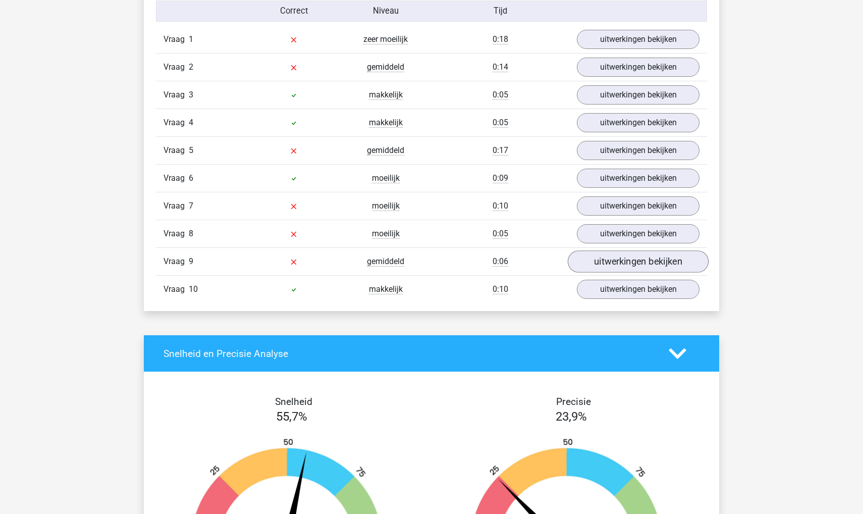
click at [649, 262] on link "uitwerkingen bekijken" at bounding box center [638, 262] width 141 height 22
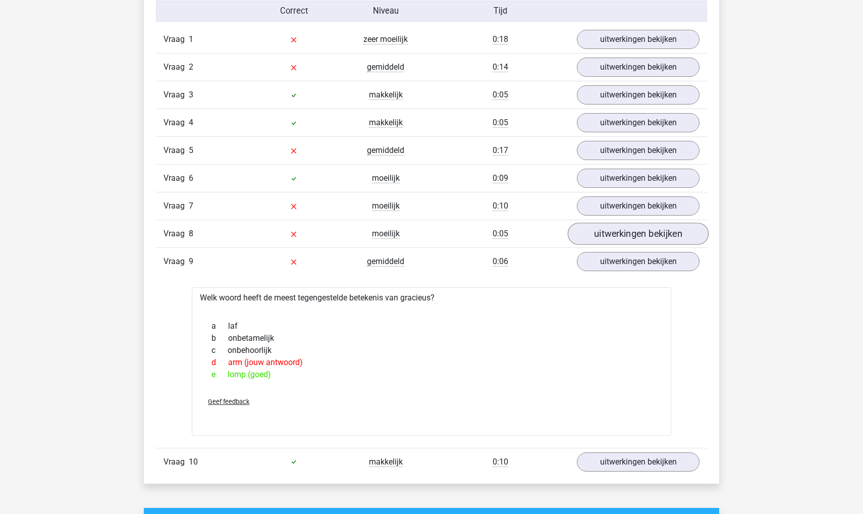
click at [645, 228] on link "uitwerkingen bekijken" at bounding box center [638, 234] width 141 height 22
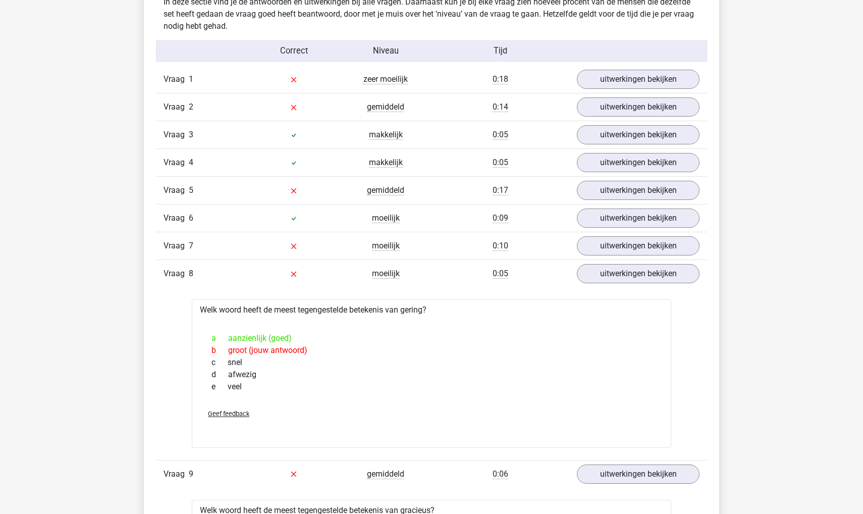
scroll to position [629, 0]
click at [635, 268] on link "uitwerkingen bekijken" at bounding box center [638, 275] width 141 height 22
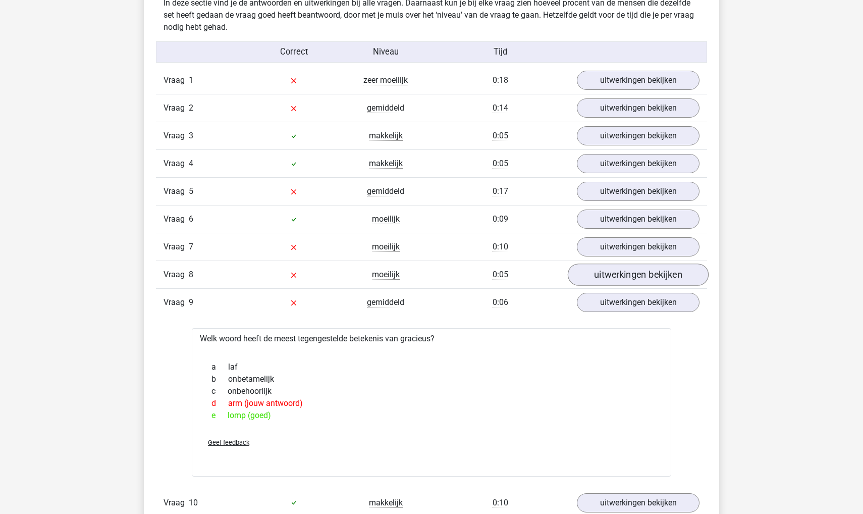
click at [641, 267] on link "uitwerkingen bekijken" at bounding box center [638, 275] width 141 height 22
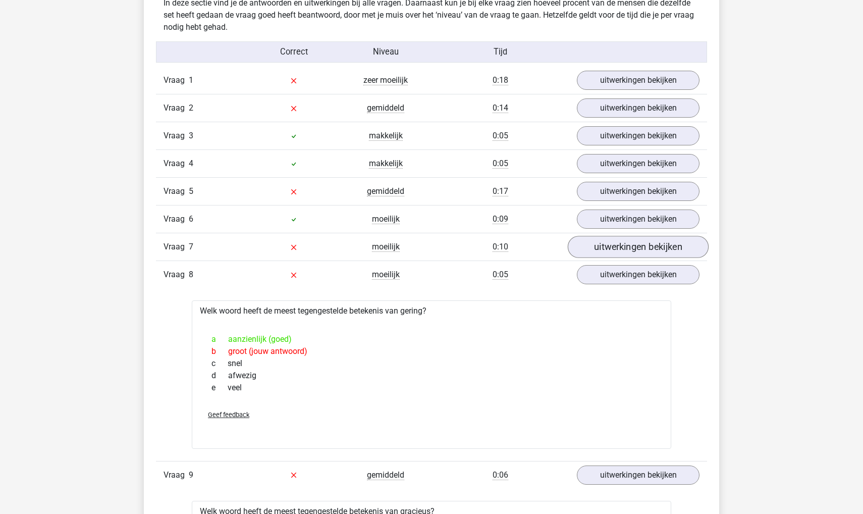
click at [638, 247] on link "uitwerkingen bekijken" at bounding box center [638, 247] width 141 height 22
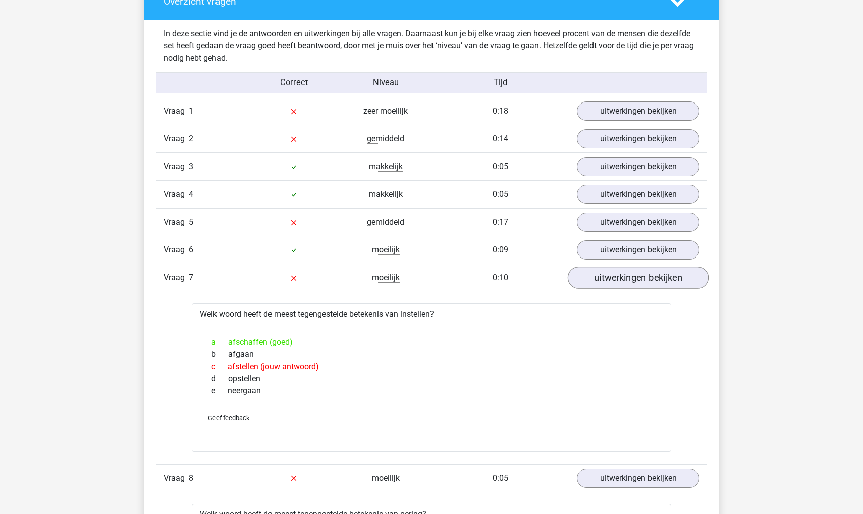
scroll to position [590, 0]
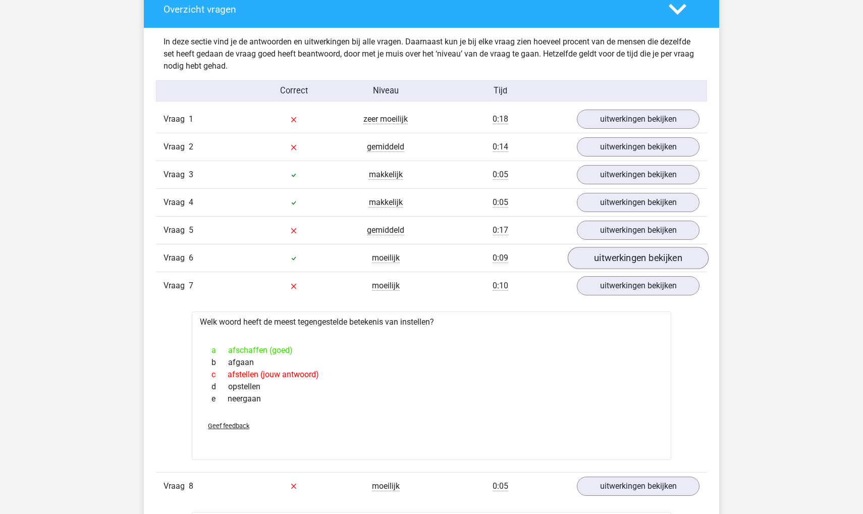
click at [635, 259] on link "uitwerkingen bekijken" at bounding box center [638, 258] width 141 height 22
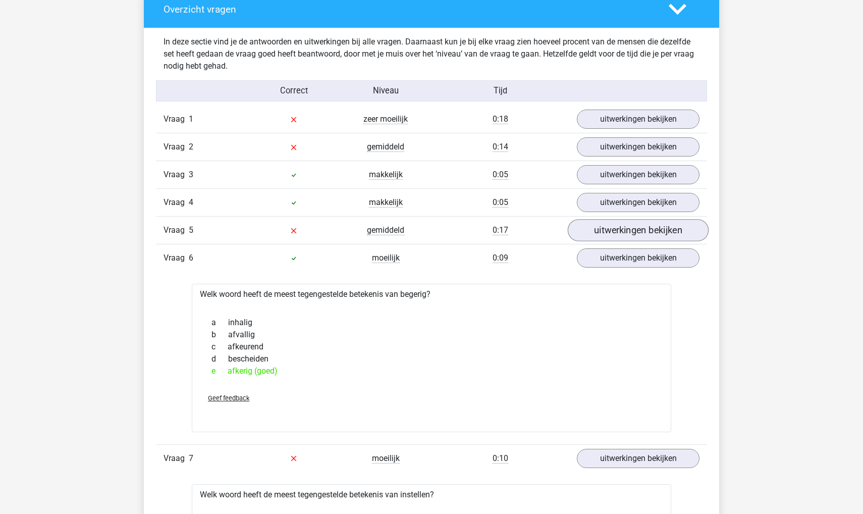
click at [631, 234] on link "uitwerkingen bekijken" at bounding box center [638, 230] width 141 height 22
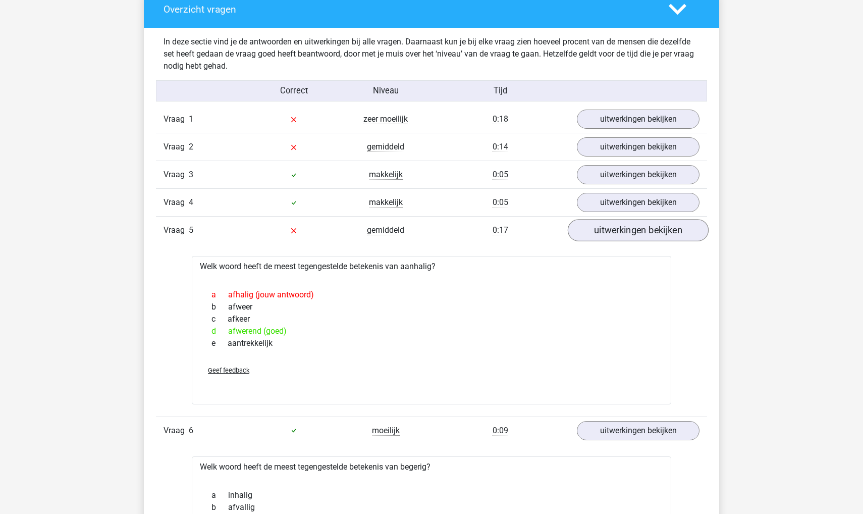
click at [630, 235] on link "uitwerkingen bekijken" at bounding box center [638, 230] width 141 height 22
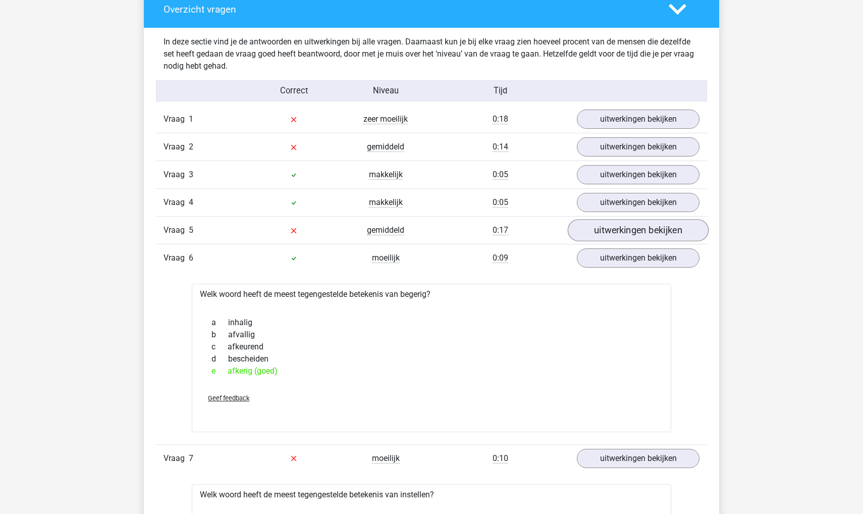
click at [627, 231] on link "uitwerkingen bekijken" at bounding box center [638, 230] width 141 height 22
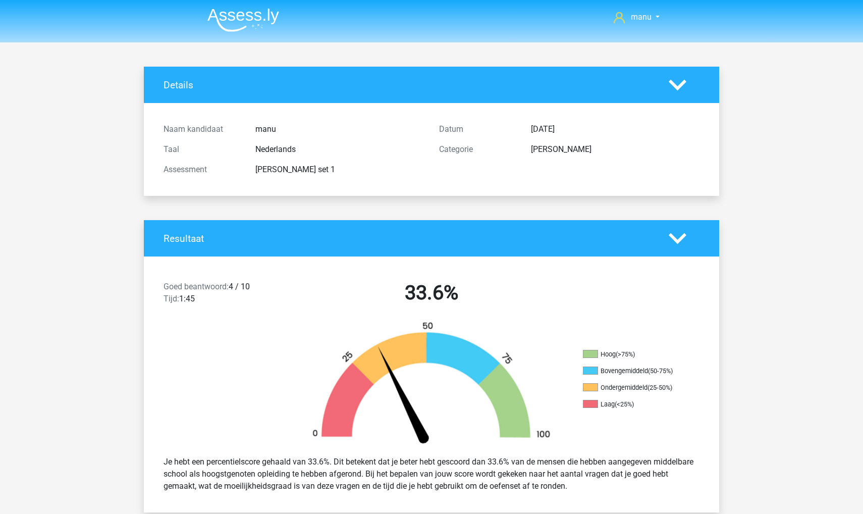
scroll to position [0, 0]
click at [240, 18] on img at bounding box center [243, 20] width 72 height 24
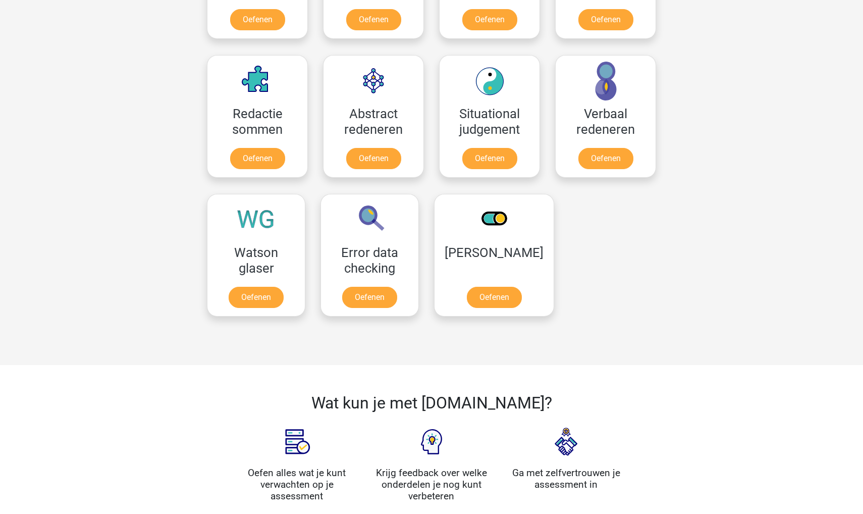
scroll to position [702, 0]
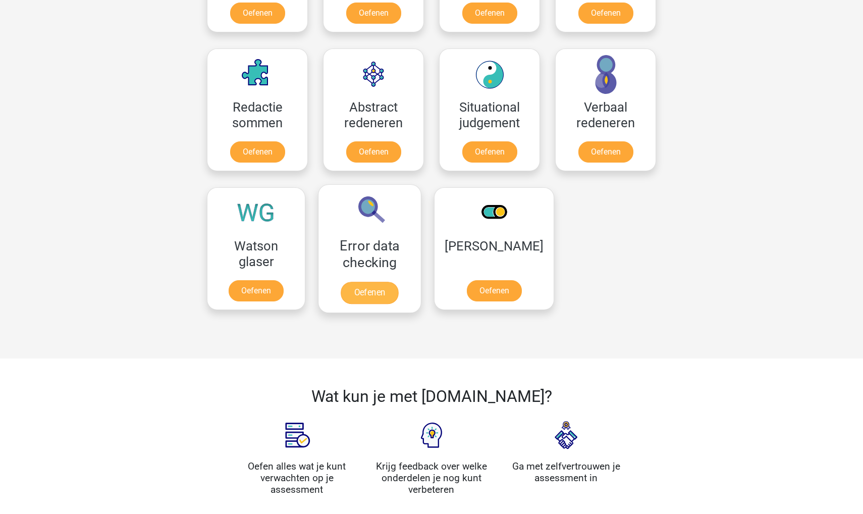
click at [357, 282] on link "Oefenen" at bounding box center [370, 293] width 58 height 22
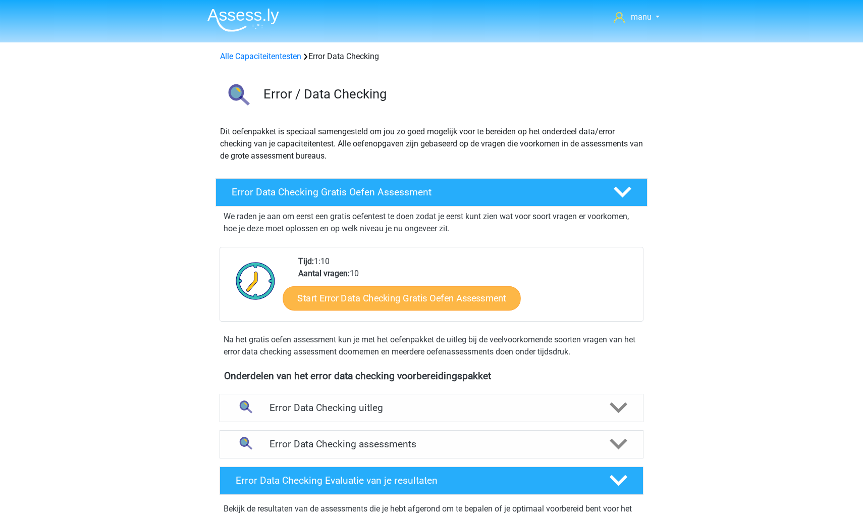
click at [377, 293] on link "Start Error Data Checking Gratis Oefen Assessment" at bounding box center [402, 298] width 238 height 24
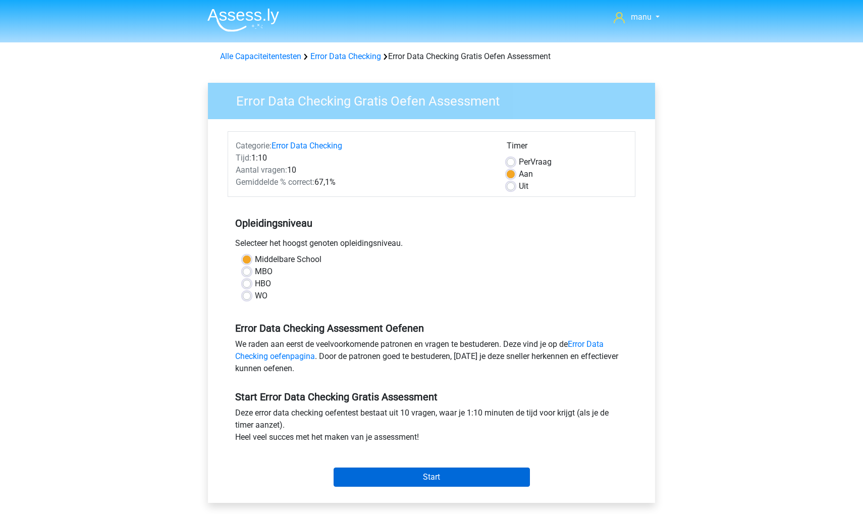
click at [396, 479] on input "Start" at bounding box center [432, 476] width 196 height 19
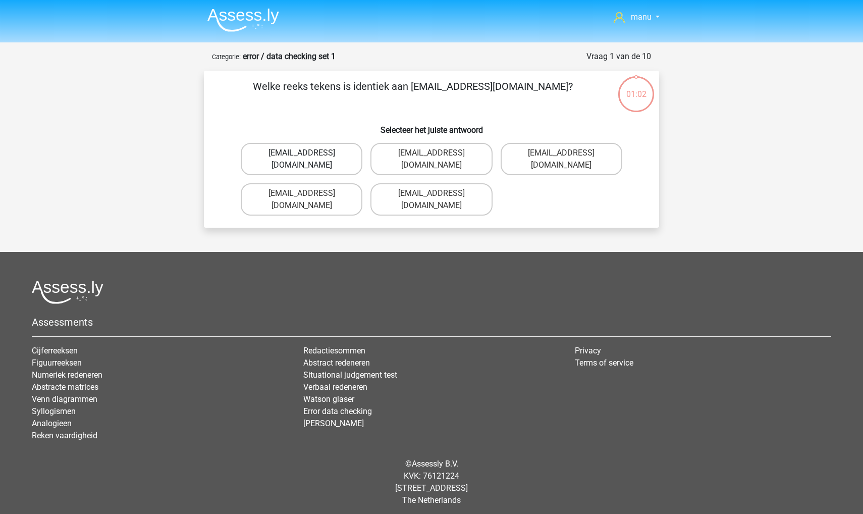
click at [314, 159] on label "Evie_Meade@jointmail.com.uk" at bounding box center [302, 159] width 122 height 32
click at [308, 159] on input "Evie_Meade@jointmail.com.uk" at bounding box center [305, 156] width 7 height 7
radio input "true"
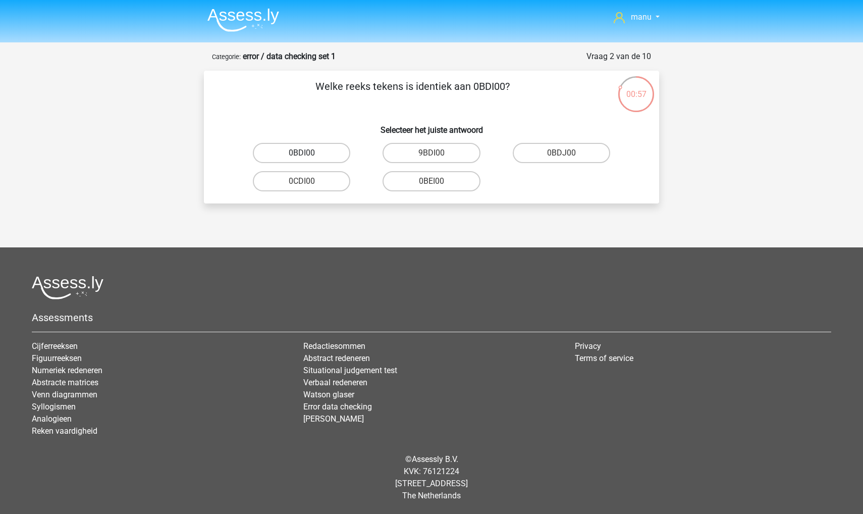
click at [299, 155] on label "0BDI00" at bounding box center [301, 153] width 97 height 20
click at [302, 155] on input "0BDI00" at bounding box center [305, 156] width 7 height 7
radio input "true"
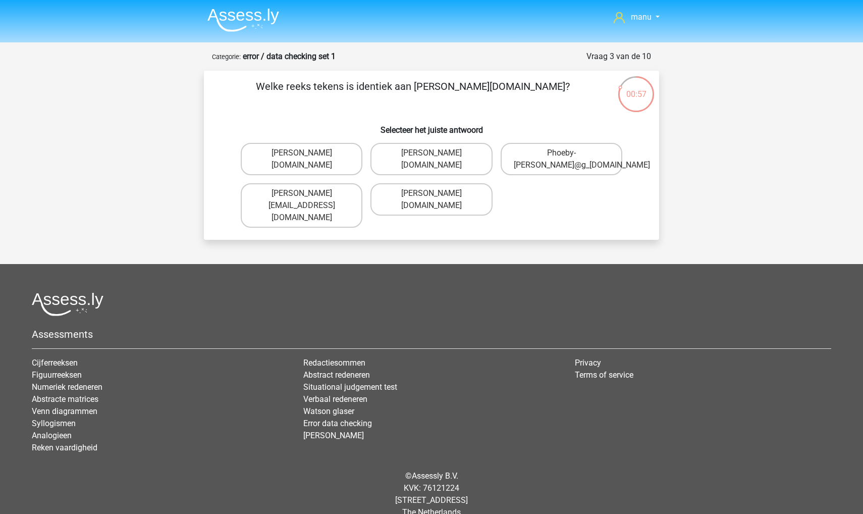
scroll to position [5, 0]
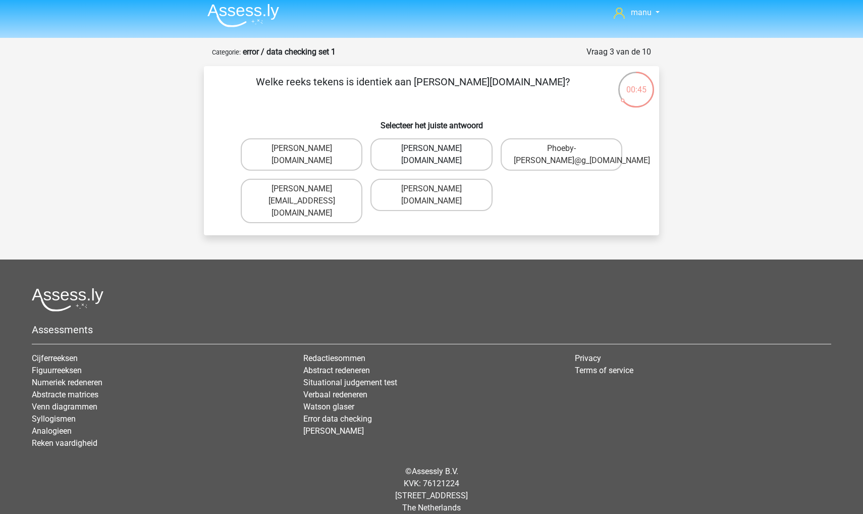
click at [410, 162] on label "Phoebe-Patterson@g_mail.gr" at bounding box center [431, 154] width 122 height 32
click at [431, 155] on input "Phoebe-Patterson@g_mail.gr" at bounding box center [434, 151] width 7 height 7
radio input "true"
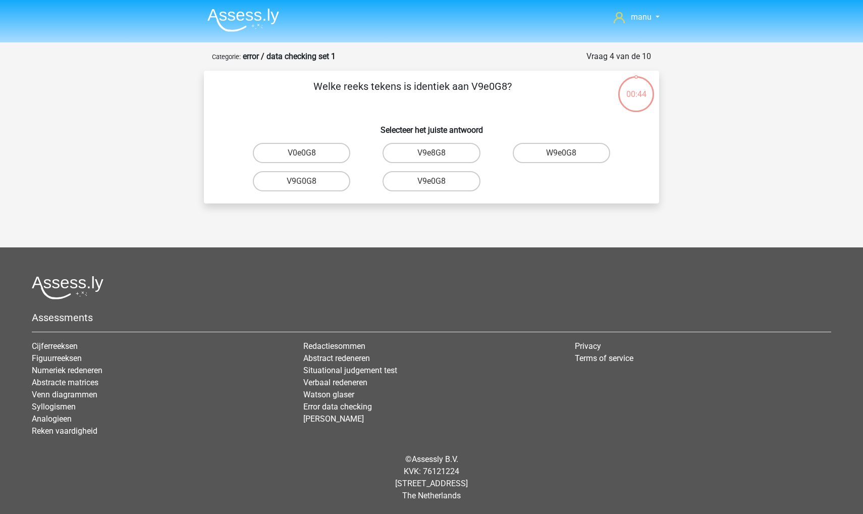
scroll to position [0, 0]
click at [414, 178] on label "V9e0G8" at bounding box center [430, 181] width 97 height 20
click at [431, 181] on input "V9e0G8" at bounding box center [434, 184] width 7 height 7
radio input "true"
click at [410, 154] on label "91O51S" at bounding box center [430, 153] width 97 height 20
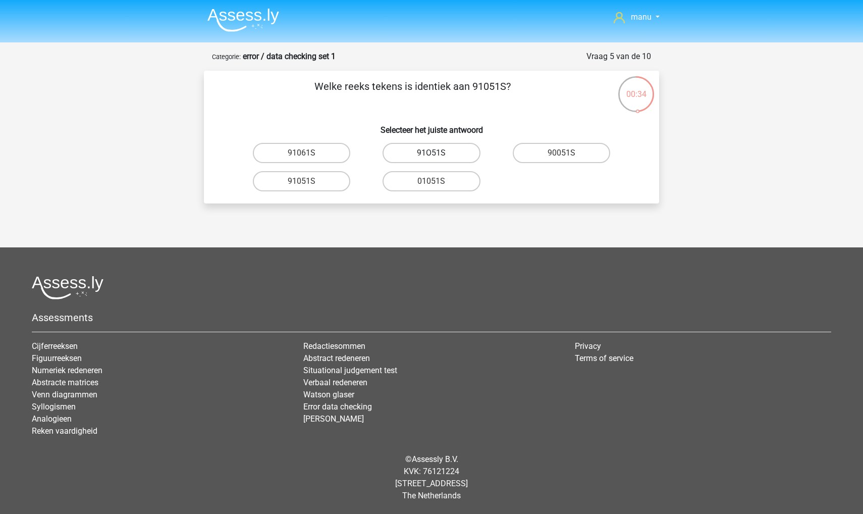
click at [431, 154] on input "91O51S" at bounding box center [434, 156] width 7 height 7
radio input "true"
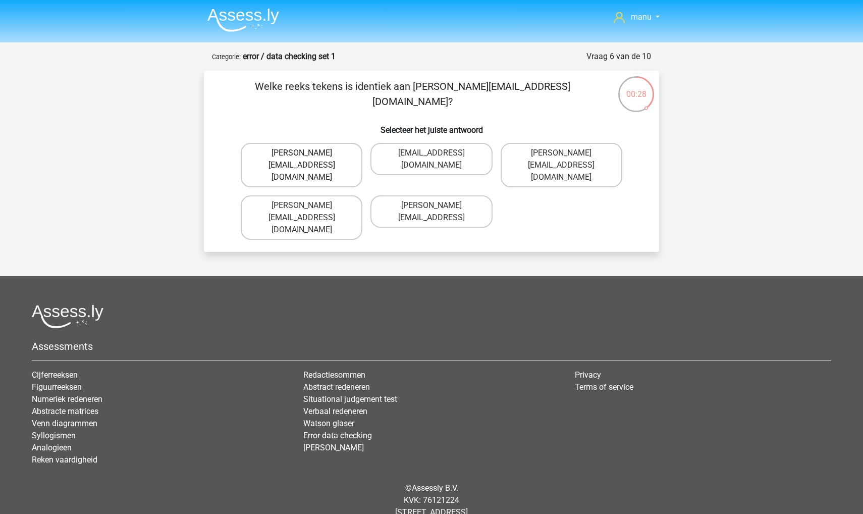
click at [284, 155] on label "Connor.Peterson@mailme.com" at bounding box center [302, 165] width 122 height 44
click at [302, 155] on input "Connor.Peterson@mailme.com" at bounding box center [305, 156] width 7 height 7
radio input "true"
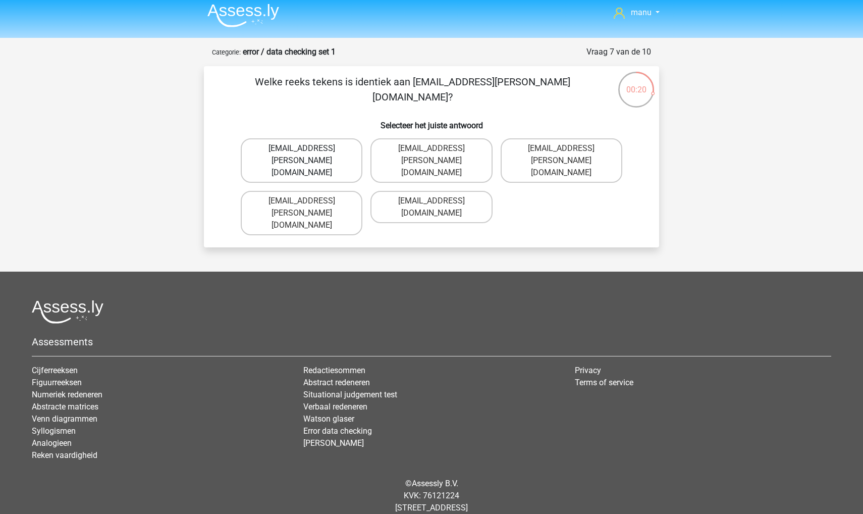
click at [260, 159] on label "Ava-Carroll@mailme.uk.com" at bounding box center [302, 160] width 122 height 44
click at [302, 155] on input "Ava-Carroll@mailme.uk.com" at bounding box center [305, 151] width 7 height 7
radio input "true"
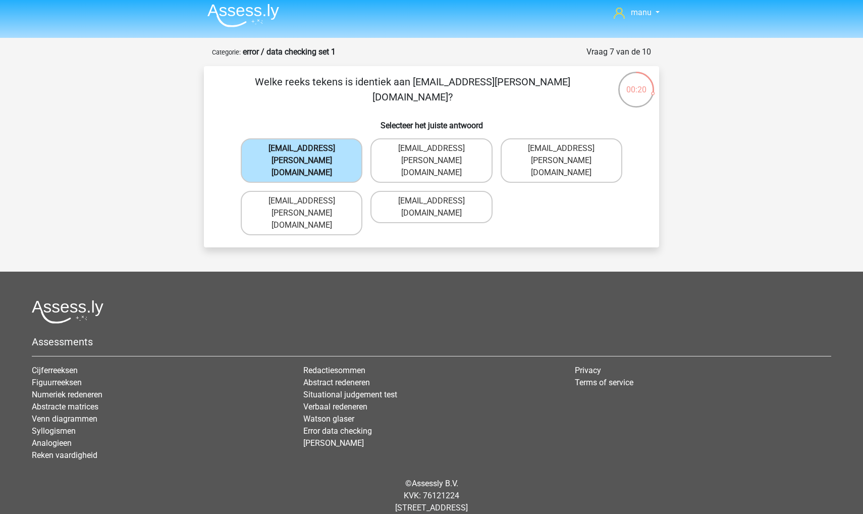
scroll to position [0, 0]
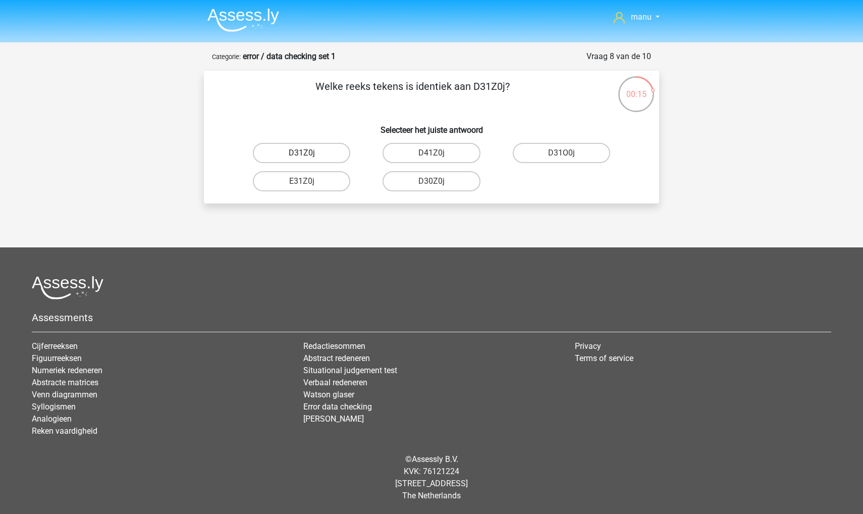
click at [286, 153] on label "D31Z0j" at bounding box center [301, 153] width 97 height 20
click at [302, 153] on input "D31Z0j" at bounding box center [305, 156] width 7 height 7
radio input "true"
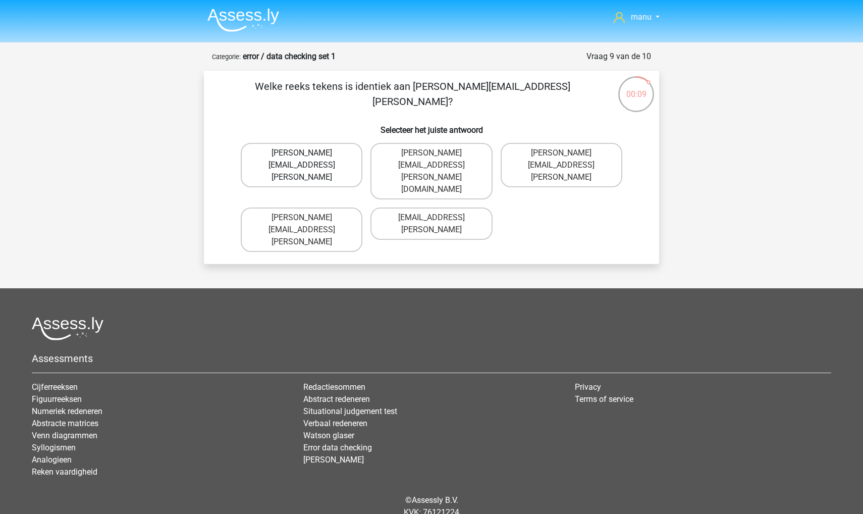
click at [278, 156] on label "Arthur.Bradly@mailme.coo" at bounding box center [302, 165] width 122 height 44
click at [302, 156] on input "Arthur.Bradly@mailme.coo" at bounding box center [305, 156] width 7 height 7
radio input "true"
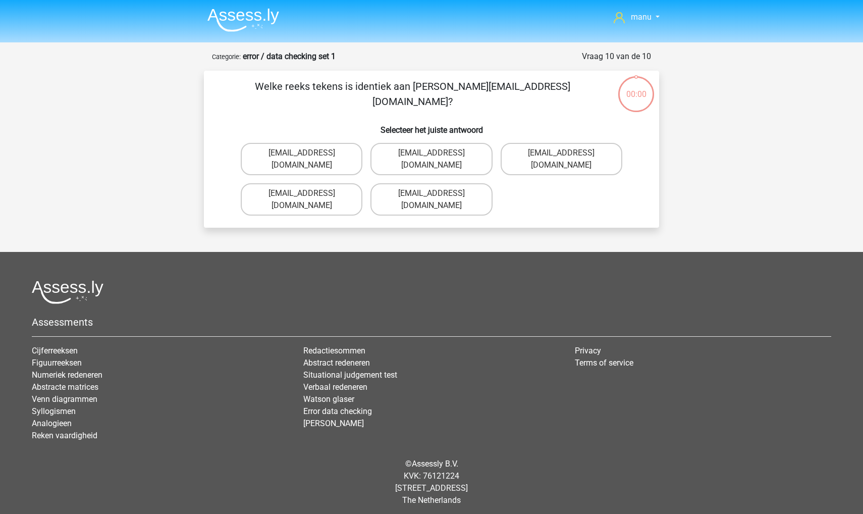
click at [418, 153] on label "[EMAIL_ADDRESS][DOMAIN_NAME]" at bounding box center [431, 159] width 122 height 32
click at [431, 153] on input "[EMAIL_ADDRESS][DOMAIN_NAME]" at bounding box center [434, 156] width 7 height 7
radio input "true"
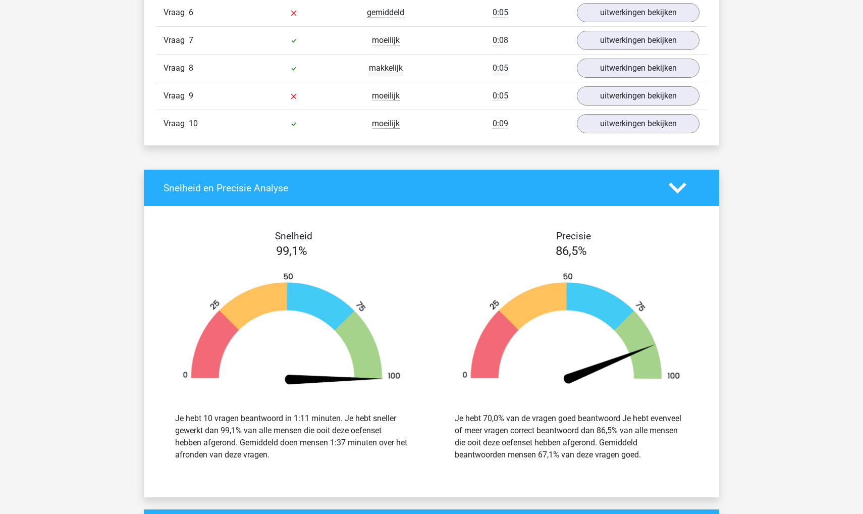
scroll to position [837, 0]
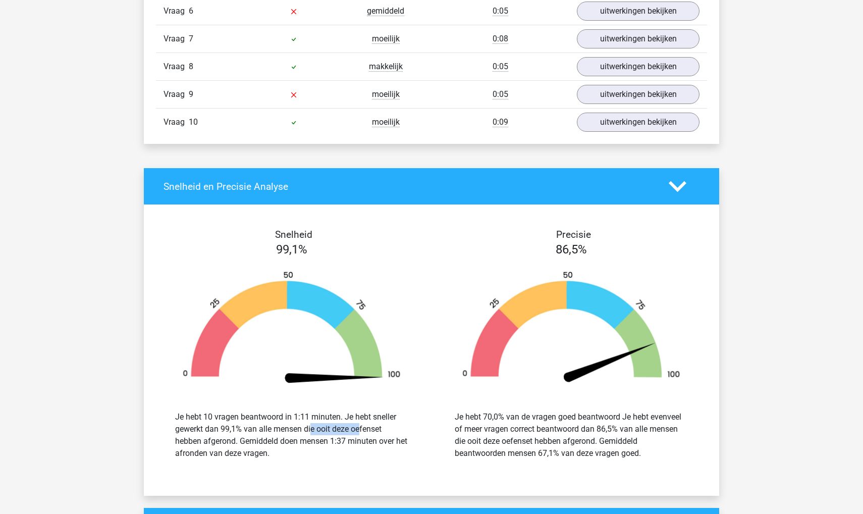
drag, startPoint x: 257, startPoint y: 428, endPoint x: 307, endPoint y: 429, distance: 50.0
click at [307, 428] on div "Je hebt 10 vragen beantwoord in 1:11 minuten. Je hebt sneller gewerkt dan 99,1%…" at bounding box center [291, 435] width 233 height 48
click at [308, 437] on div "Je hebt 10 vragen beantwoord in 1:11 minuten. Je hebt sneller gewerkt dan 99,1%…" at bounding box center [291, 435] width 233 height 48
drag, startPoint x: 282, startPoint y: 438, endPoint x: 303, endPoint y: 440, distance: 21.3
click at [303, 440] on div "Je hebt 10 vragen beantwoord in 1:11 minuten. Je hebt sneller gewerkt dan 99,1%…" at bounding box center [291, 435] width 233 height 48
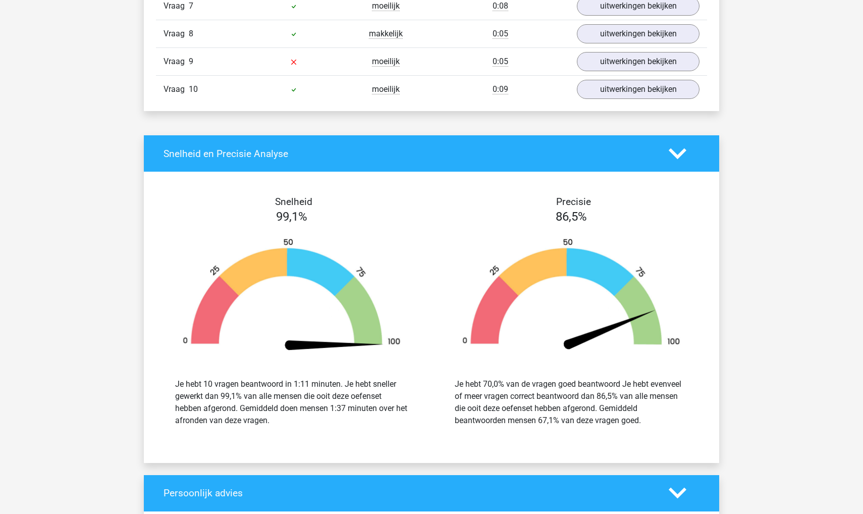
scroll to position [872, 0]
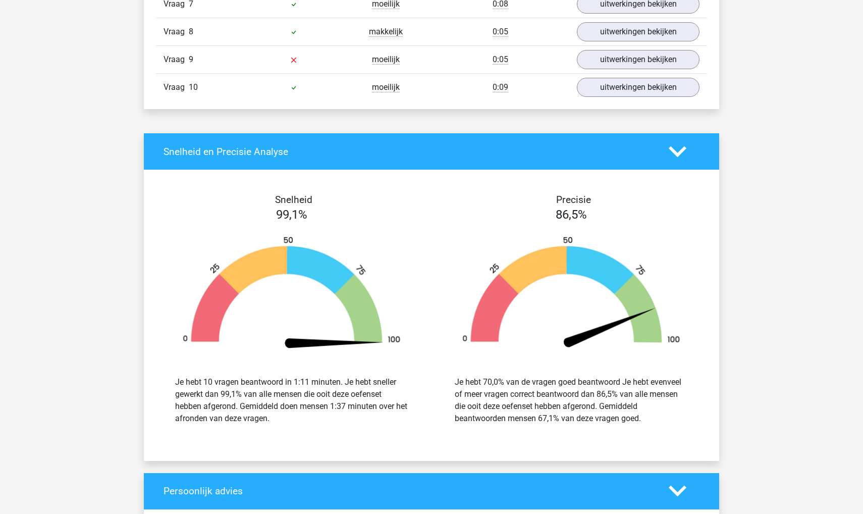
click at [505, 428] on div "Je hebt 70,0% van de vragen goed beantwoord Je hebt evenveel of meer vragen cor…" at bounding box center [571, 400] width 264 height 73
click at [480, 412] on div "Je hebt 70,0% van de vragen goed beantwoord Je hebt evenveel of meer vragen cor…" at bounding box center [571, 400] width 233 height 48
click at [467, 404] on div "Je hebt 70,0% van de vragen goed beantwoord Je hebt evenveel of meer vragen cor…" at bounding box center [571, 400] width 233 height 48
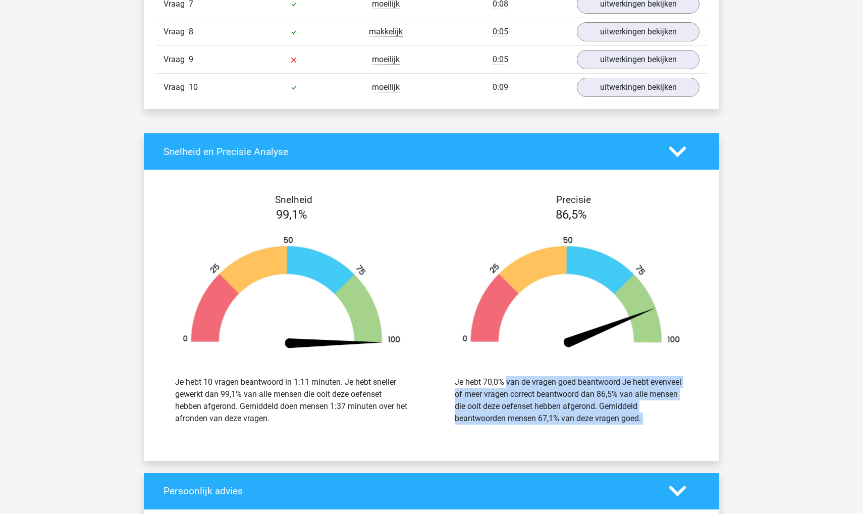
click at [467, 404] on div "Je hebt 70,0% van de vragen goed beantwoord Je hebt evenveel of meer vragen cor…" at bounding box center [571, 400] width 233 height 48
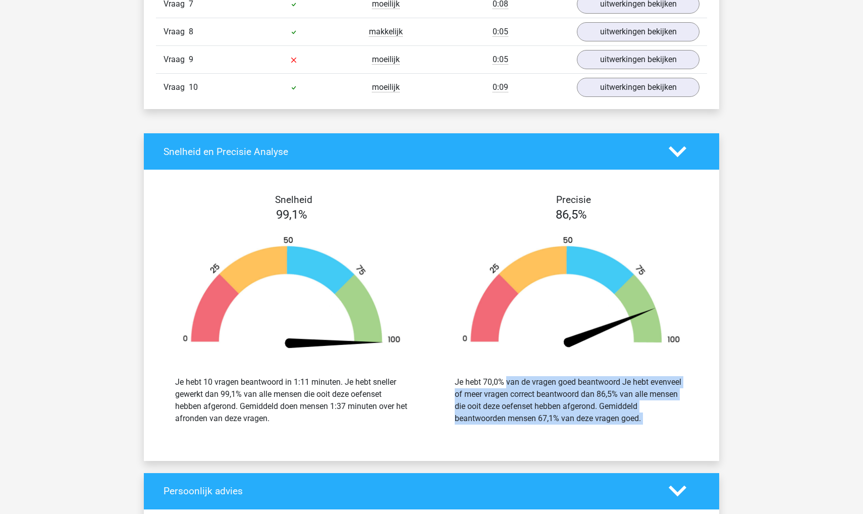
click at [467, 404] on div "Je hebt 70,0% van de vragen goed beantwoord Je hebt evenveel of meer vragen cor…" at bounding box center [571, 400] width 233 height 48
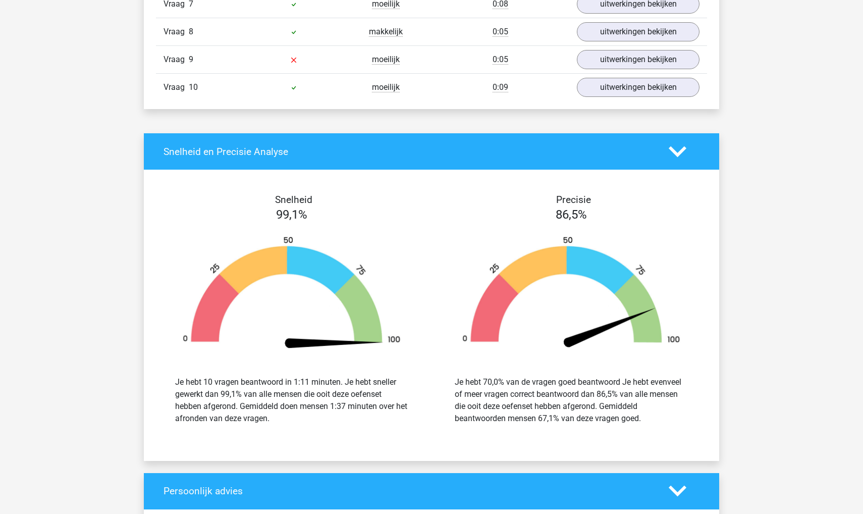
click at [326, 376] on div "Je hebt 10 vragen beantwoord in 1:11 minuten. Je hebt sneller gewerkt dan 99,1%…" at bounding box center [291, 400] width 233 height 48
click at [342, 398] on div "Je hebt 10 vragen beantwoord in 1:11 minuten. Je hebt sneller gewerkt dan 99,1%…" at bounding box center [291, 400] width 233 height 48
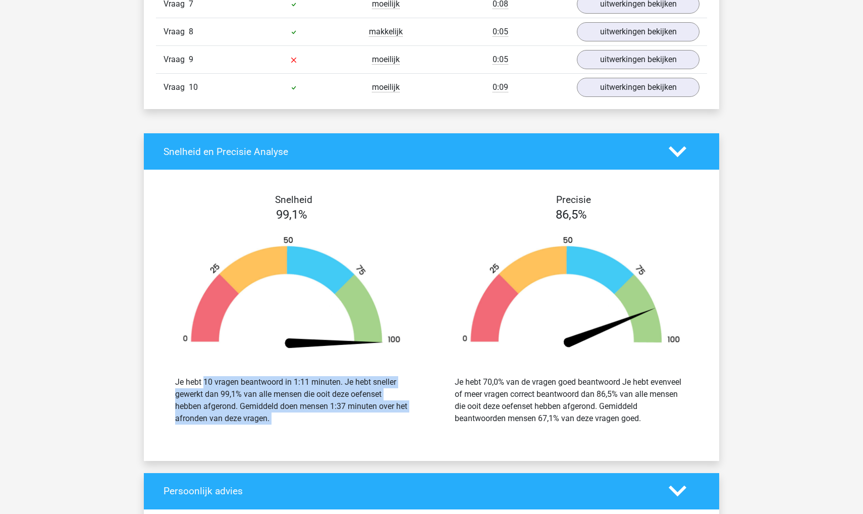
click at [342, 398] on div "Je hebt 10 vragen beantwoord in 1:11 minuten. Je hebt sneller gewerkt dan 99,1%…" at bounding box center [291, 400] width 233 height 48
click at [192, 268] on img at bounding box center [291, 294] width 249 height 116
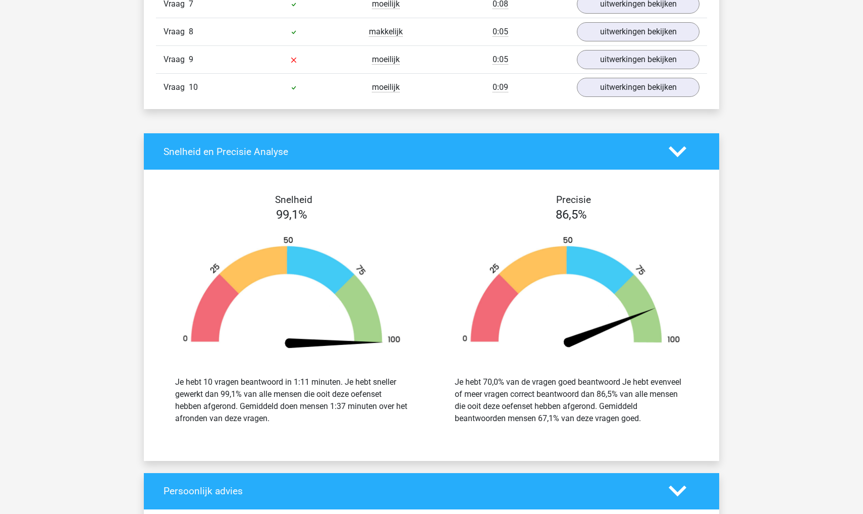
click at [122, 357] on div "manu mndwt24@gmail.com" at bounding box center [431, 56] width 863 height 1856
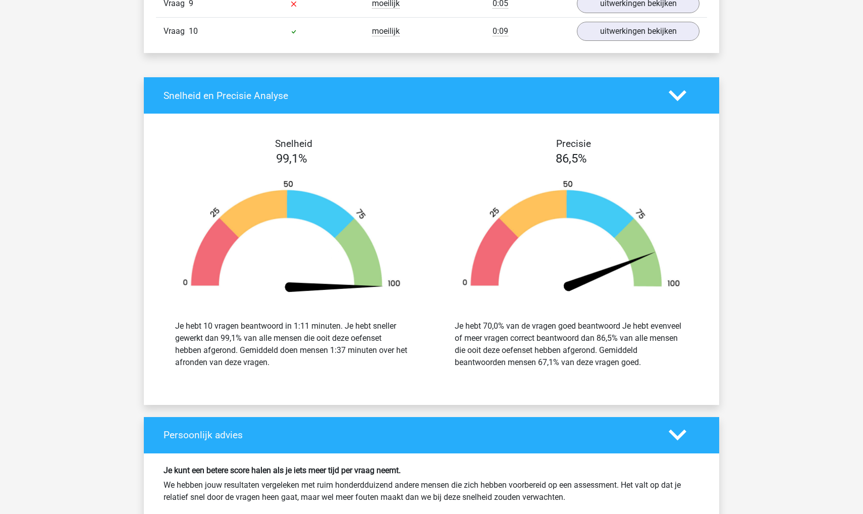
scroll to position [928, 0]
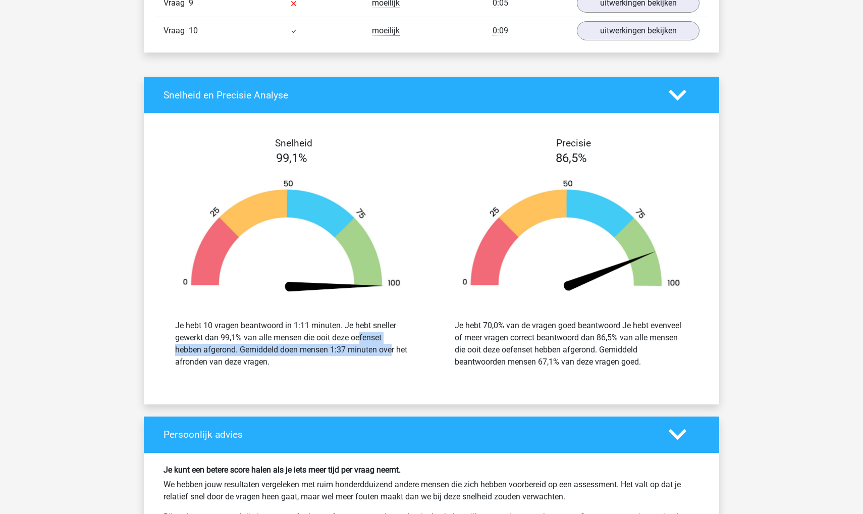
drag, startPoint x: 336, startPoint y: 347, endPoint x: 307, endPoint y: 338, distance: 30.8
click at [307, 338] on div "Je hebt 10 vragen beantwoord in 1:11 minuten. Je hebt sneller gewerkt dan 99,1%…" at bounding box center [291, 343] width 233 height 48
click at [350, 355] on div "Je hebt 10 vragen beantwoord in 1:11 minuten. Je hebt sneller gewerkt dan 99,1%…" at bounding box center [291, 343] width 233 height 48
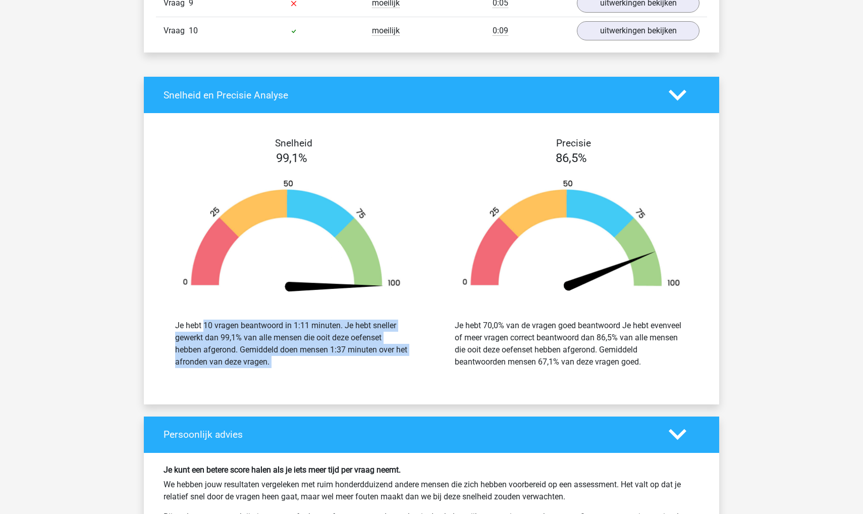
click at [350, 355] on div "Je hebt 10 vragen beantwoord in 1:11 minuten. Je hebt sneller gewerkt dan 99,1%…" at bounding box center [291, 343] width 233 height 48
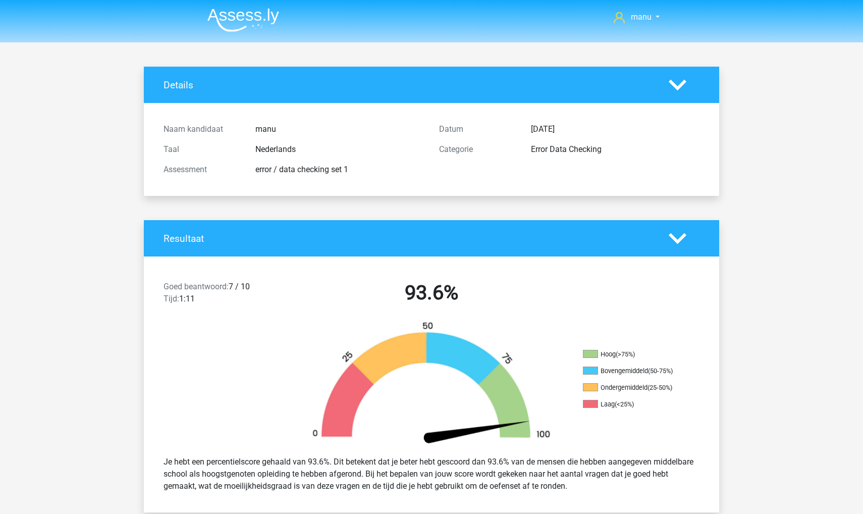
scroll to position [0, 0]
click at [239, 17] on img at bounding box center [243, 20] width 72 height 24
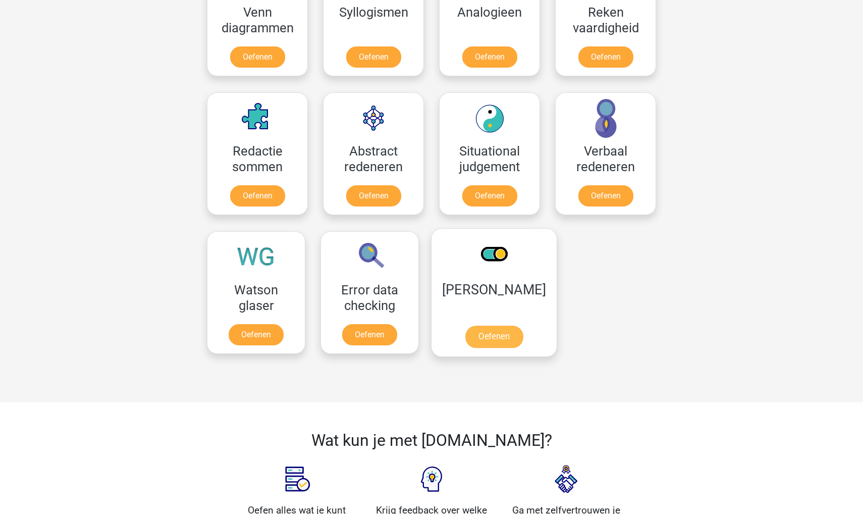
scroll to position [648, 0]
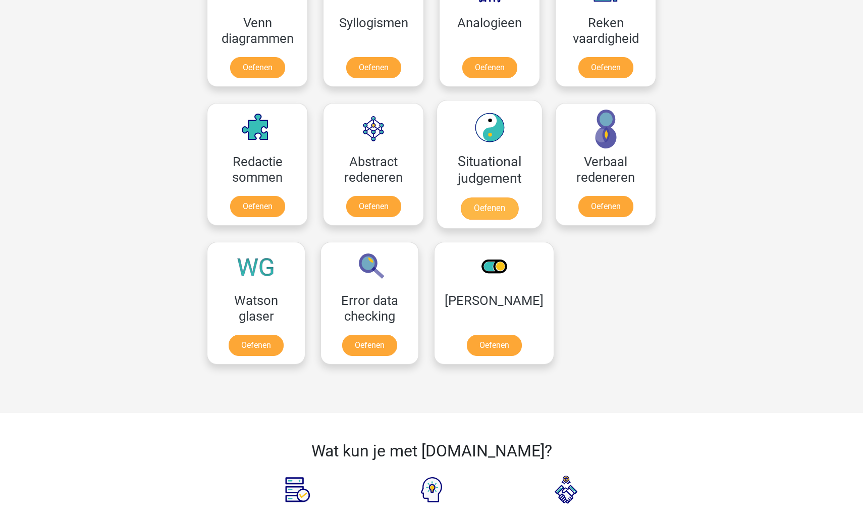
click at [469, 206] on link "Oefenen" at bounding box center [490, 208] width 58 height 22
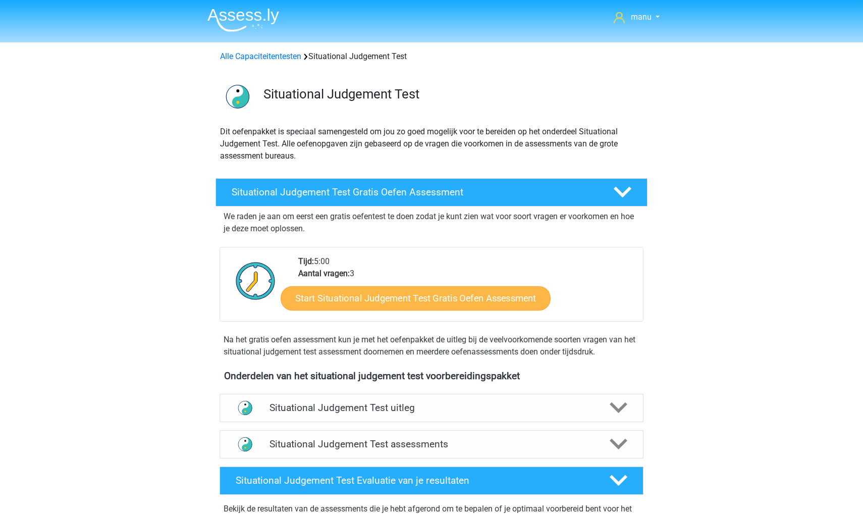
click at [364, 305] on link "Start Situational Judgement Test Gratis Oefen Assessment" at bounding box center [416, 298] width 270 height 24
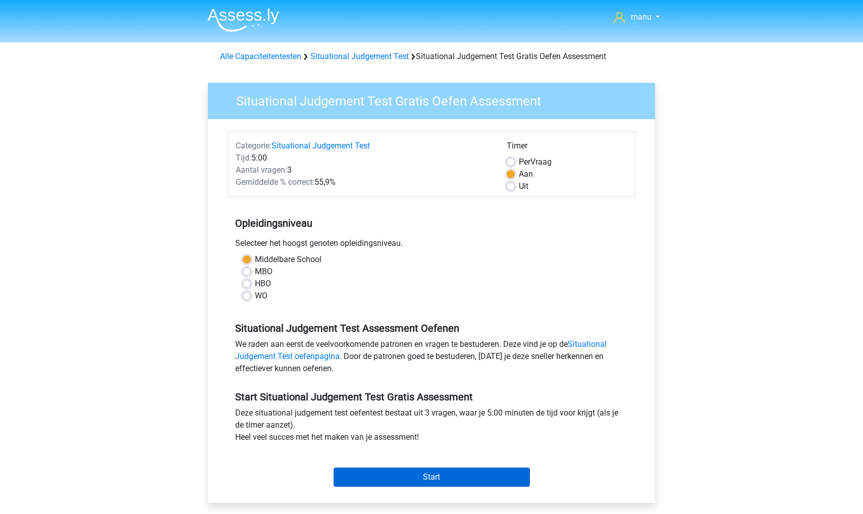
click at [363, 471] on input "Start" at bounding box center [432, 476] width 196 height 19
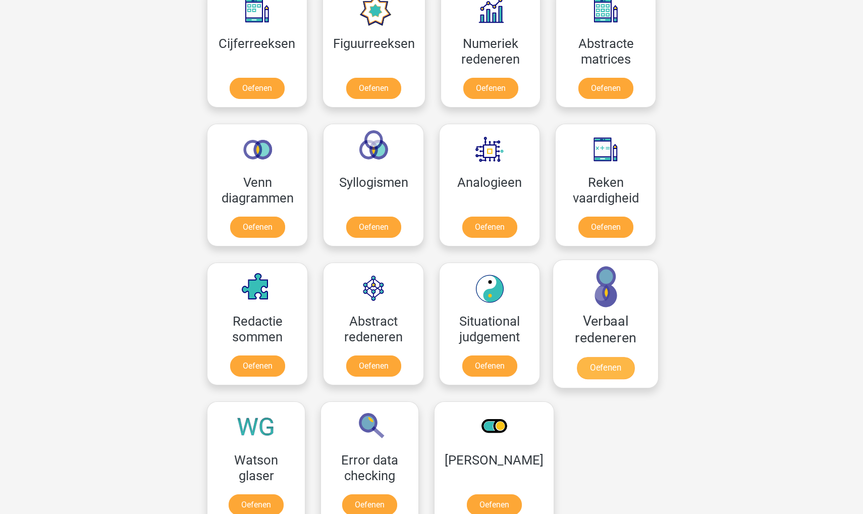
scroll to position [487, 0]
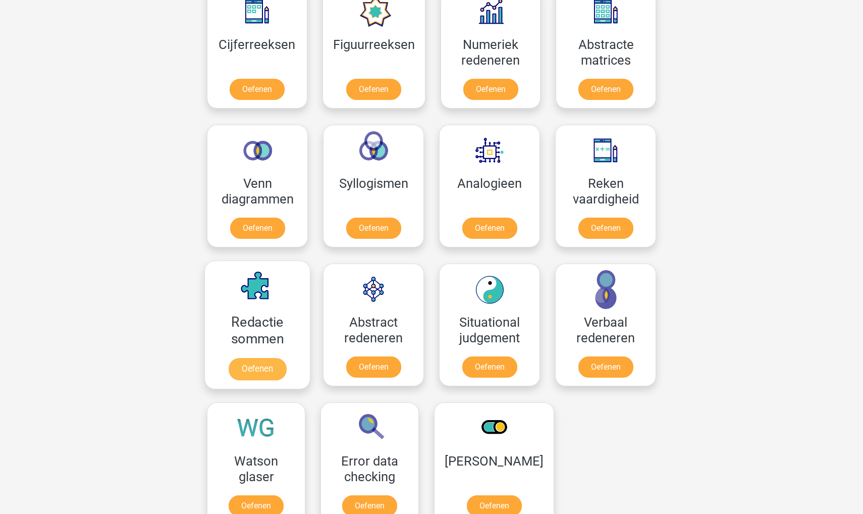
click at [249, 369] on link "Oefenen" at bounding box center [258, 369] width 58 height 22
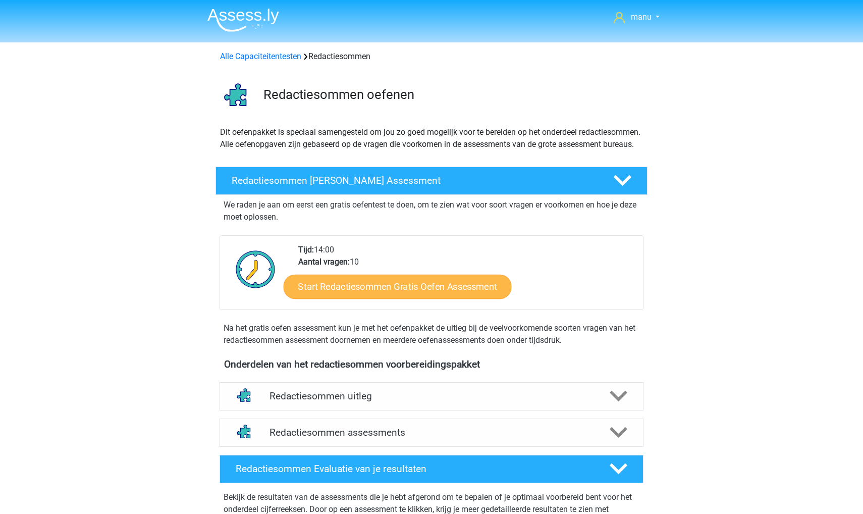
click at [358, 293] on link "Start Redactiesommen Gratis Oefen Assessment" at bounding box center [398, 286] width 228 height 24
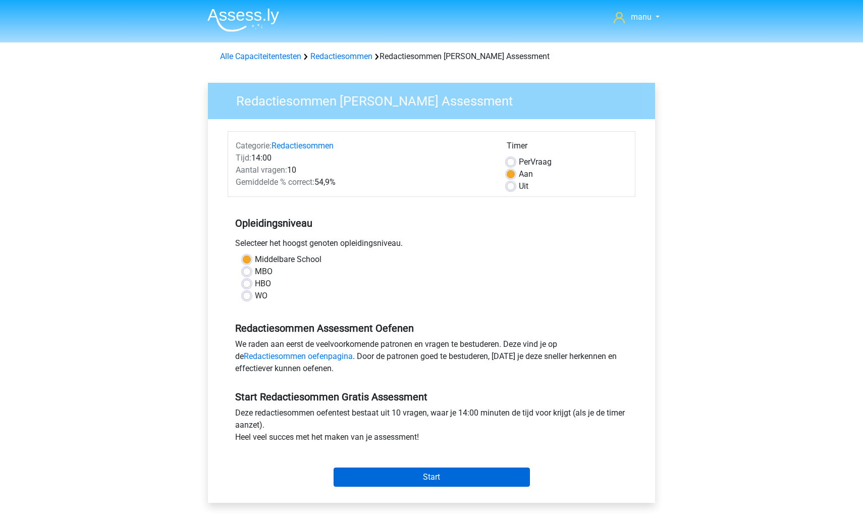
click at [384, 475] on input "Start" at bounding box center [432, 476] width 196 height 19
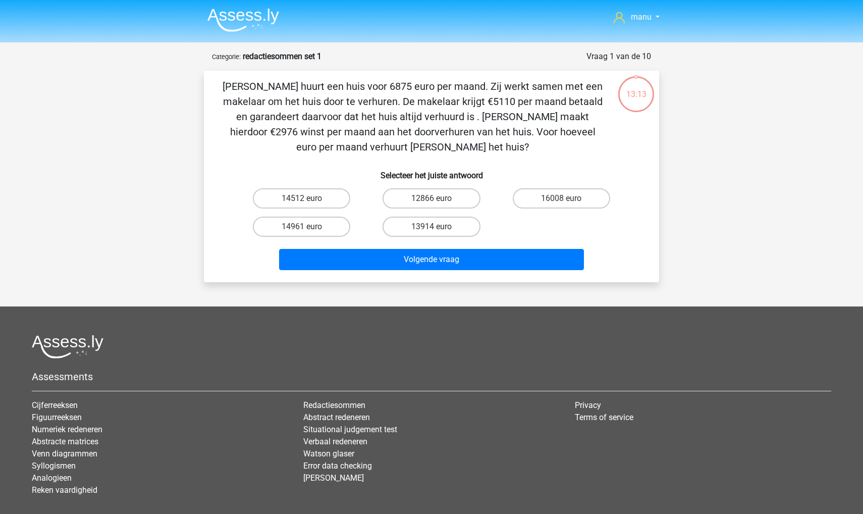
click at [225, 17] on img at bounding box center [243, 20] width 72 height 24
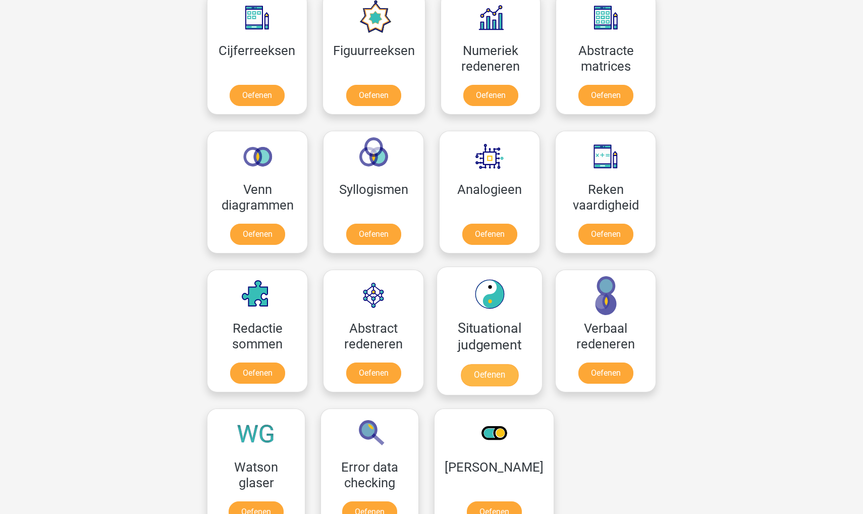
scroll to position [480, 0]
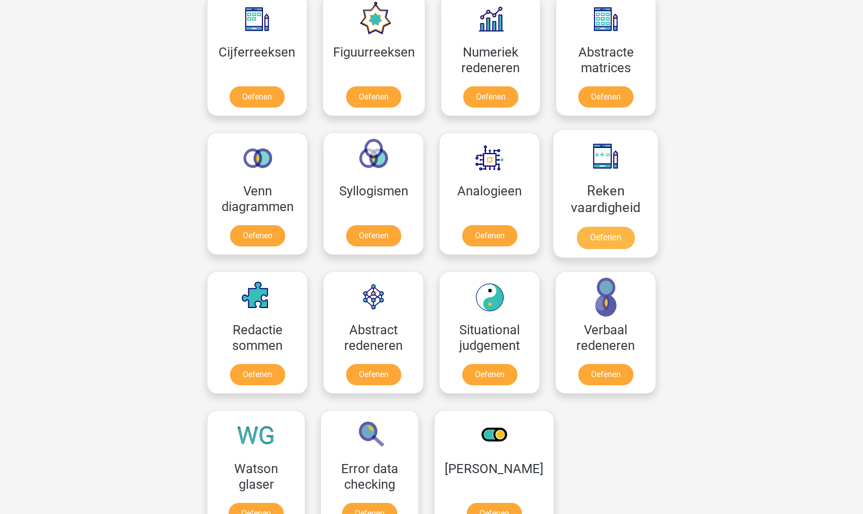
click at [602, 239] on link "Oefenen" at bounding box center [606, 238] width 58 height 22
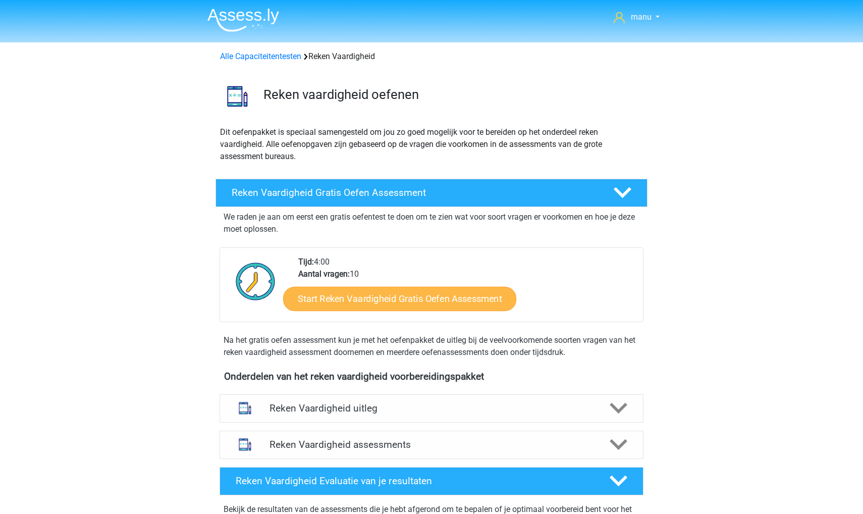
click at [386, 302] on link "Start Reken Vaardigheid Gratis Oefen Assessment" at bounding box center [399, 298] width 233 height 24
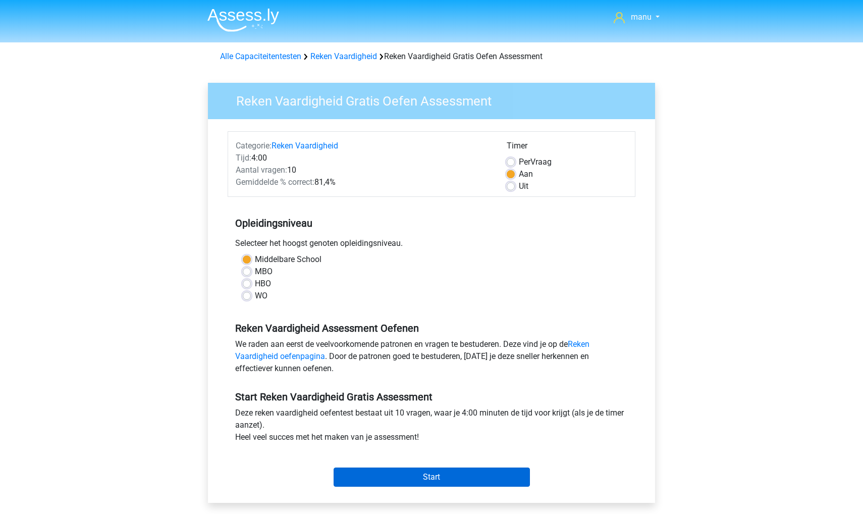
click at [360, 474] on input "Start" at bounding box center [432, 476] width 196 height 19
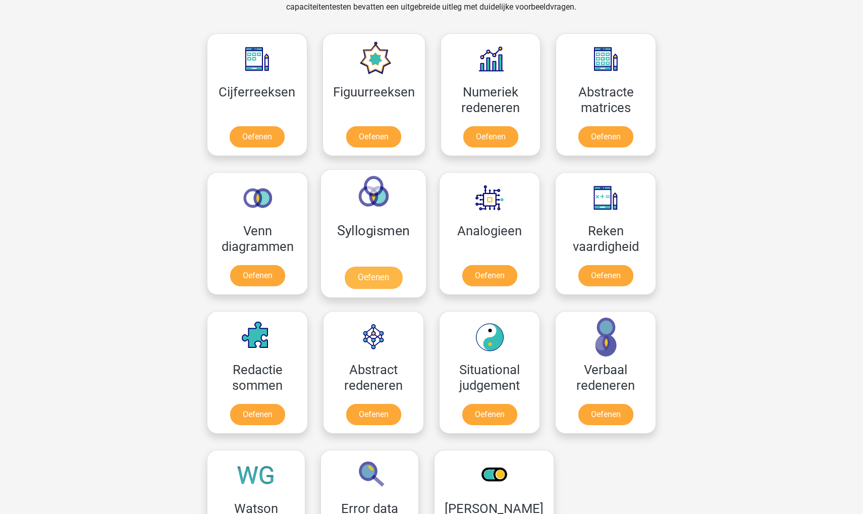
scroll to position [439, 0]
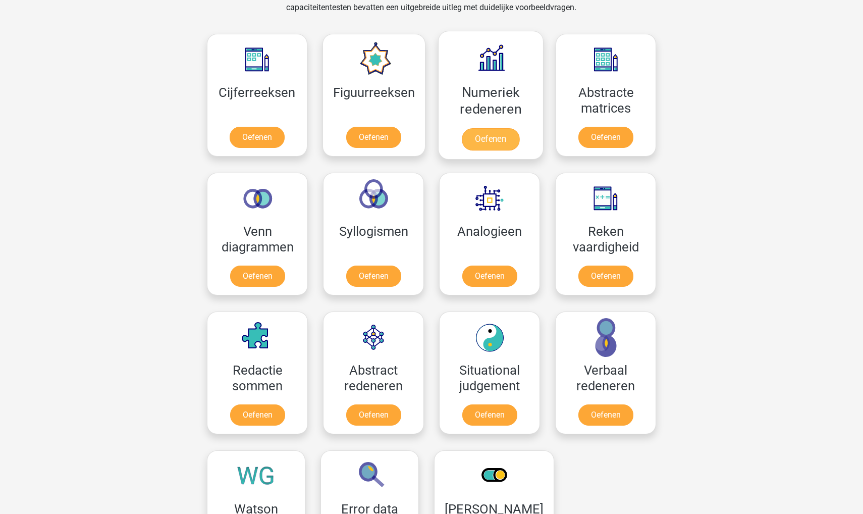
click at [479, 140] on link "Oefenen" at bounding box center [491, 139] width 58 height 22
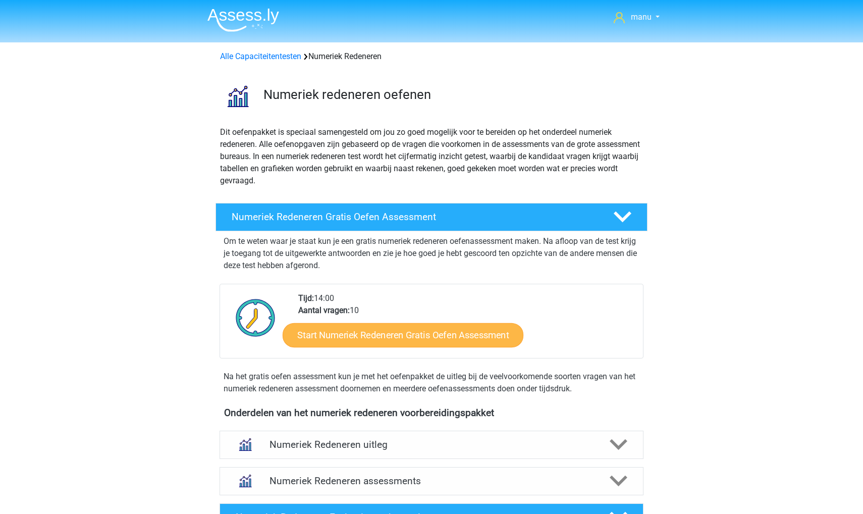
click at [389, 341] on link "Start Numeriek Redeneren Gratis Oefen Assessment" at bounding box center [403, 334] width 241 height 24
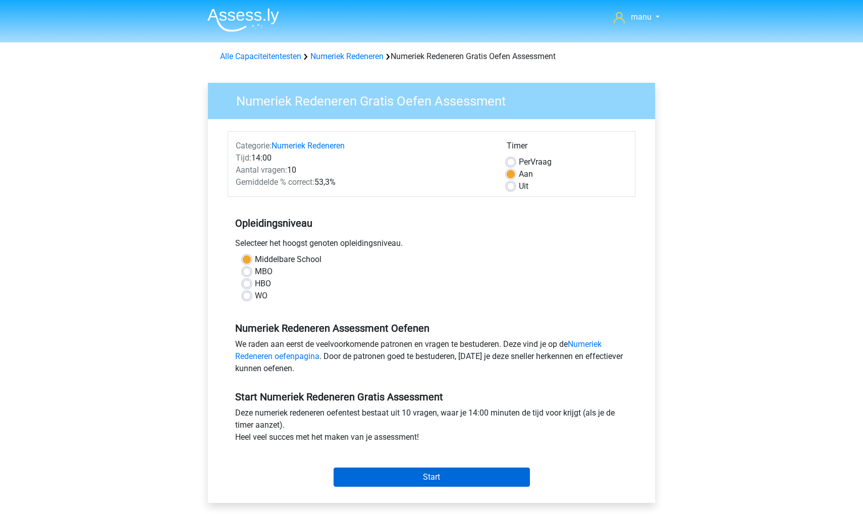
click at [371, 480] on input "Start" at bounding box center [432, 476] width 196 height 19
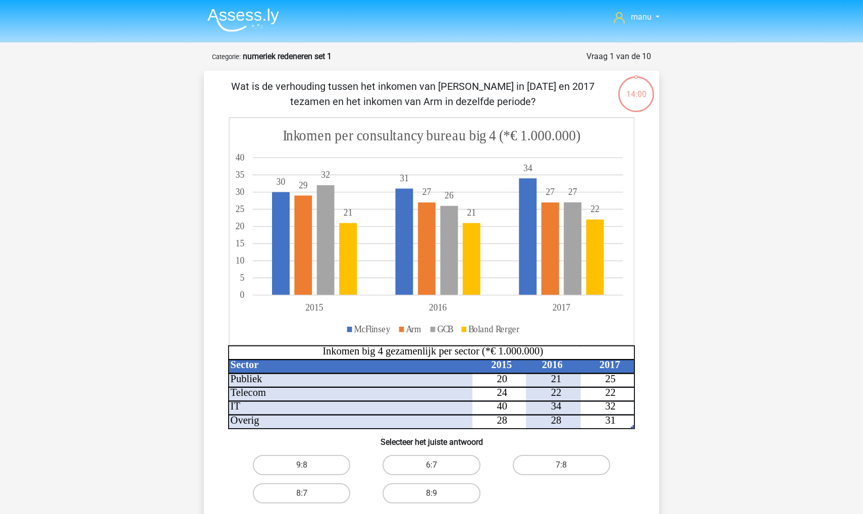
click at [236, 10] on img at bounding box center [243, 20] width 72 height 24
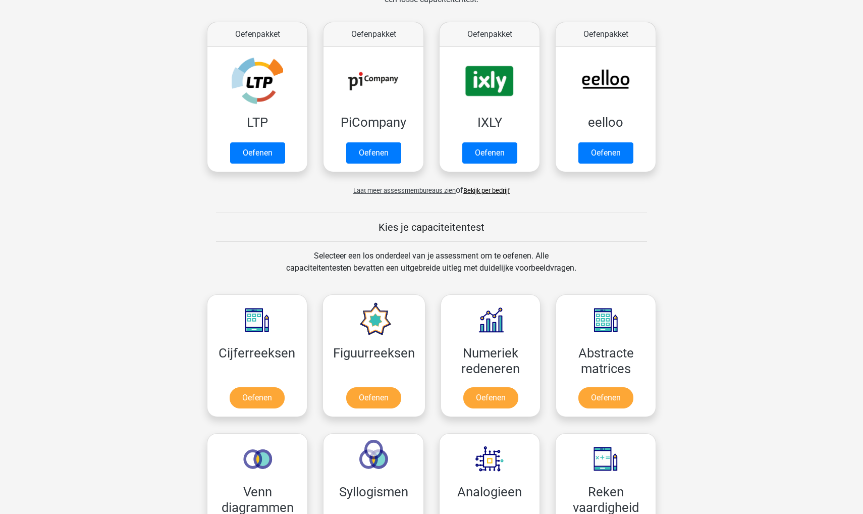
scroll to position [297, 0]
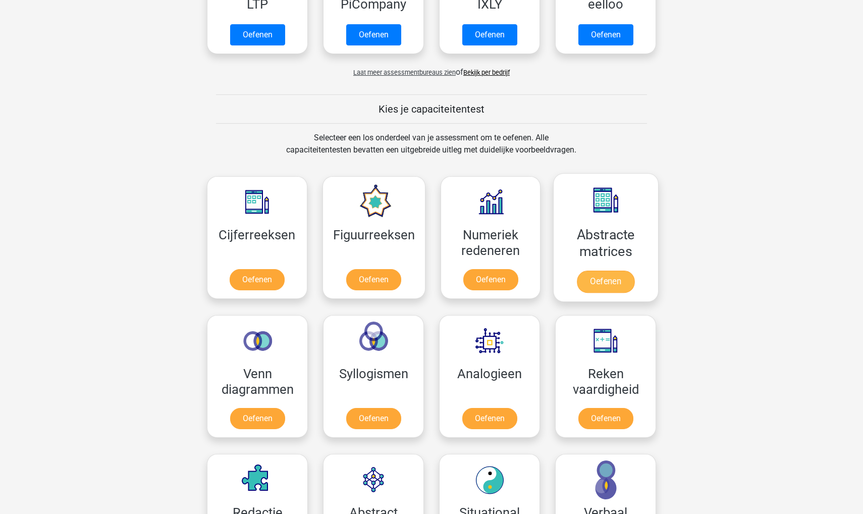
click at [577, 272] on link "Oefenen" at bounding box center [606, 281] width 58 height 22
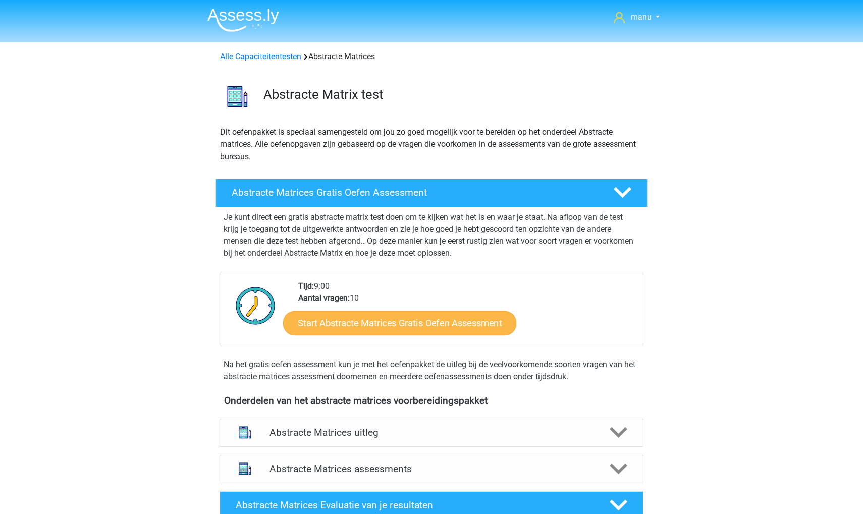
click at [392, 322] on link "Start Abstracte Matrices Gratis Oefen Assessment" at bounding box center [399, 322] width 233 height 24
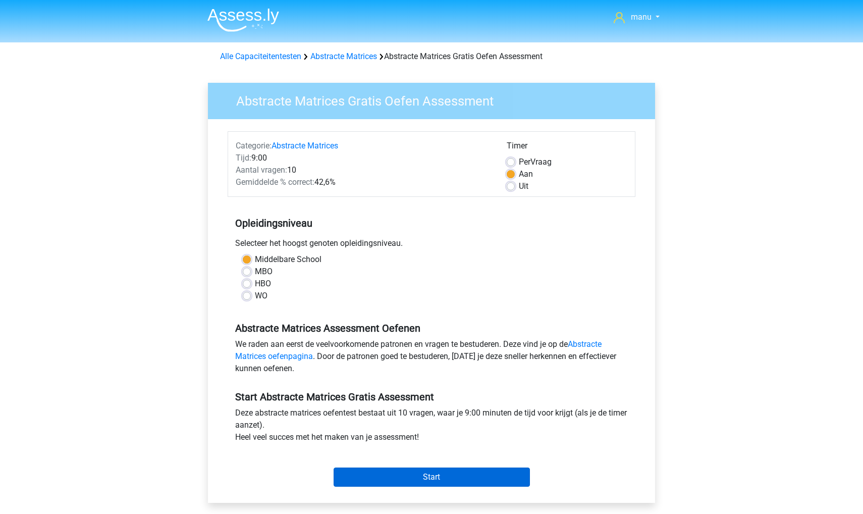
click at [366, 485] on input "Start" at bounding box center [432, 476] width 196 height 19
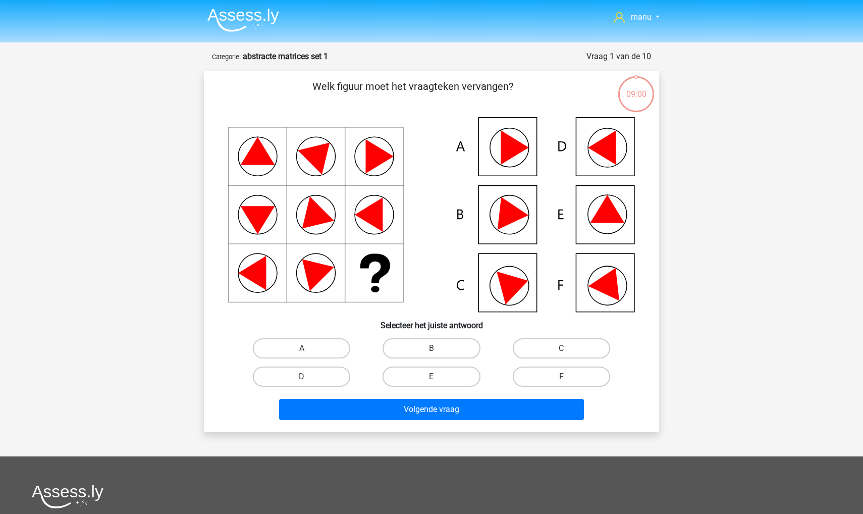
scroll to position [21, 0]
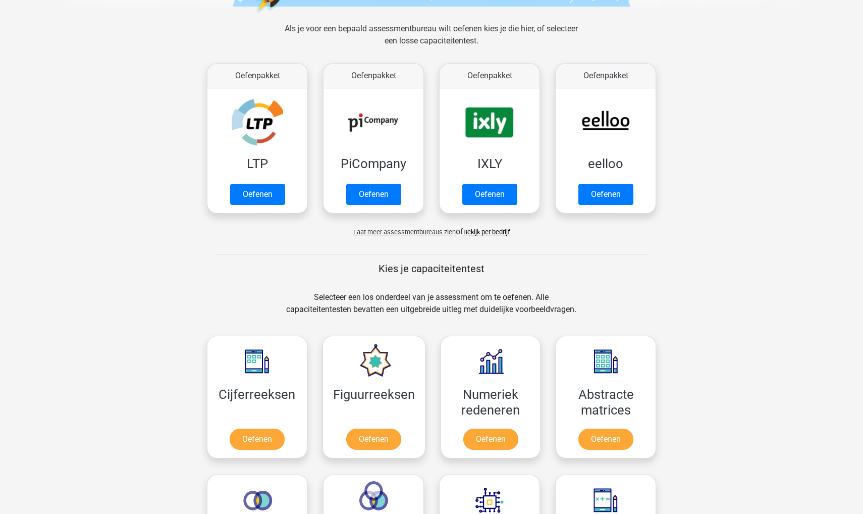
scroll to position [-13, 0]
